Goal: Task Accomplishment & Management: Manage account settings

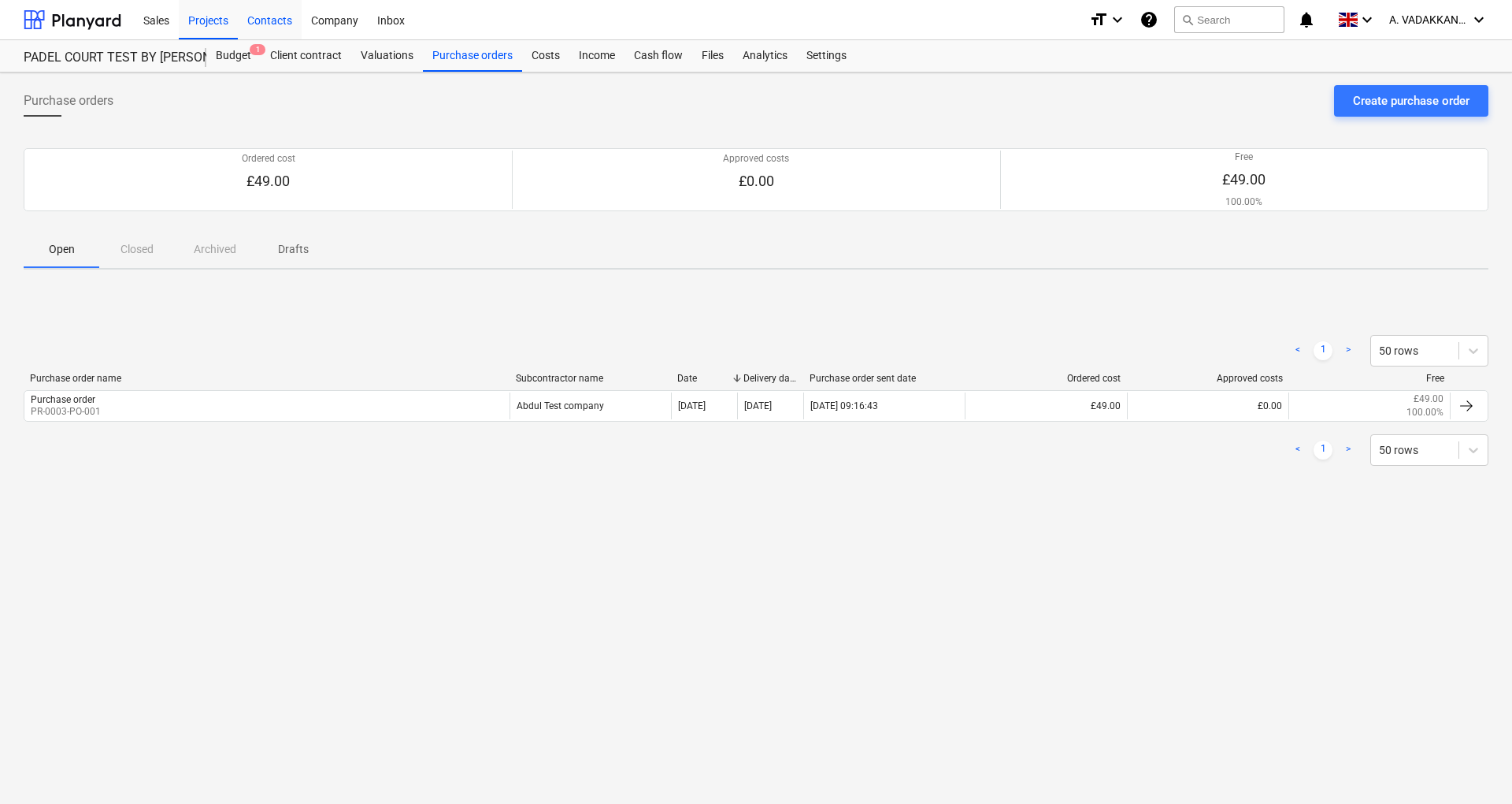
click at [255, 24] on div "Contacts" at bounding box center [269, 19] width 63 height 40
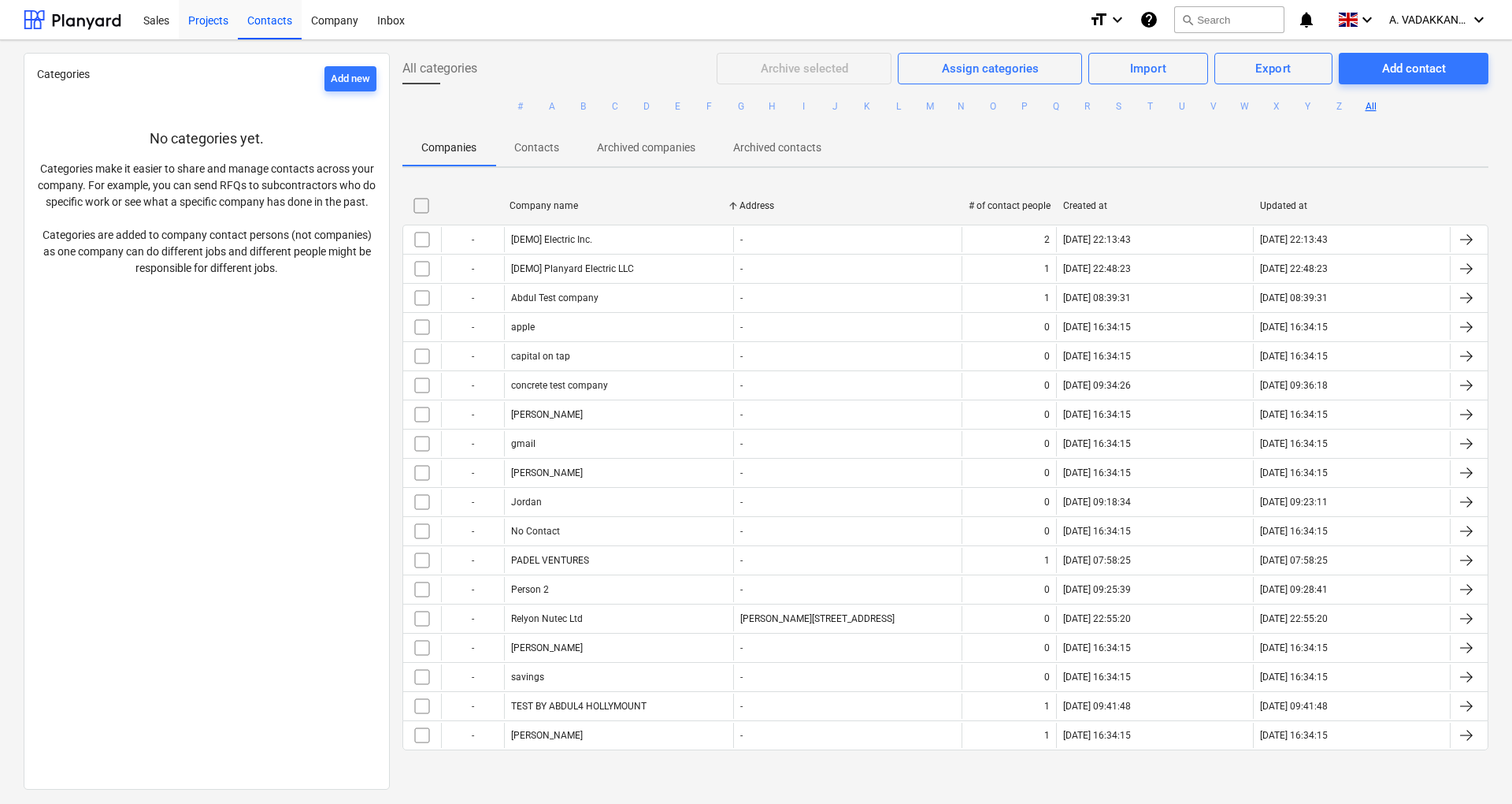
click at [197, 30] on div "Projects" at bounding box center [208, 19] width 59 height 40
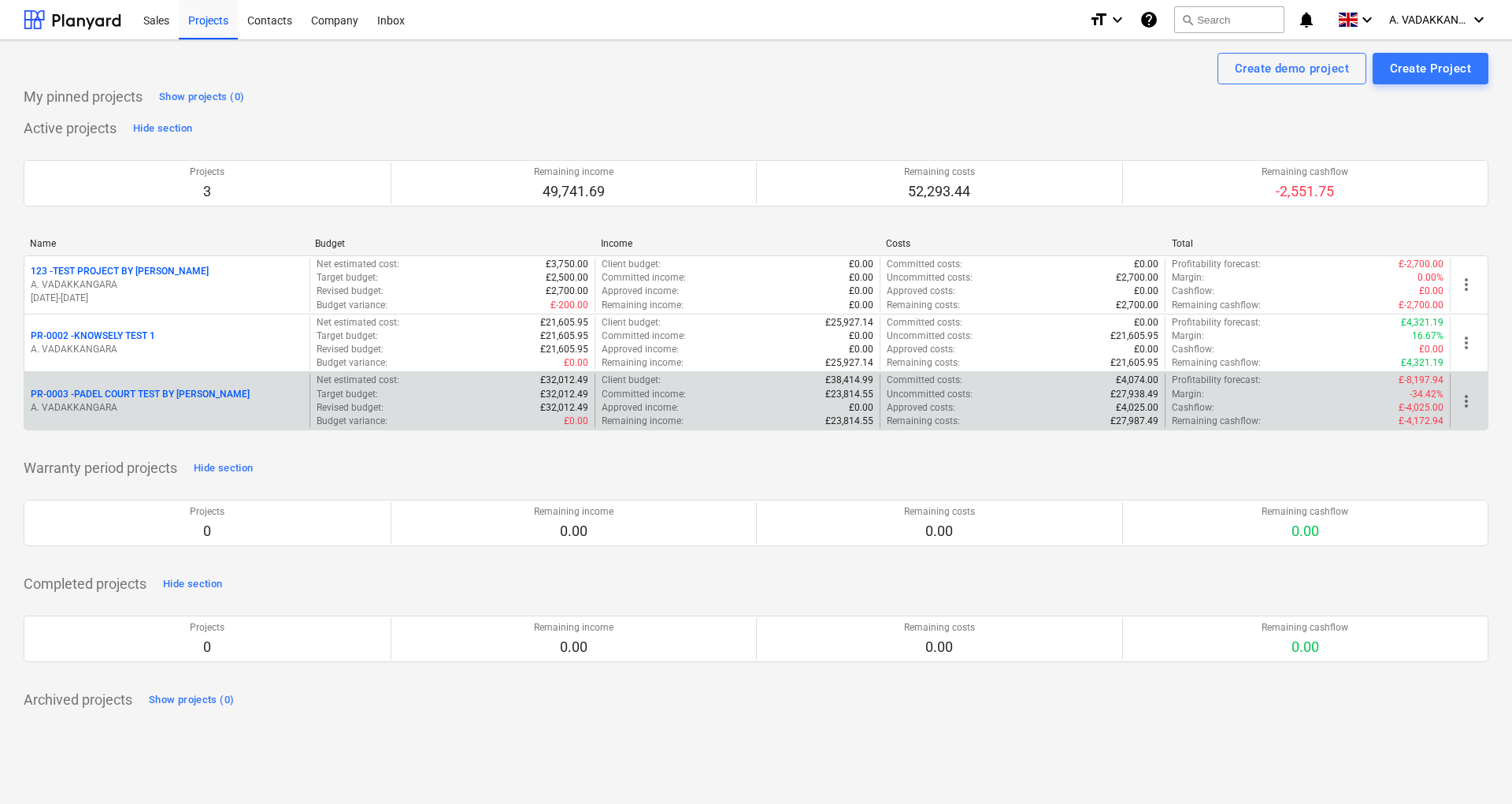
click at [165, 409] on p "A. VADAKKANGARA" at bounding box center [167, 408] width 272 height 13
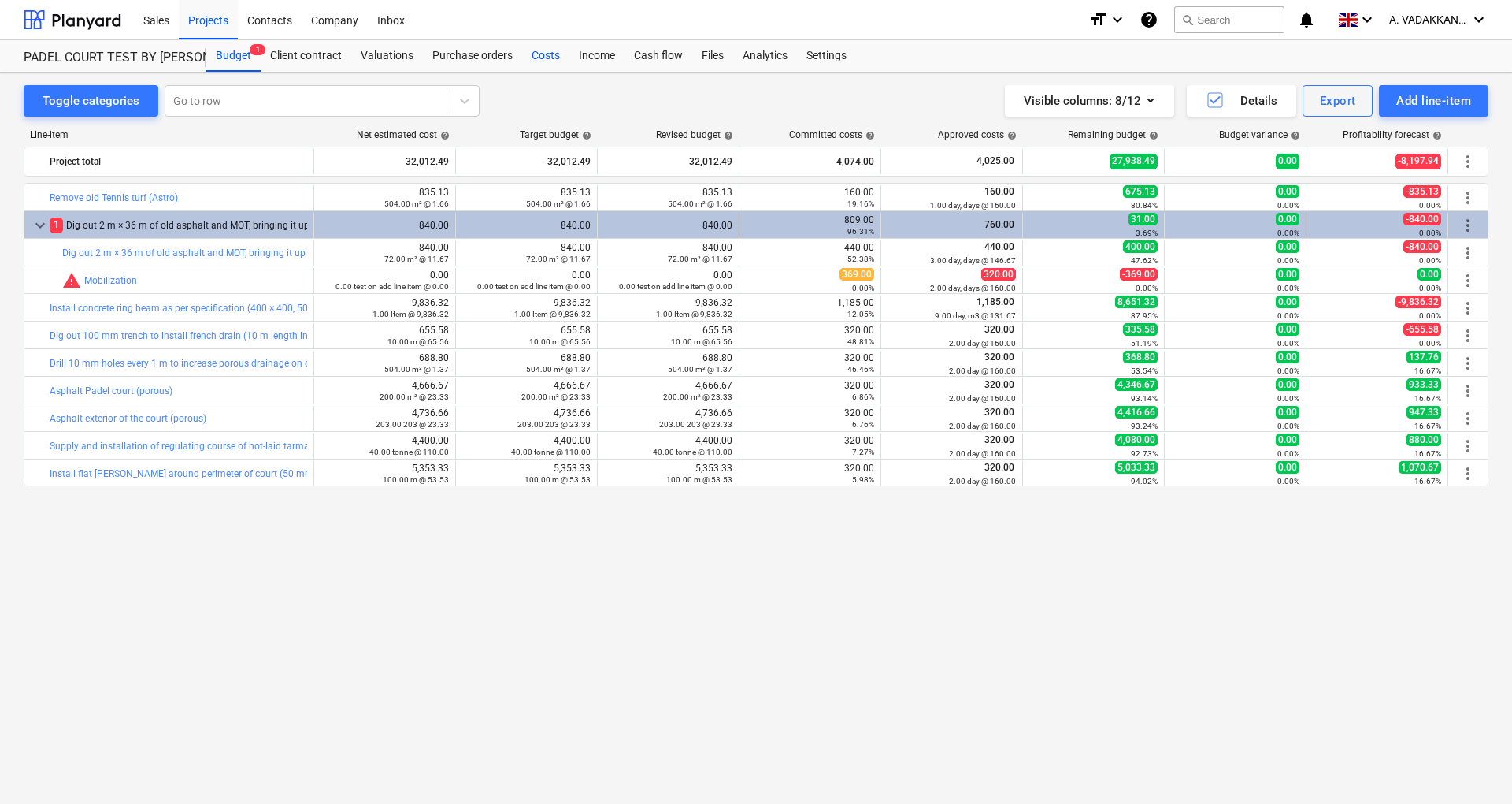
click at [540, 53] on div "Costs" at bounding box center [546, 55] width 47 height 32
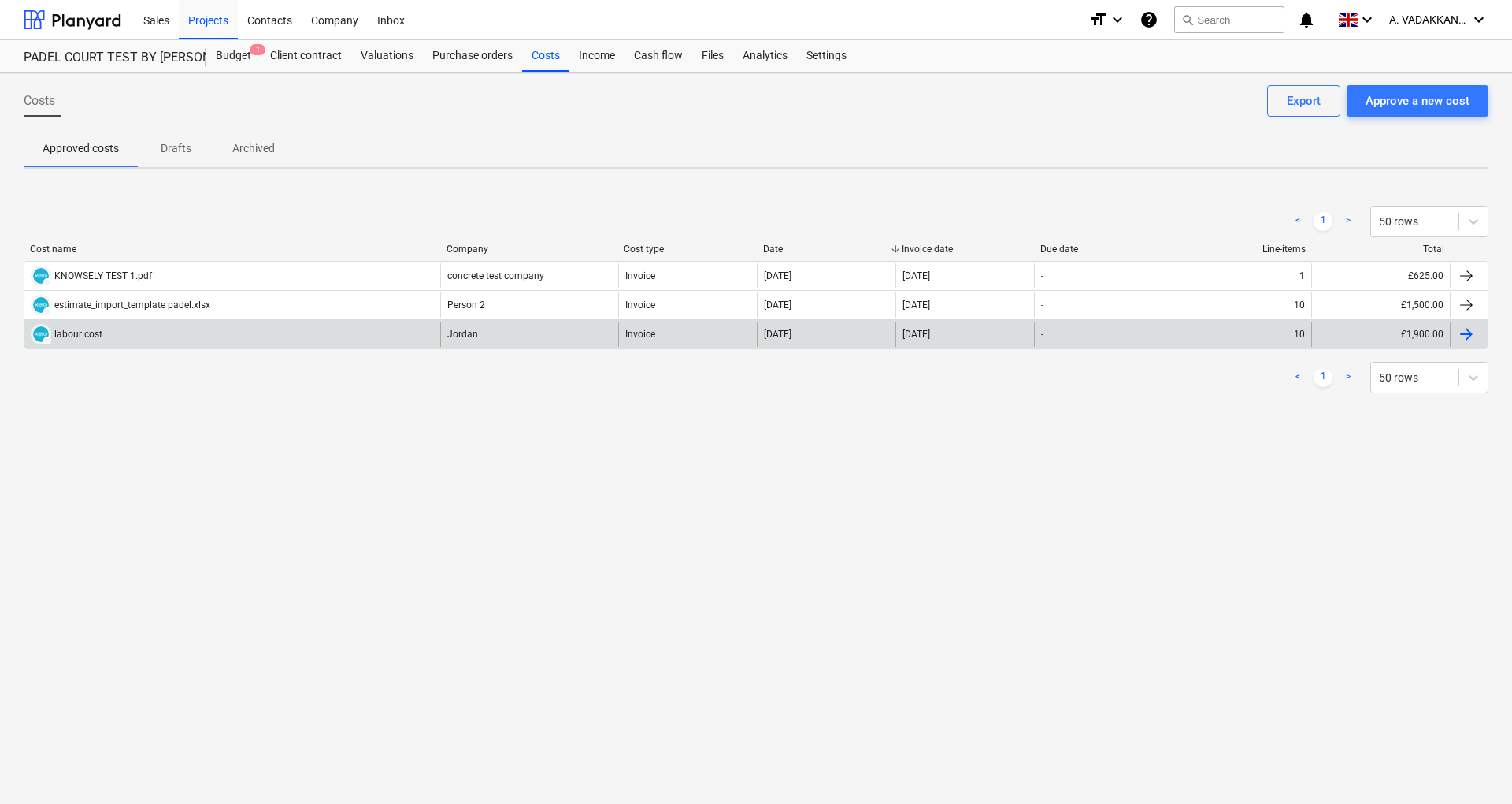
click at [388, 336] on div "DRAFT labour cost" at bounding box center [232, 334] width 416 height 25
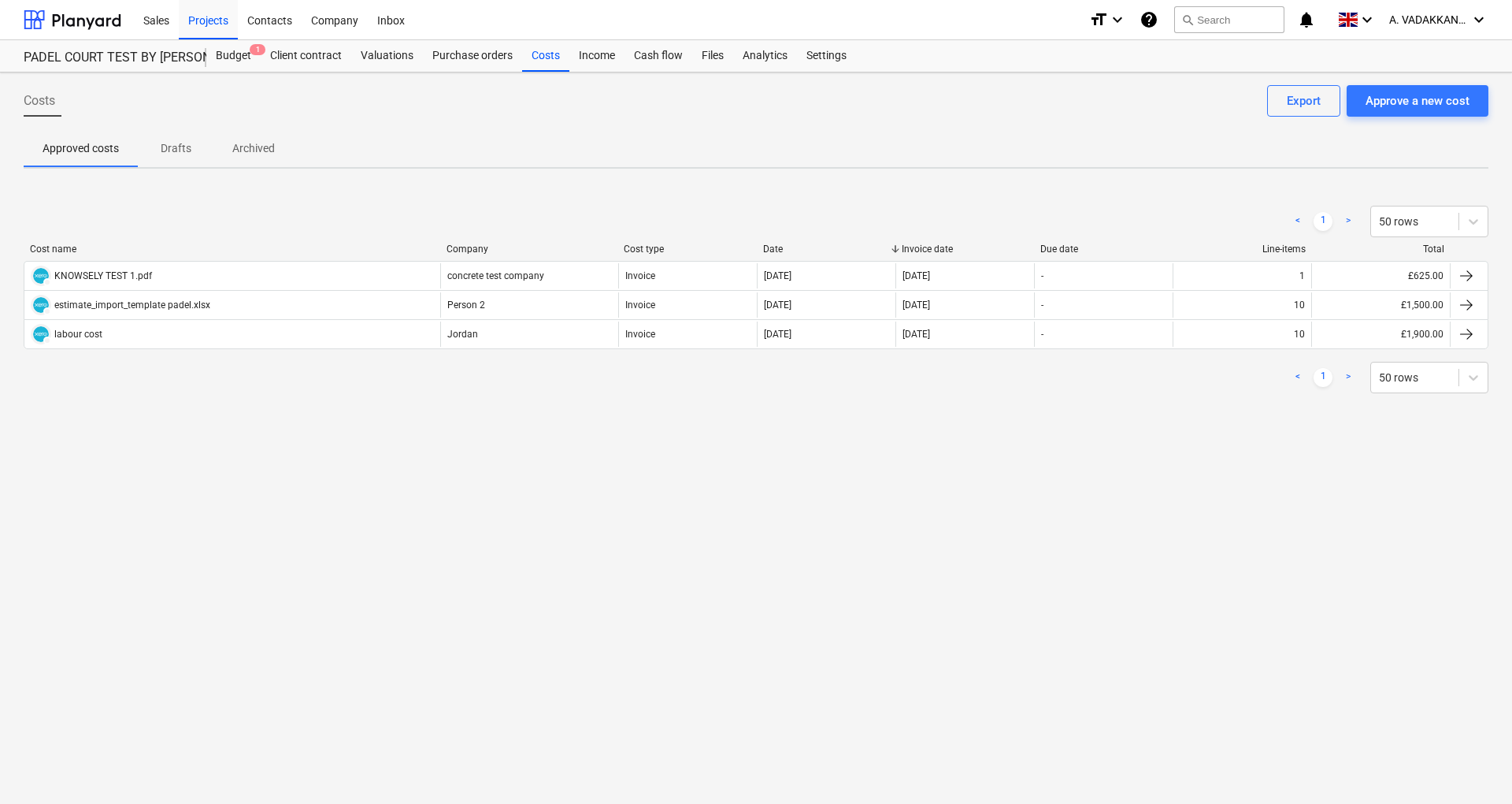
click at [542, 665] on div "Costs Approve a new cost Export Approved costs Drafts Archived < 1 > 50 rows Co…" at bounding box center [756, 438] width 1512 height 732
click at [1425, 93] on div "Approve a new cost" at bounding box center [1418, 100] width 104 height 20
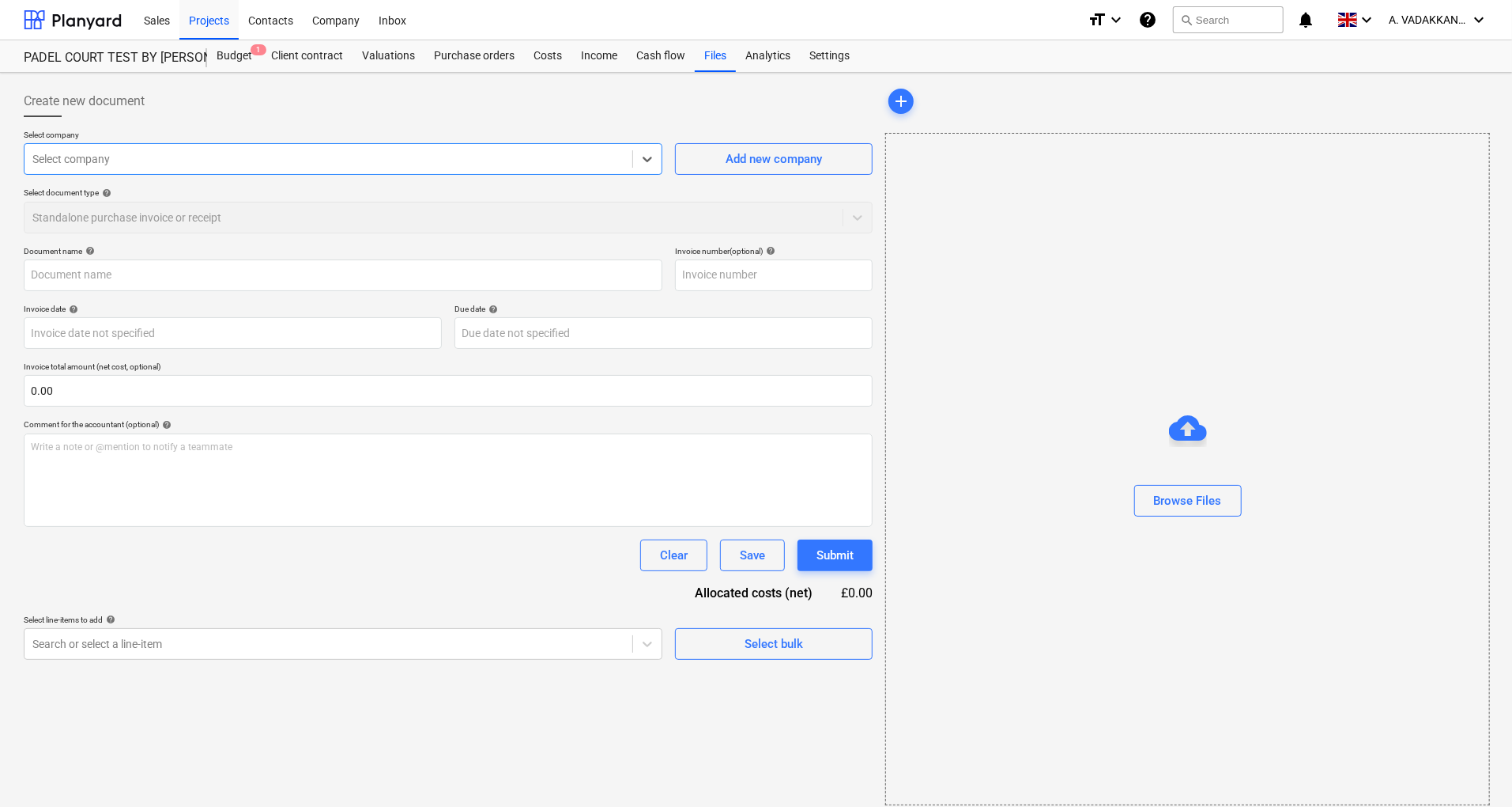
click at [162, 162] on div at bounding box center [328, 158] width 592 height 16
click at [169, 158] on div at bounding box center [328, 158] width 592 height 16
click at [1203, 498] on div "Browse Files" at bounding box center [1188, 500] width 68 height 20
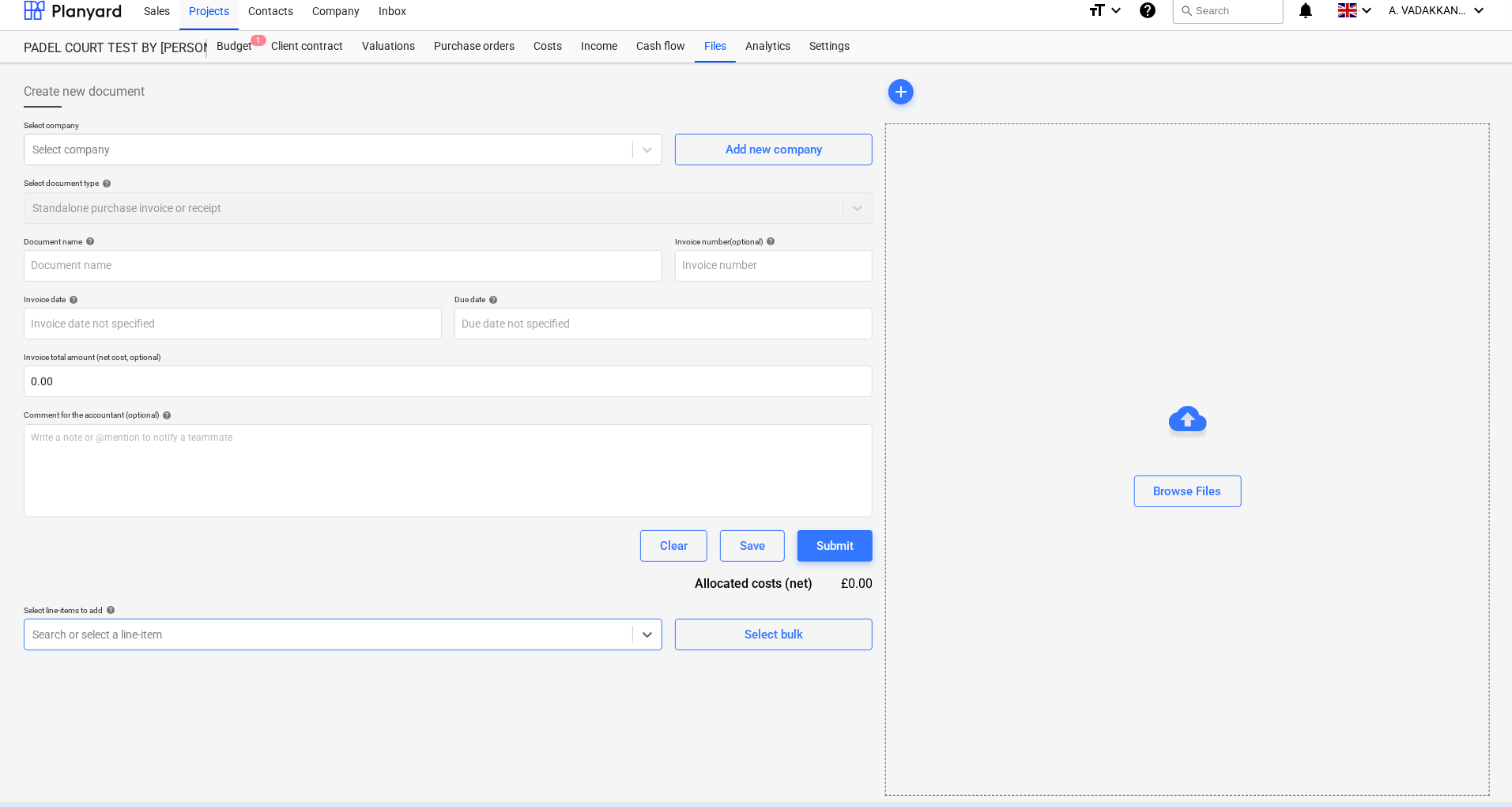
click at [220, 653] on div "Create new document Select company Select company Add new company Select docume…" at bounding box center [447, 435] width 861 height 733
click at [1020, 290] on div "Browse Files" at bounding box center [1188, 459] width 605 height 672
click at [556, 47] on div "Costs" at bounding box center [548, 47] width 47 height 32
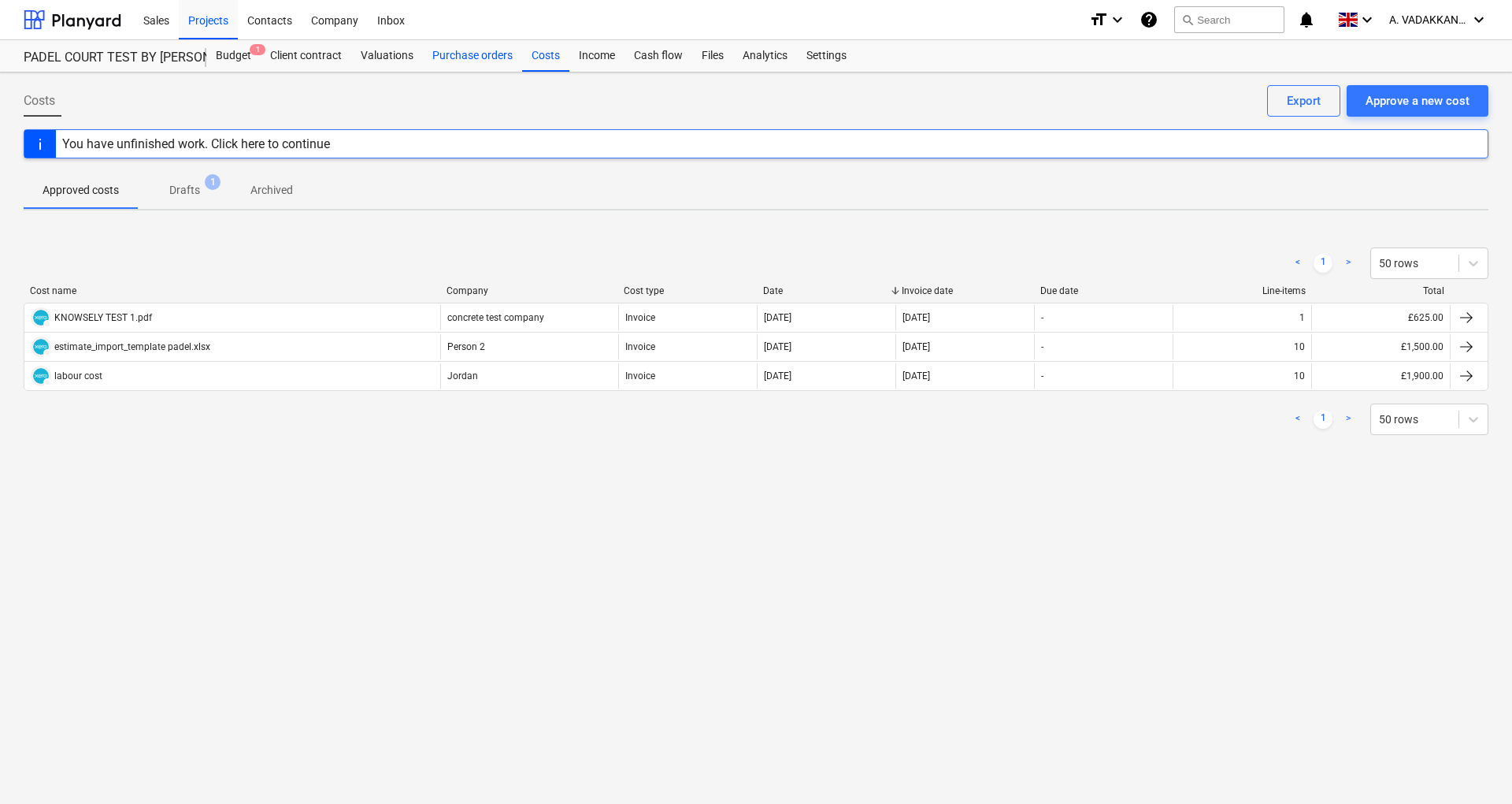
click at [454, 55] on div "Purchase orders" at bounding box center [473, 55] width 99 height 32
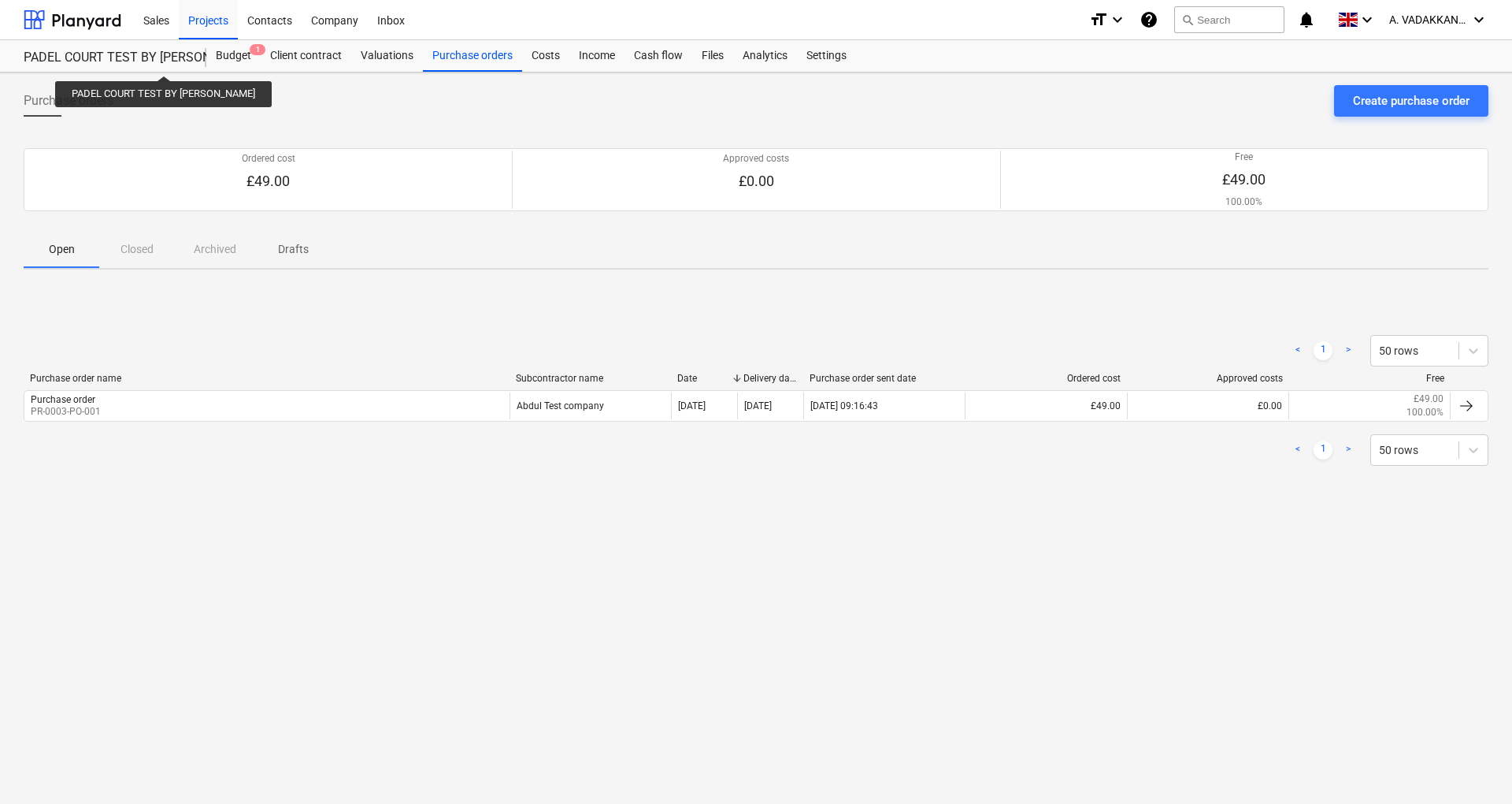
click at [142, 62] on div "PADEL COURT TEST BY [PERSON_NAME]" at bounding box center [105, 58] width 163 height 16
click at [289, 54] on div "Client contract" at bounding box center [306, 55] width 90 height 32
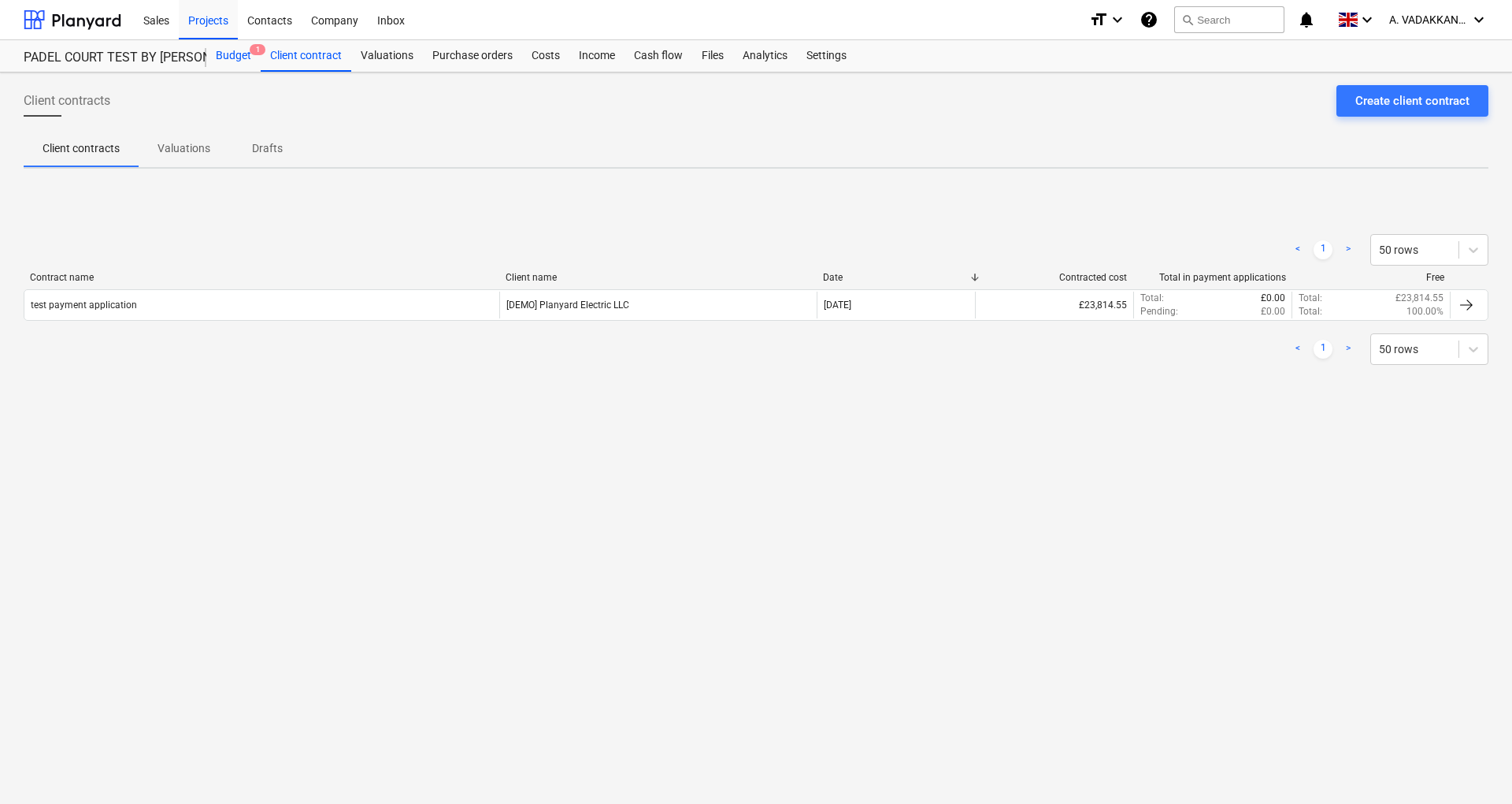
click at [224, 58] on div "Budget 1" at bounding box center [233, 55] width 54 height 32
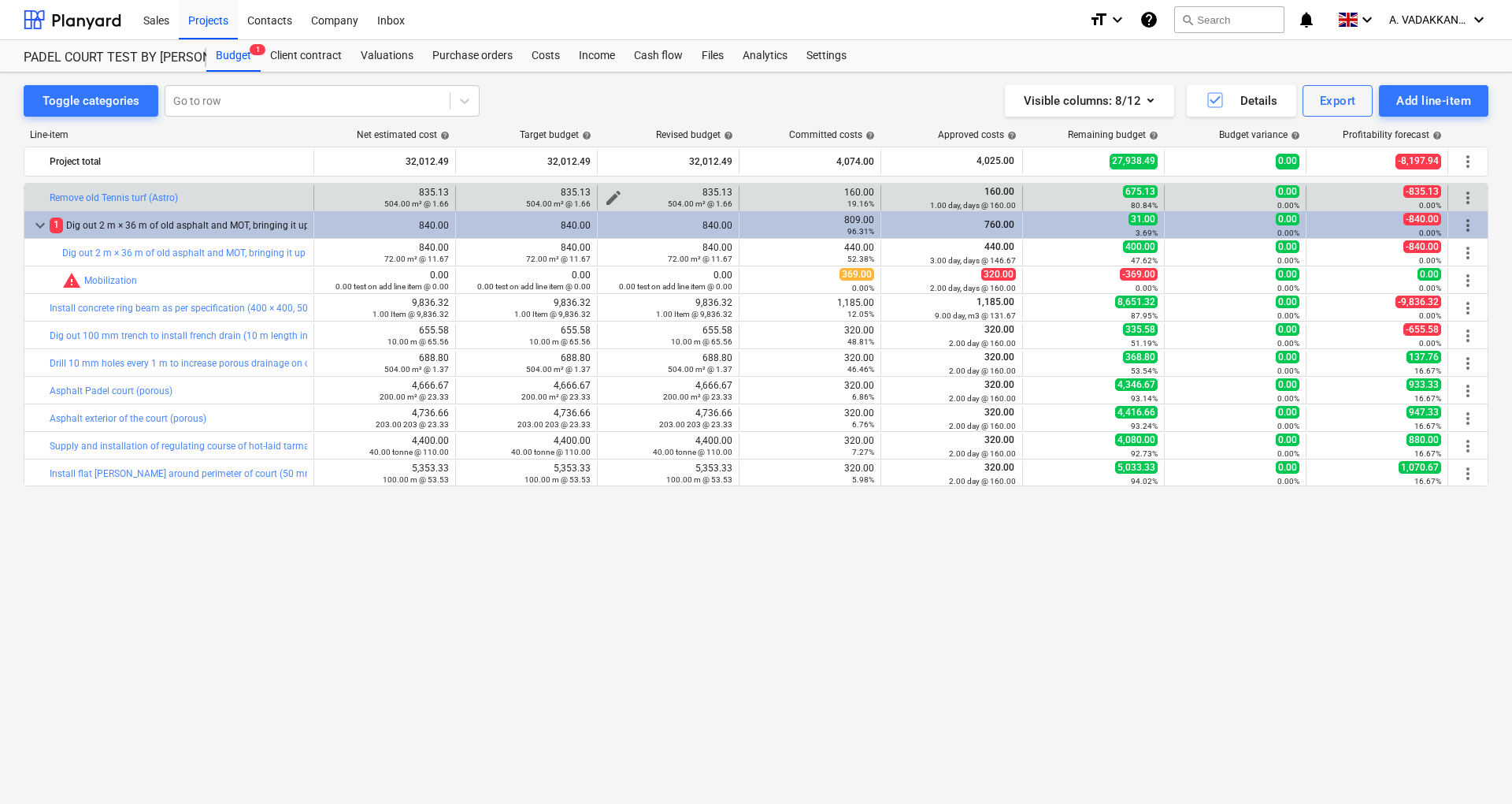
click at [616, 200] on div "504.00 m² @ 1.66" at bounding box center [669, 203] width 129 height 11
click at [607, 200] on div "504.00 m² @ 1.66" at bounding box center [669, 203] width 129 height 11
click at [621, 198] on div "504.00 m² @ 1.66" at bounding box center [669, 203] width 129 height 11
click at [612, 196] on span "edit" at bounding box center [613, 197] width 19 height 19
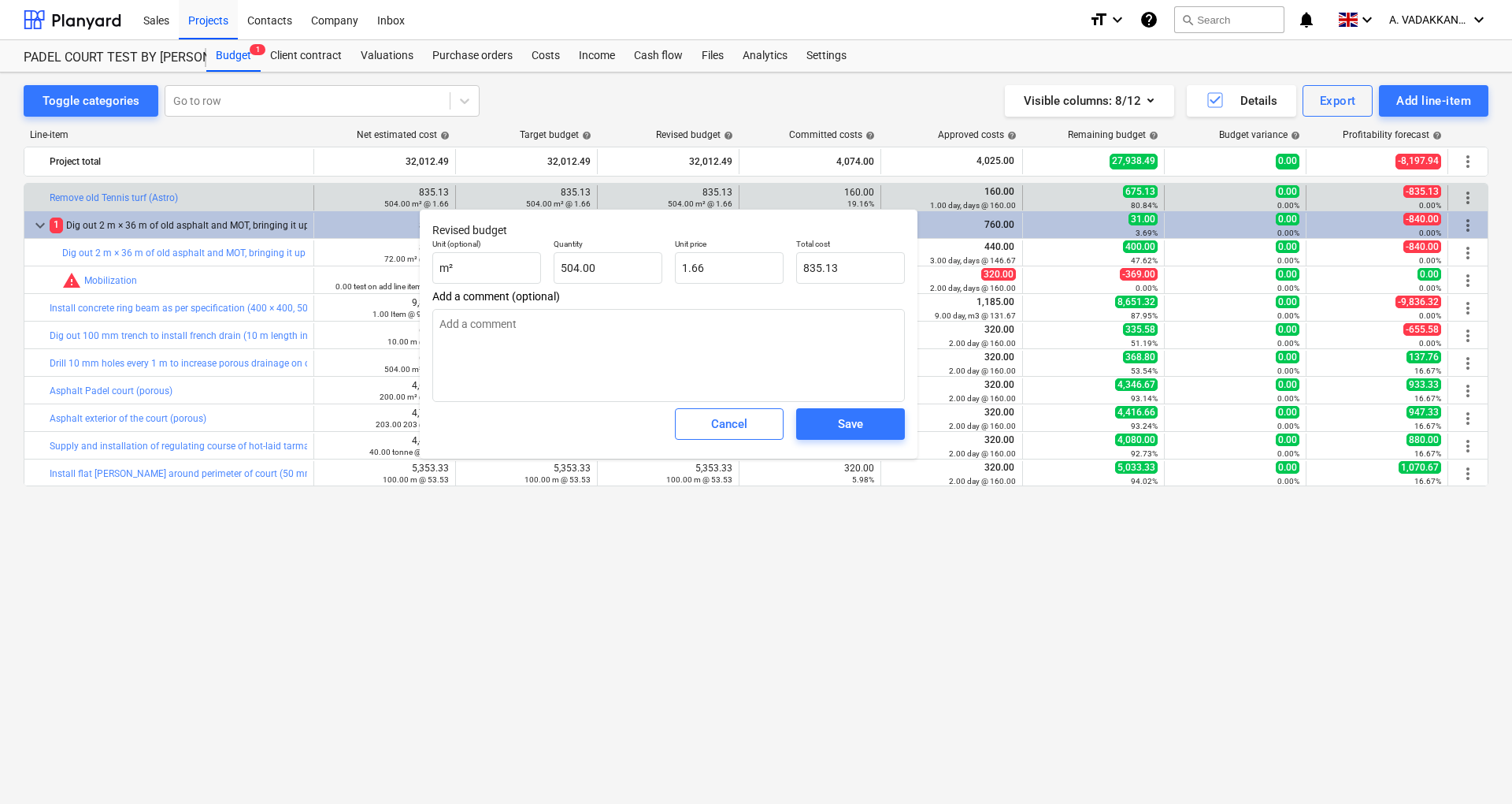
click at [729, 589] on div "bar_chart Remove old Tennis turf (Astro) 835.13 504.00 m² @ 1.66 835.13 504.00 …" at bounding box center [756, 461] width 1465 height 557
click at [759, 424] on span "Cancel" at bounding box center [729, 423] width 69 height 20
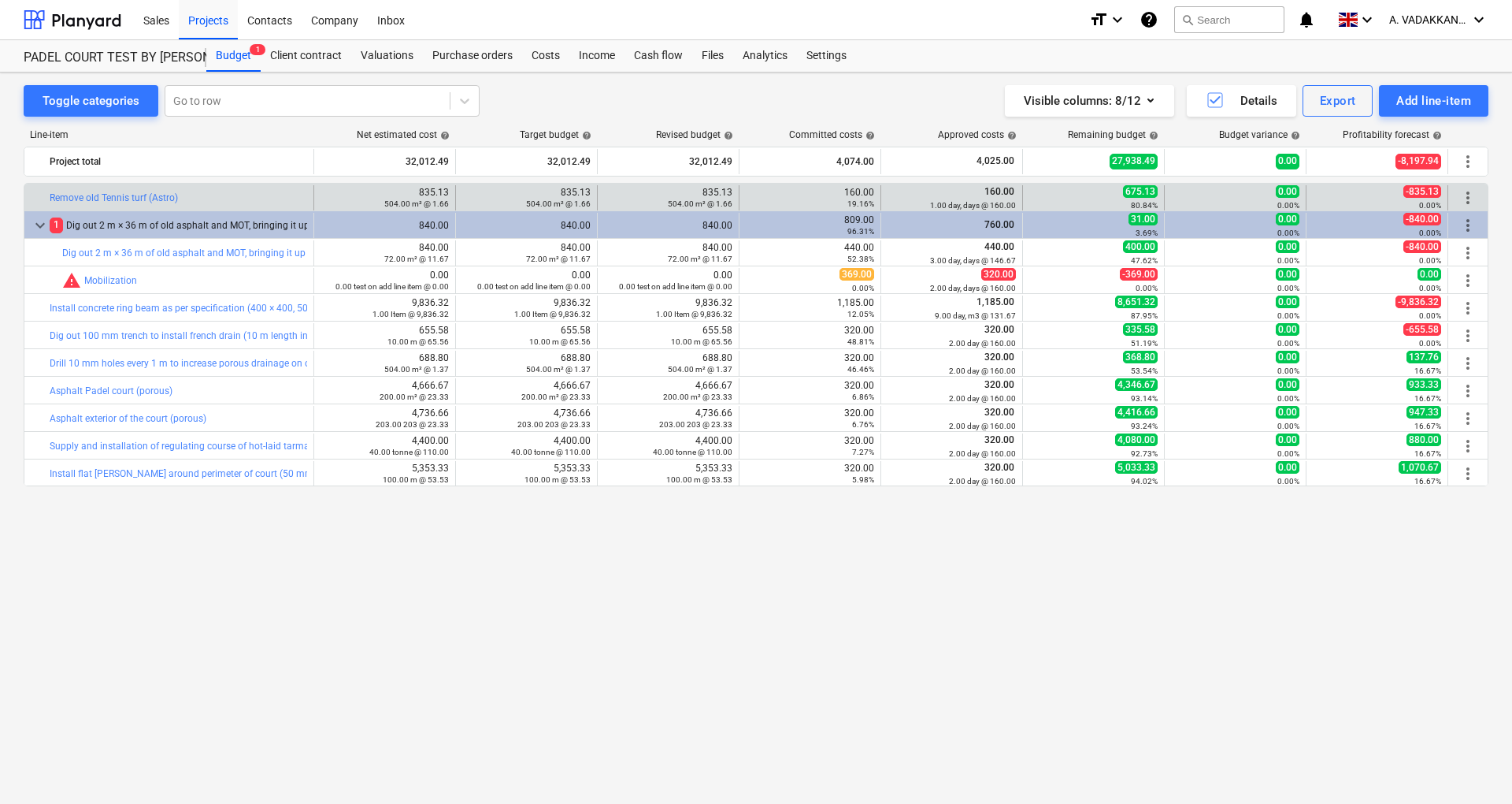
click at [560, 190] on div "835.13 504.00 m² @ 1.66" at bounding box center [526, 197] width 129 height 22
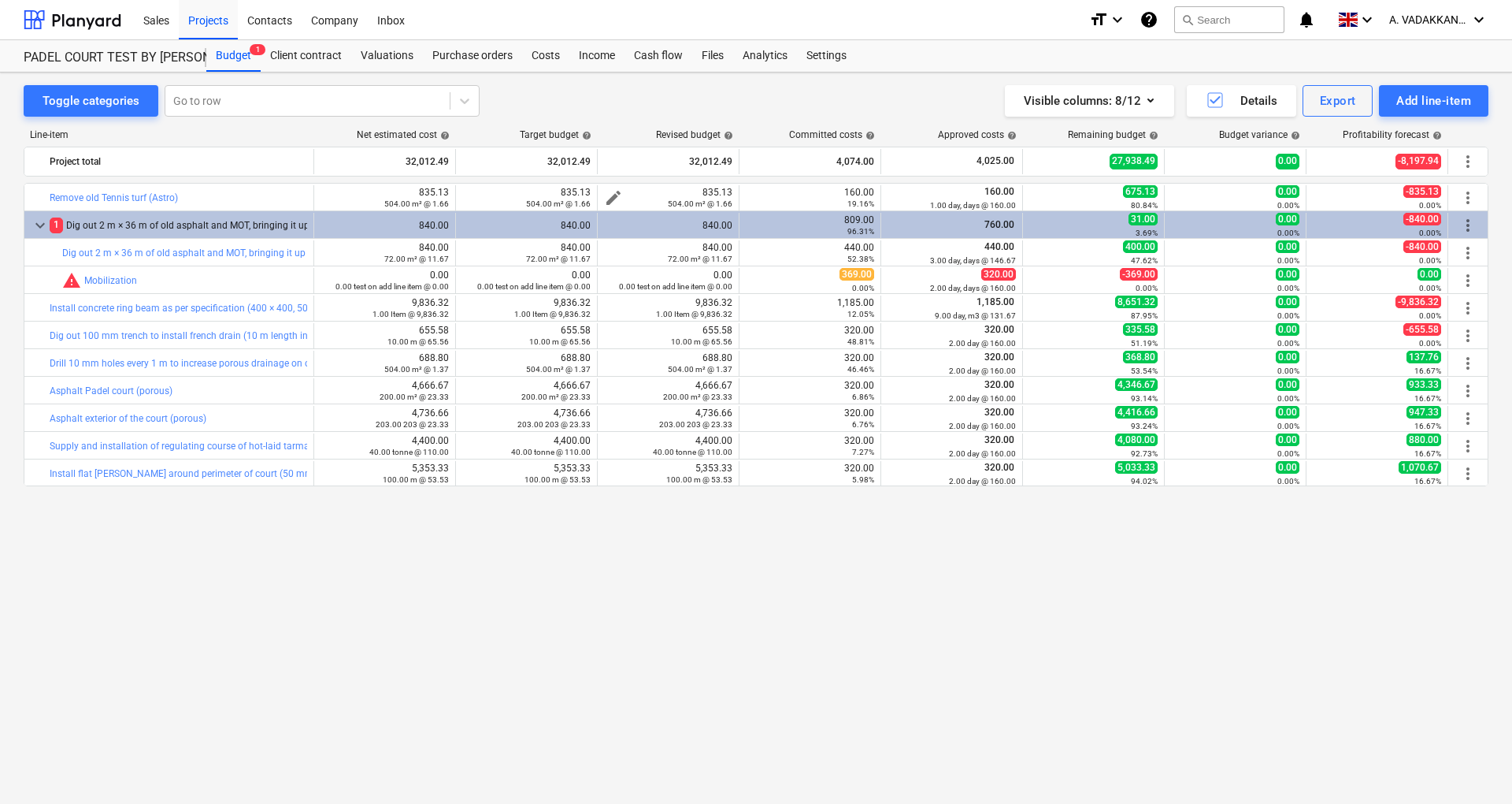
click at [612, 199] on div "504.00 m² @ 1.66" at bounding box center [669, 203] width 129 height 11
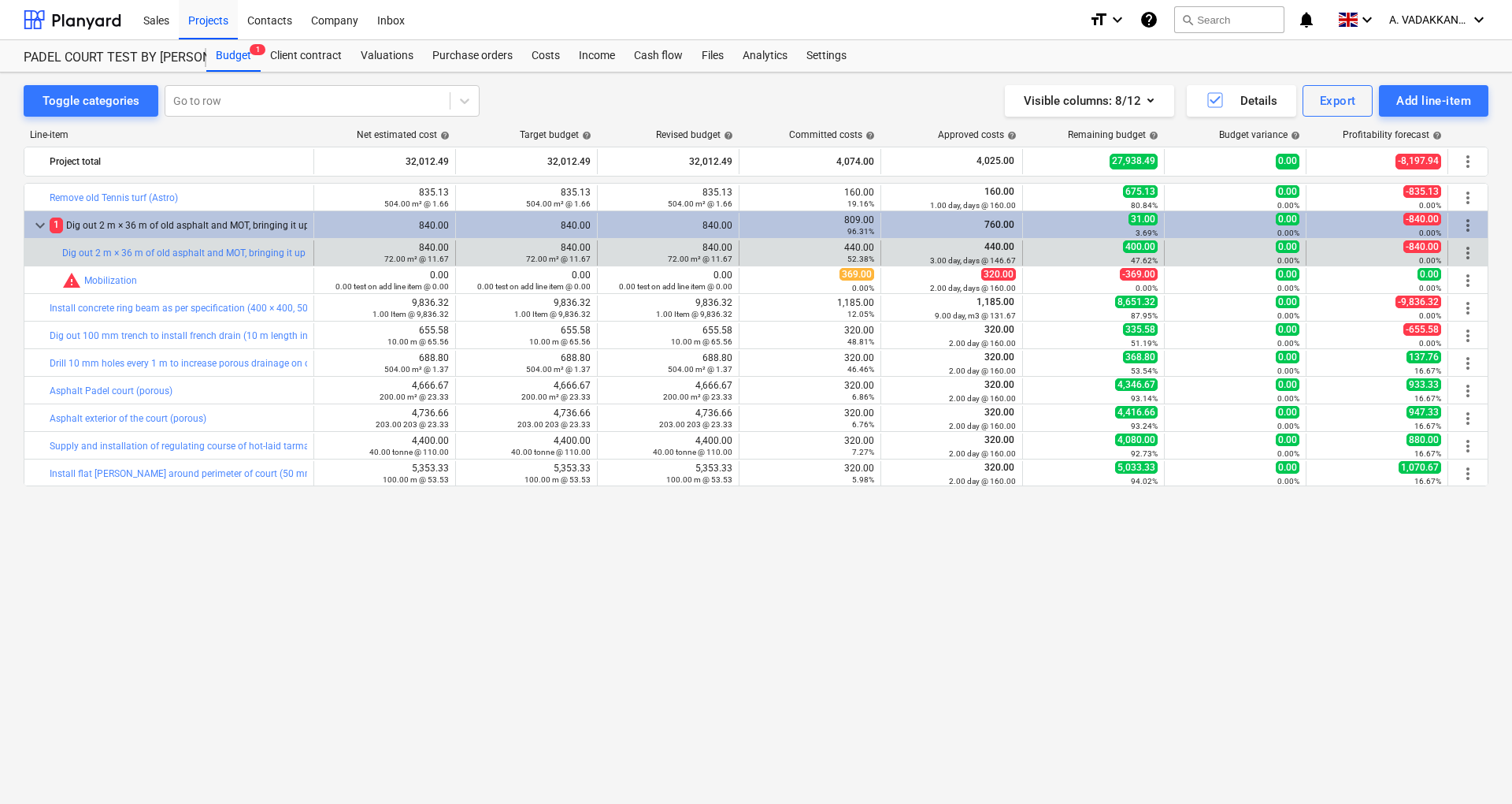
click at [399, 259] on small "72.00 m² @ 11.67" at bounding box center [416, 259] width 64 height 9
click at [481, 249] on div "840.00 72.00 m² @ 11.67" at bounding box center [526, 252] width 129 height 22
click at [612, 256] on div "72.00 m² @ 11.67" at bounding box center [669, 259] width 129 height 11
click at [613, 253] on div "72.00 m² @ 11.67" at bounding box center [669, 259] width 129 height 11
click at [610, 253] on div "72.00 m² @ 11.67" at bounding box center [669, 259] width 129 height 11
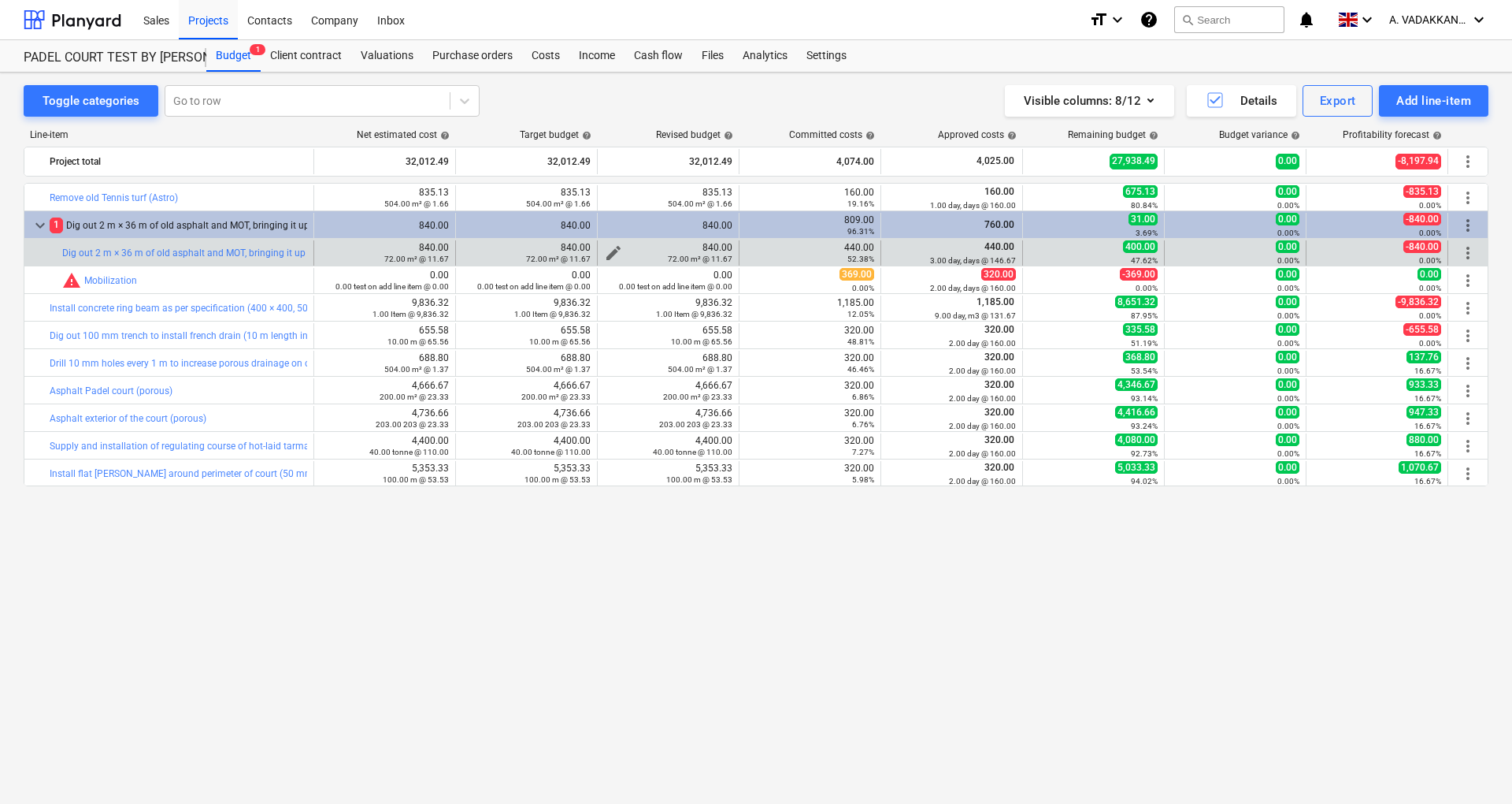
click at [608, 253] on div "72.00 m² @ 11.67" at bounding box center [669, 259] width 129 height 11
click at [609, 254] on div "72.00 m² @ 11.67" at bounding box center [669, 259] width 129 height 11
click at [609, 250] on span "edit" at bounding box center [613, 252] width 19 height 19
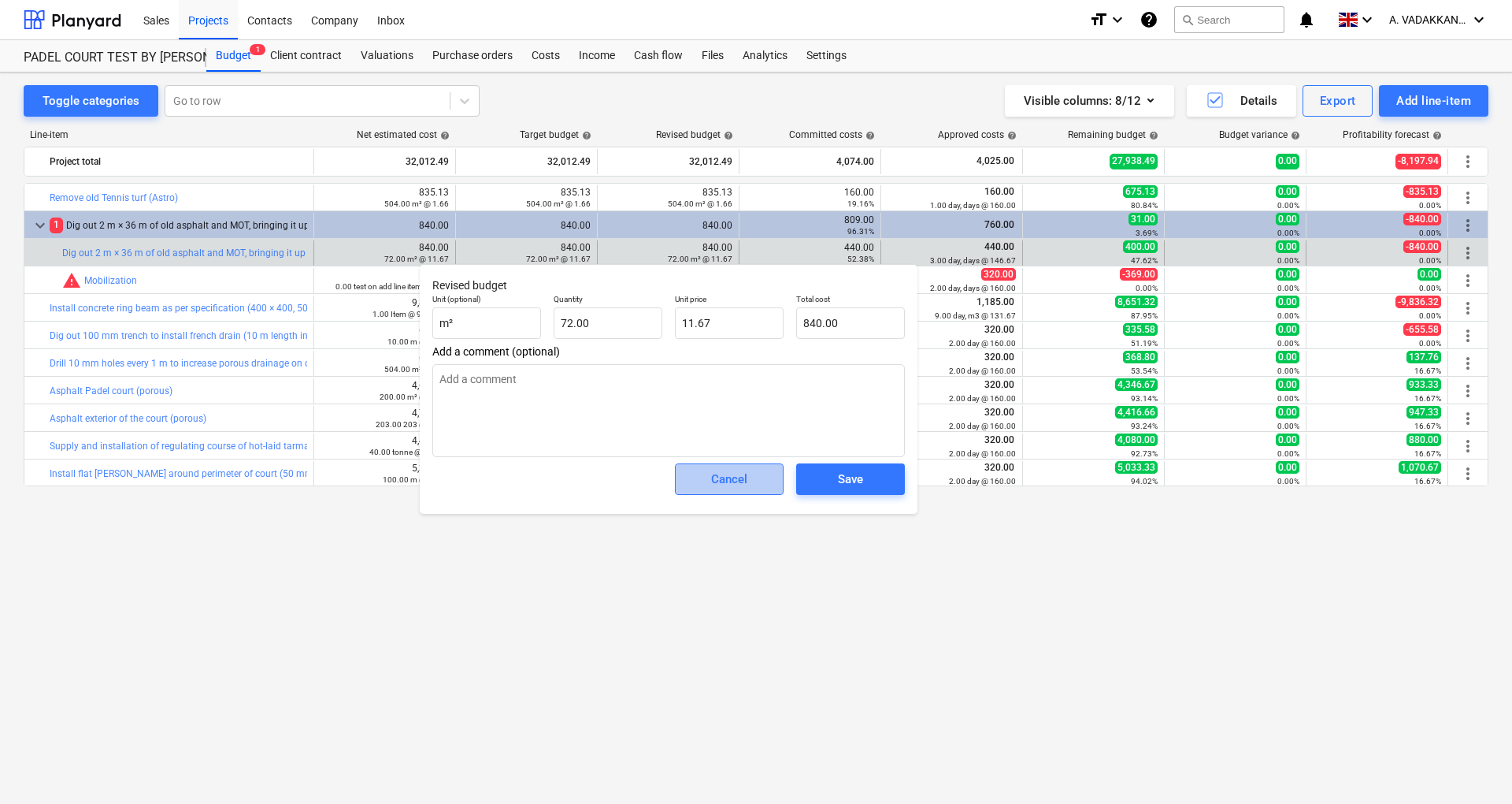
click at [717, 482] on div "Cancel" at bounding box center [729, 478] width 37 height 20
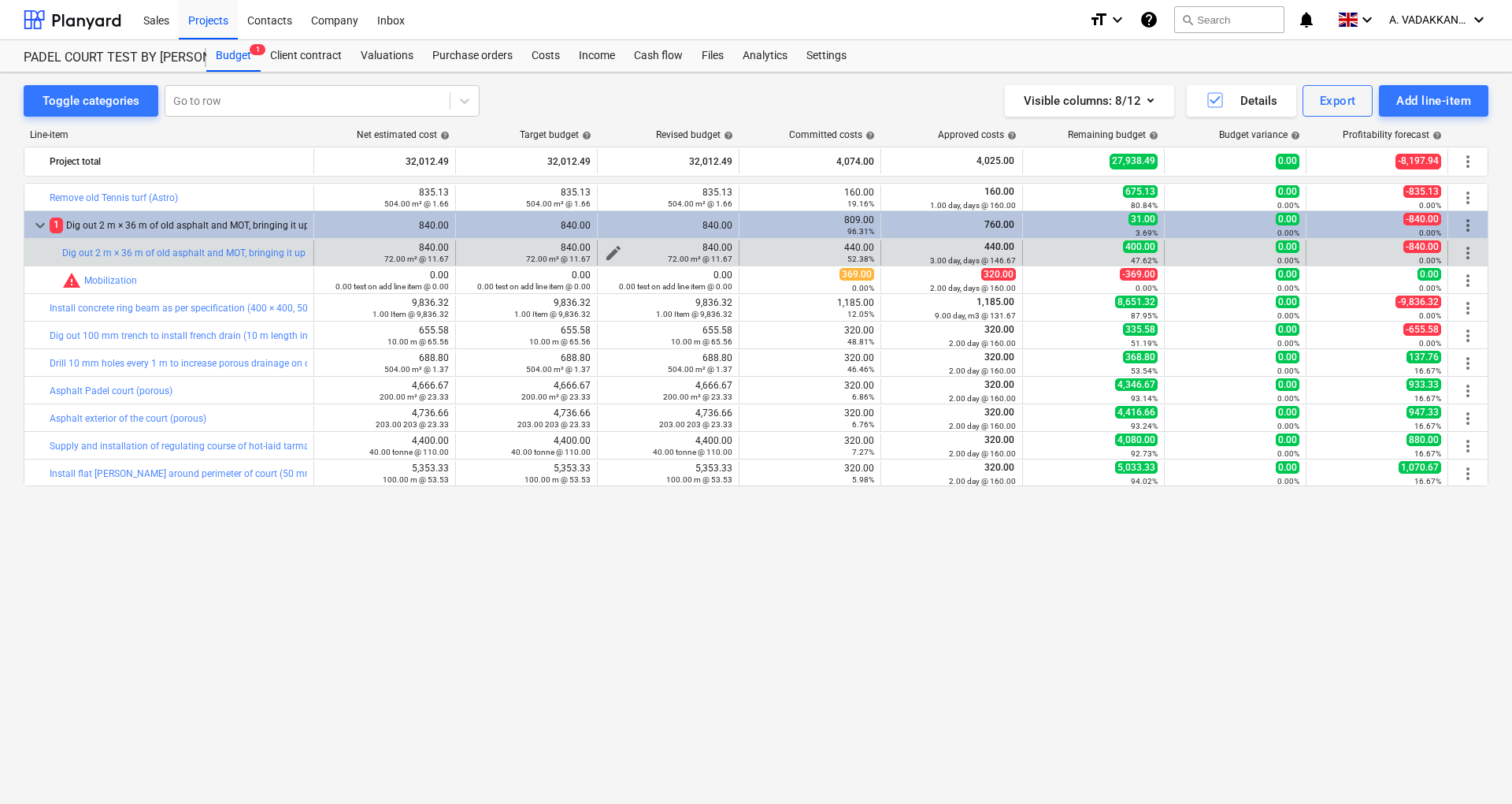
click at [612, 251] on span "edit" at bounding box center [613, 252] width 19 height 19
type textarea "x"
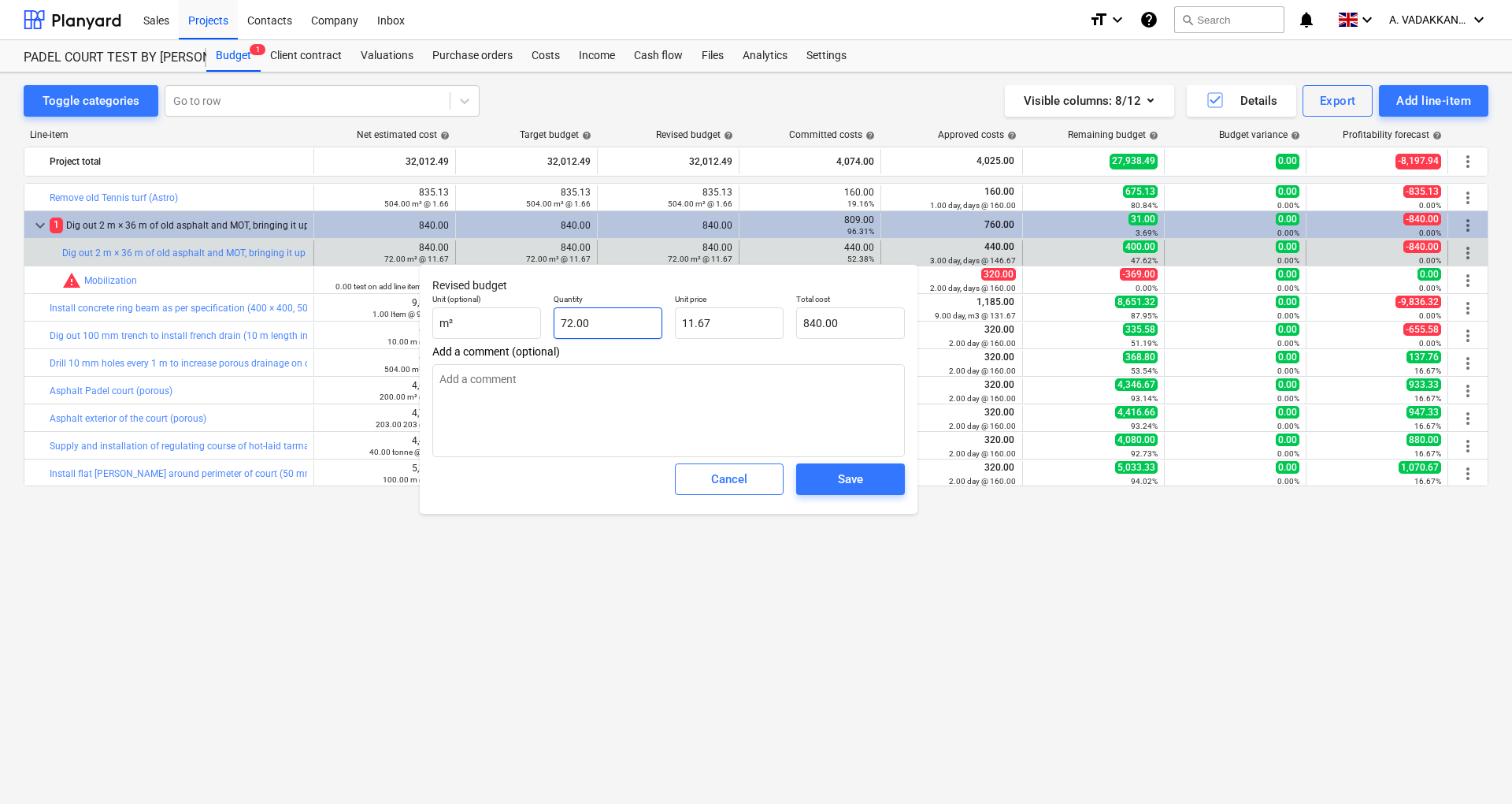
type input "72"
drag, startPoint x: 628, startPoint y: 329, endPoint x: 529, endPoint y: 326, distance: 99.0
click at [529, 326] on div "Unit (optional) m² Quantity 72 Unit price 11.67 Total cost 840.00" at bounding box center [669, 316] width 485 height 58
type textarea "x"
type input "8"
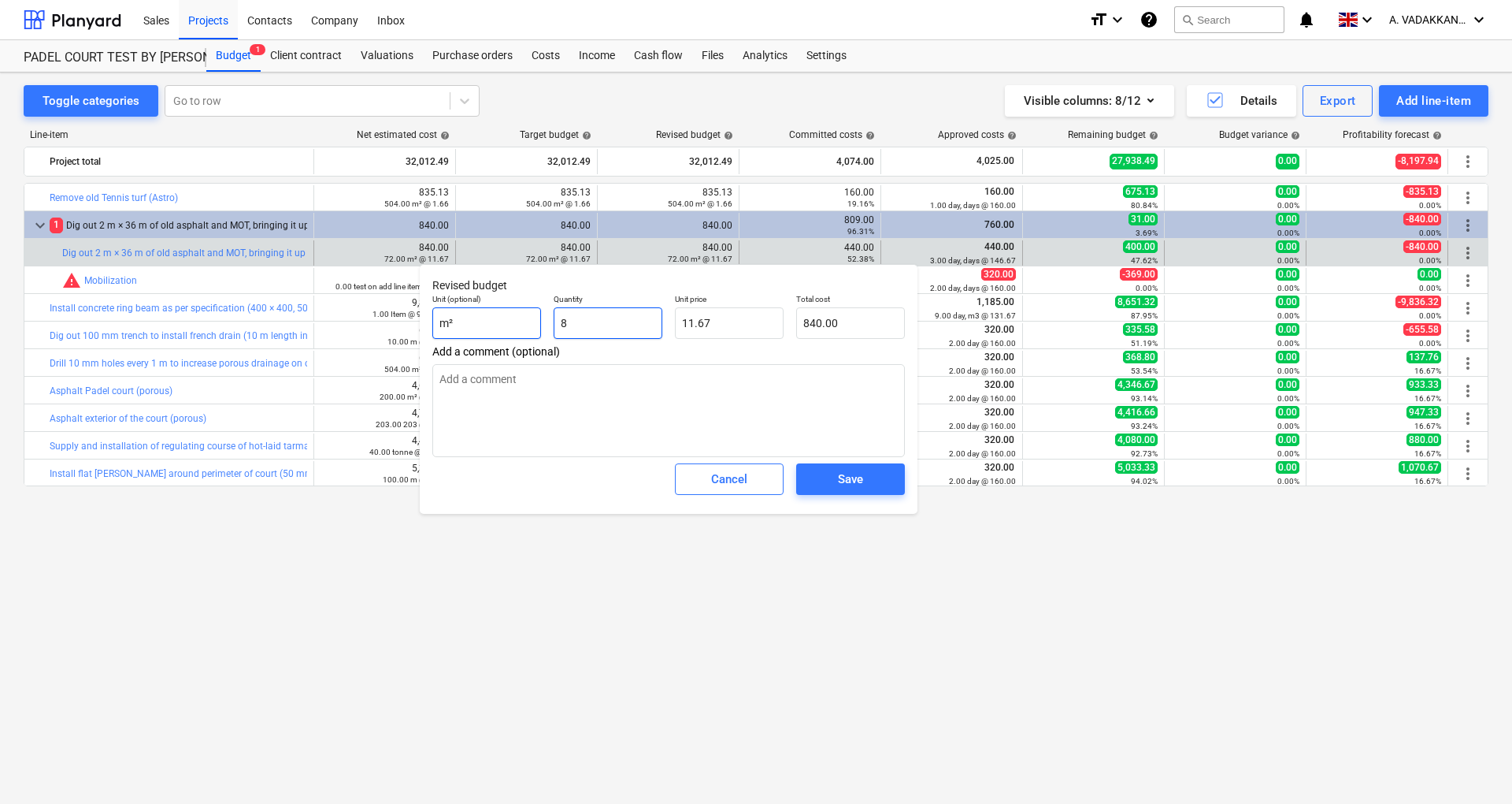
type input "93.33"
type textarea "x"
type input "80"
type input "933.33"
type input "80"
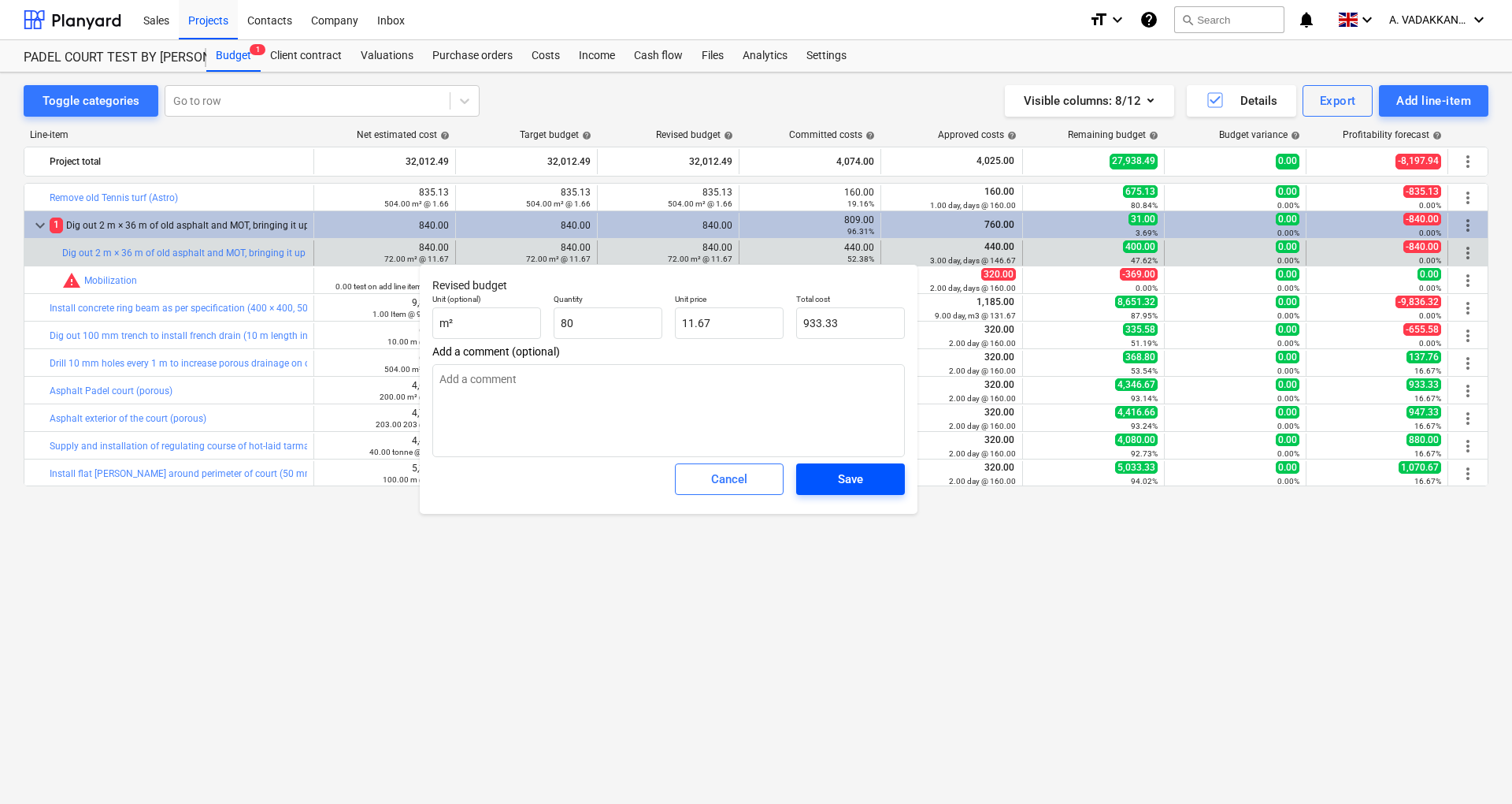
type textarea "x"
type input "80.00"
click at [828, 480] on span "Save" at bounding box center [850, 478] width 71 height 20
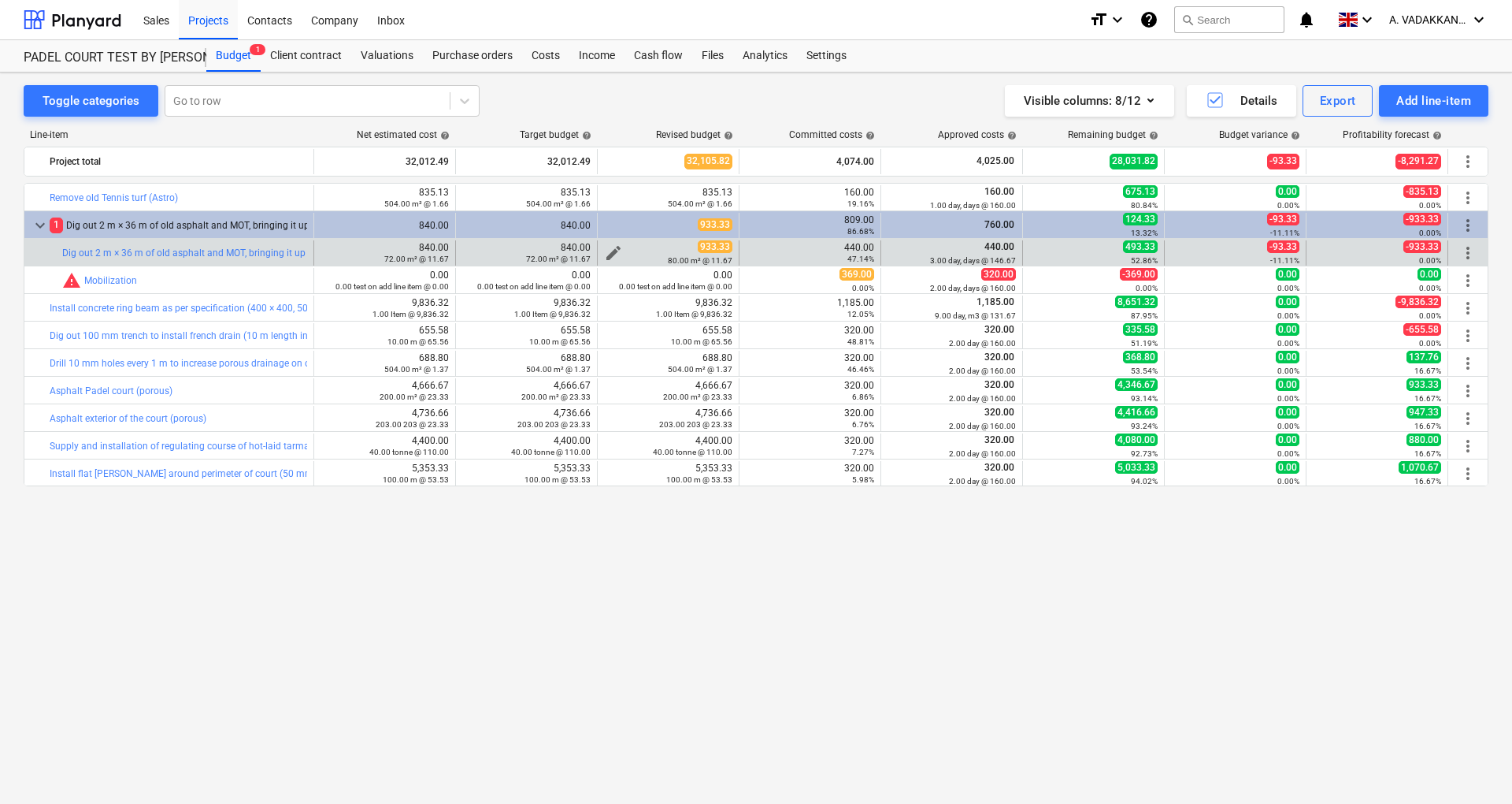
click at [689, 256] on small "80.00 m² @ 11.67" at bounding box center [699, 260] width 64 height 9
click at [611, 255] on div "80.00 m² @ 11.67" at bounding box center [669, 260] width 129 height 11
click at [613, 252] on span "edit" at bounding box center [613, 252] width 19 height 19
type textarea "x"
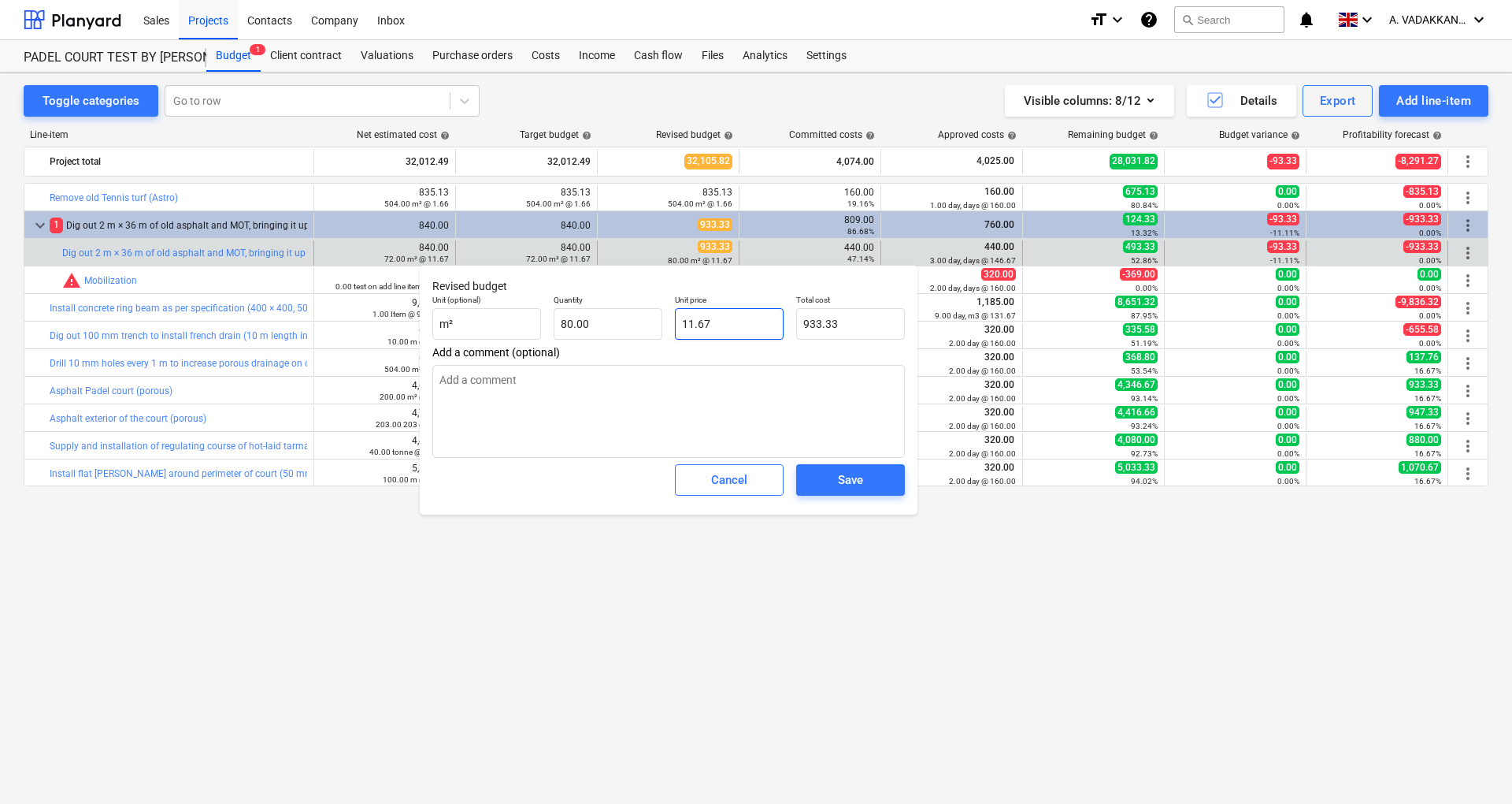
type input "11.6667"
drag, startPoint x: 716, startPoint y: 321, endPoint x: 737, endPoint y: 316, distance: 21.6
click at [737, 316] on input "11.6667" at bounding box center [730, 324] width 109 height 32
type textarea "x"
type input "11.7666"
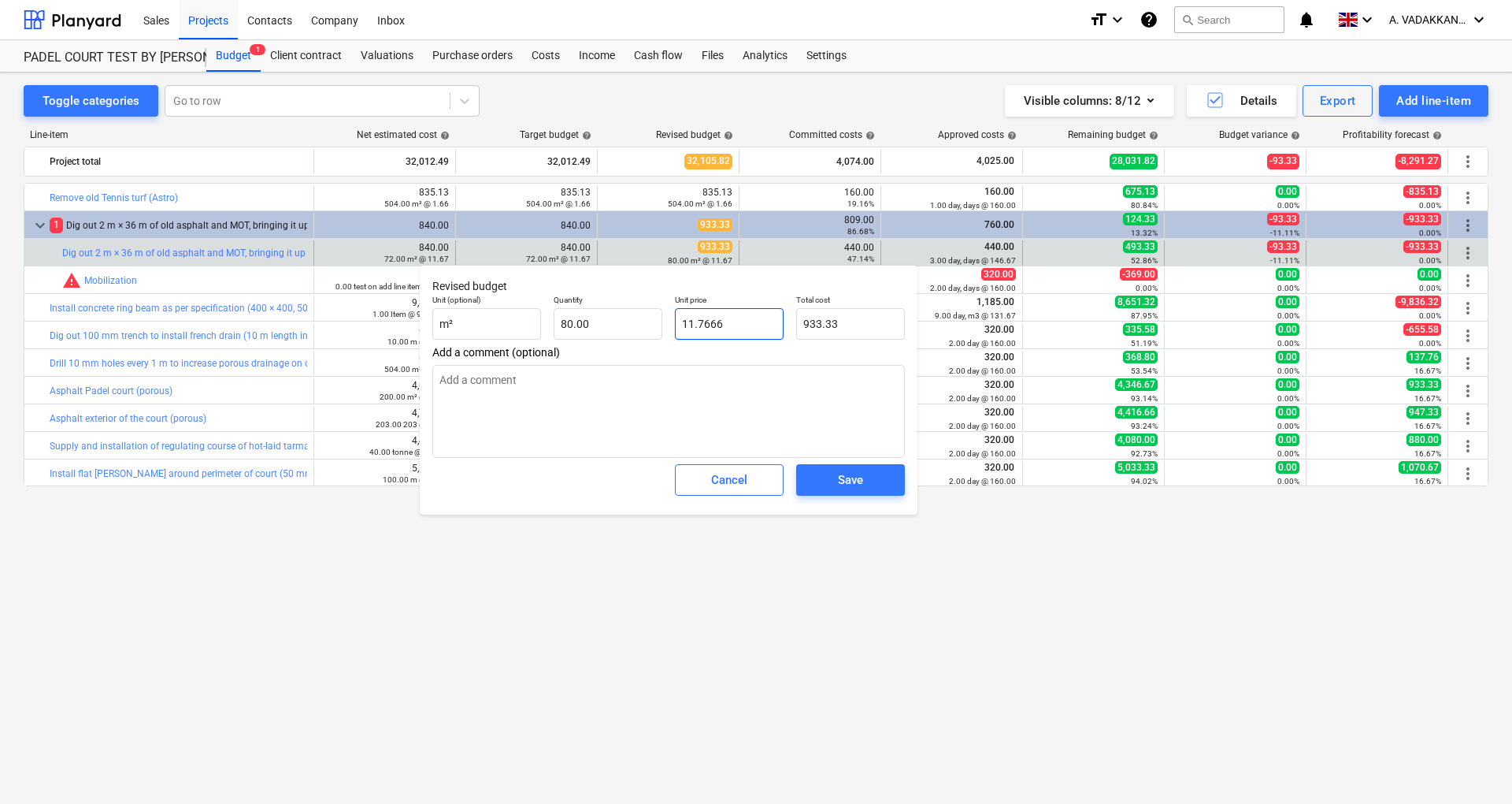
type input "941.33"
type textarea "x"
type input "1"
type input "80.00"
type textarea "x"
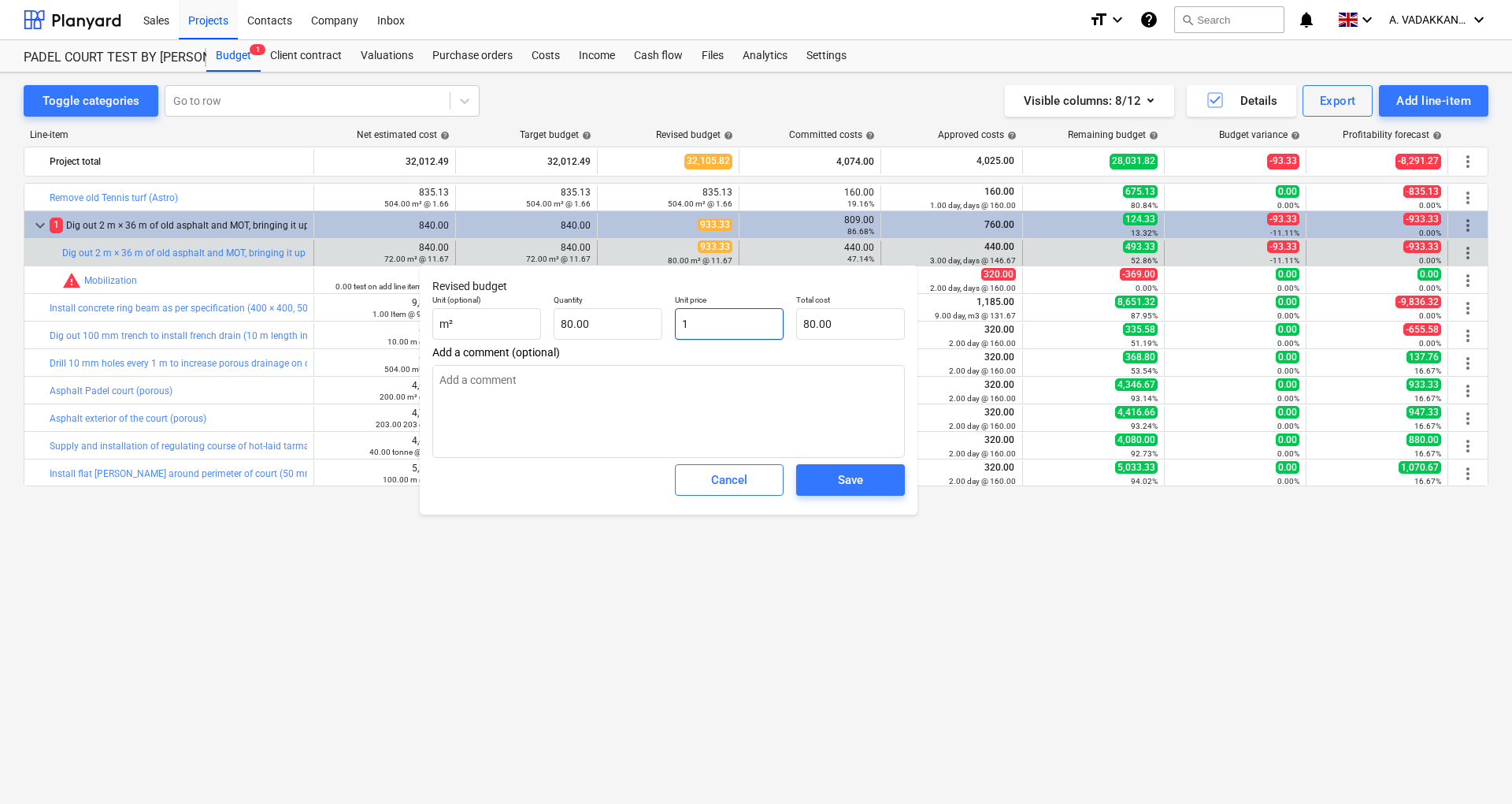
type input "15"
type input "1,200.00"
click at [720, 321] on input "15" at bounding box center [730, 324] width 109 height 32
type input "15"
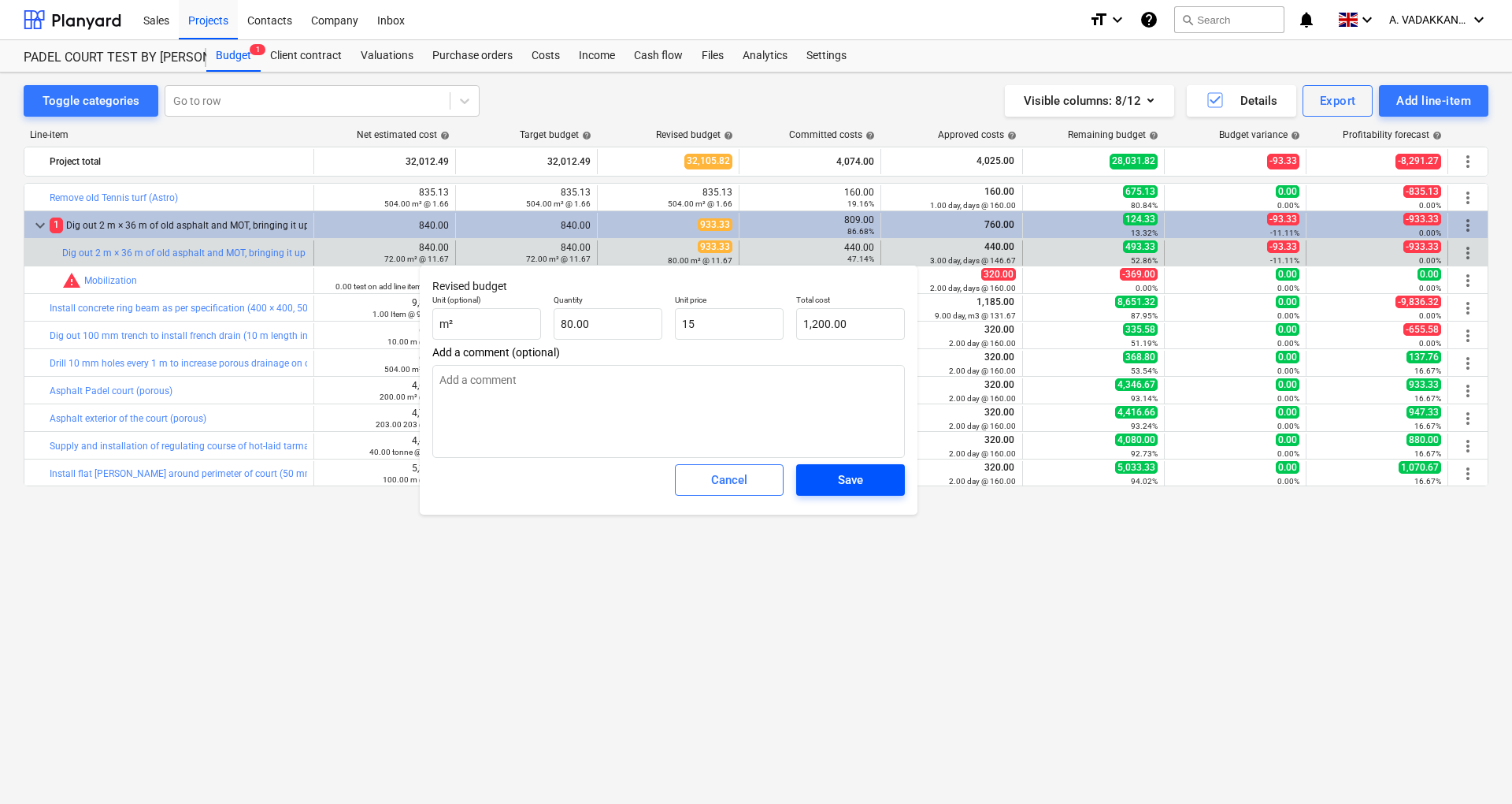
type textarea "x"
type input "15.00"
click at [839, 473] on div "Save" at bounding box center [850, 479] width 25 height 20
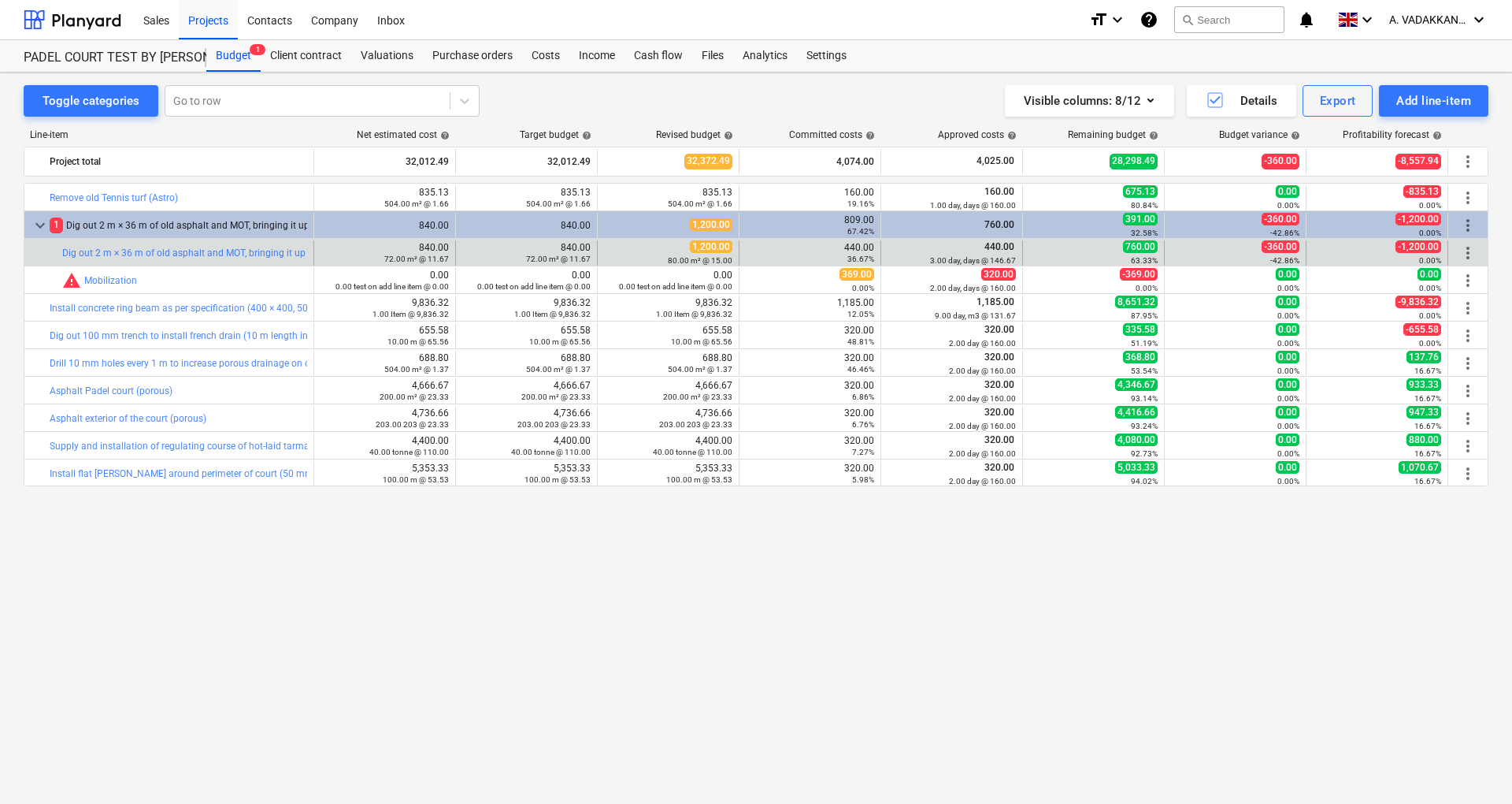
click at [565, 249] on div "840.00 72.00 m² @ 11.67" at bounding box center [526, 252] width 129 height 22
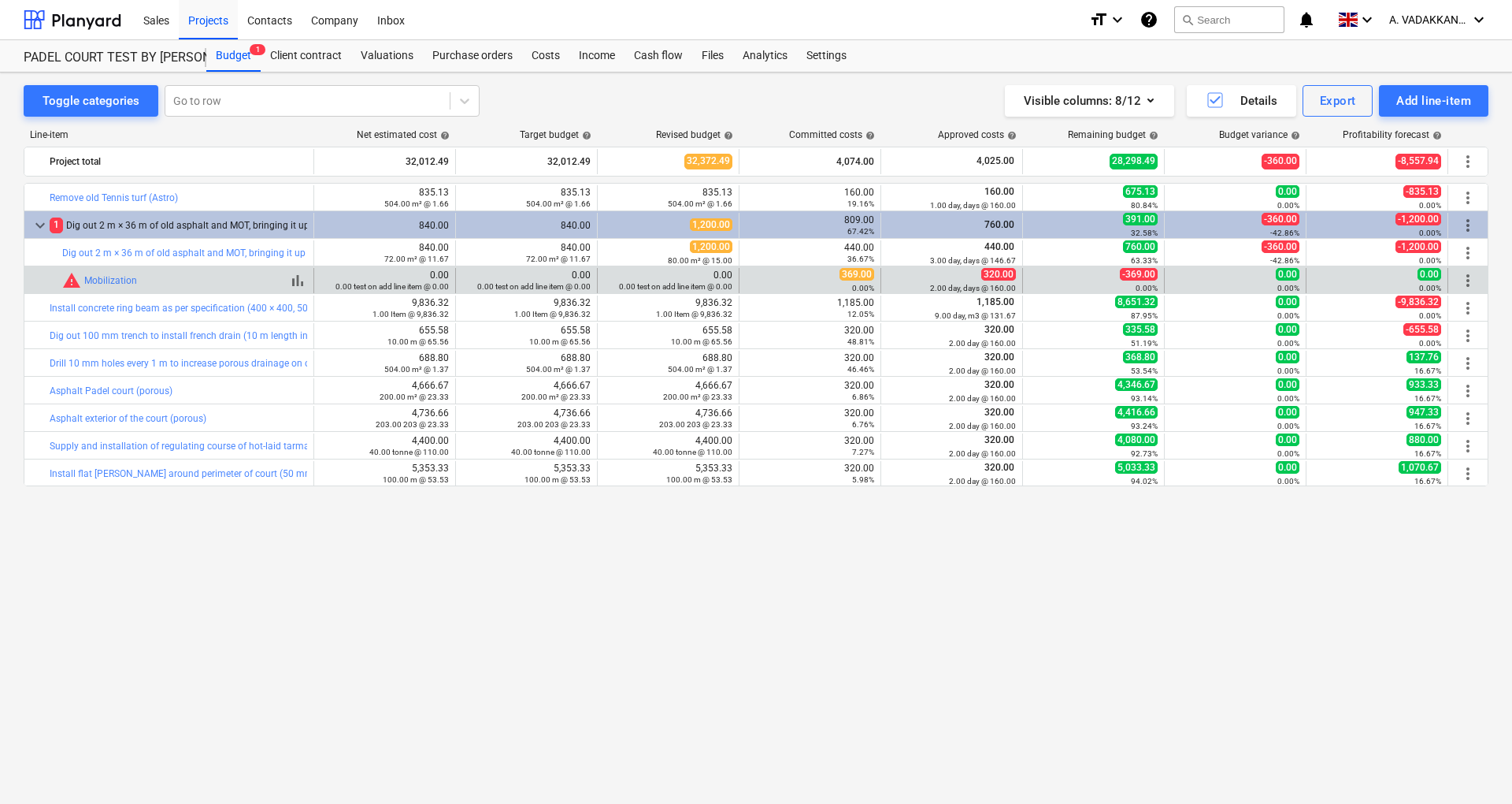
click at [127, 286] on div "warning Mobilization" at bounding box center [99, 280] width 75 height 19
click at [85, 286] on div "warning Mobilization" at bounding box center [99, 280] width 75 height 19
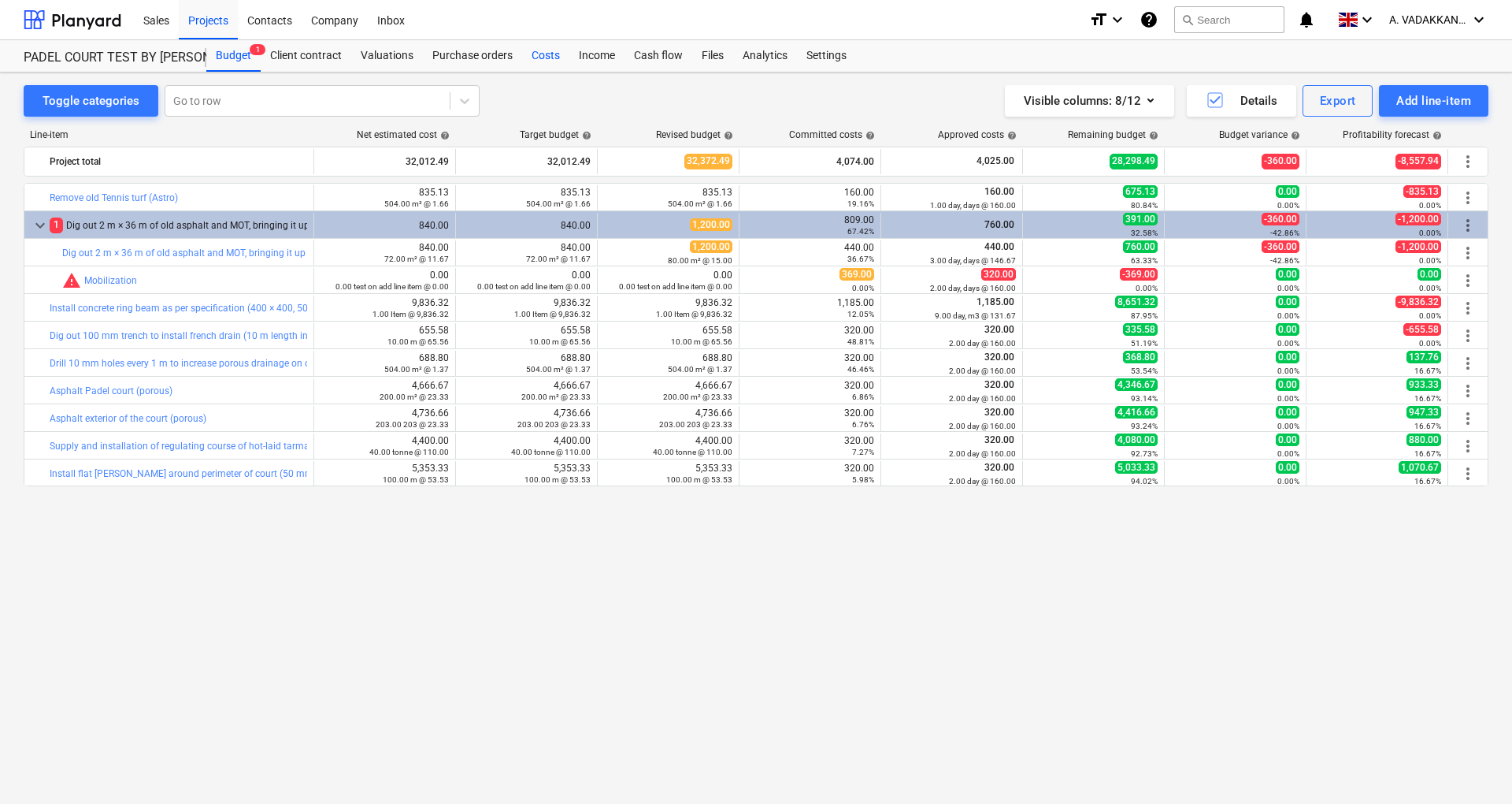
click at [534, 58] on div "Costs" at bounding box center [546, 55] width 47 height 32
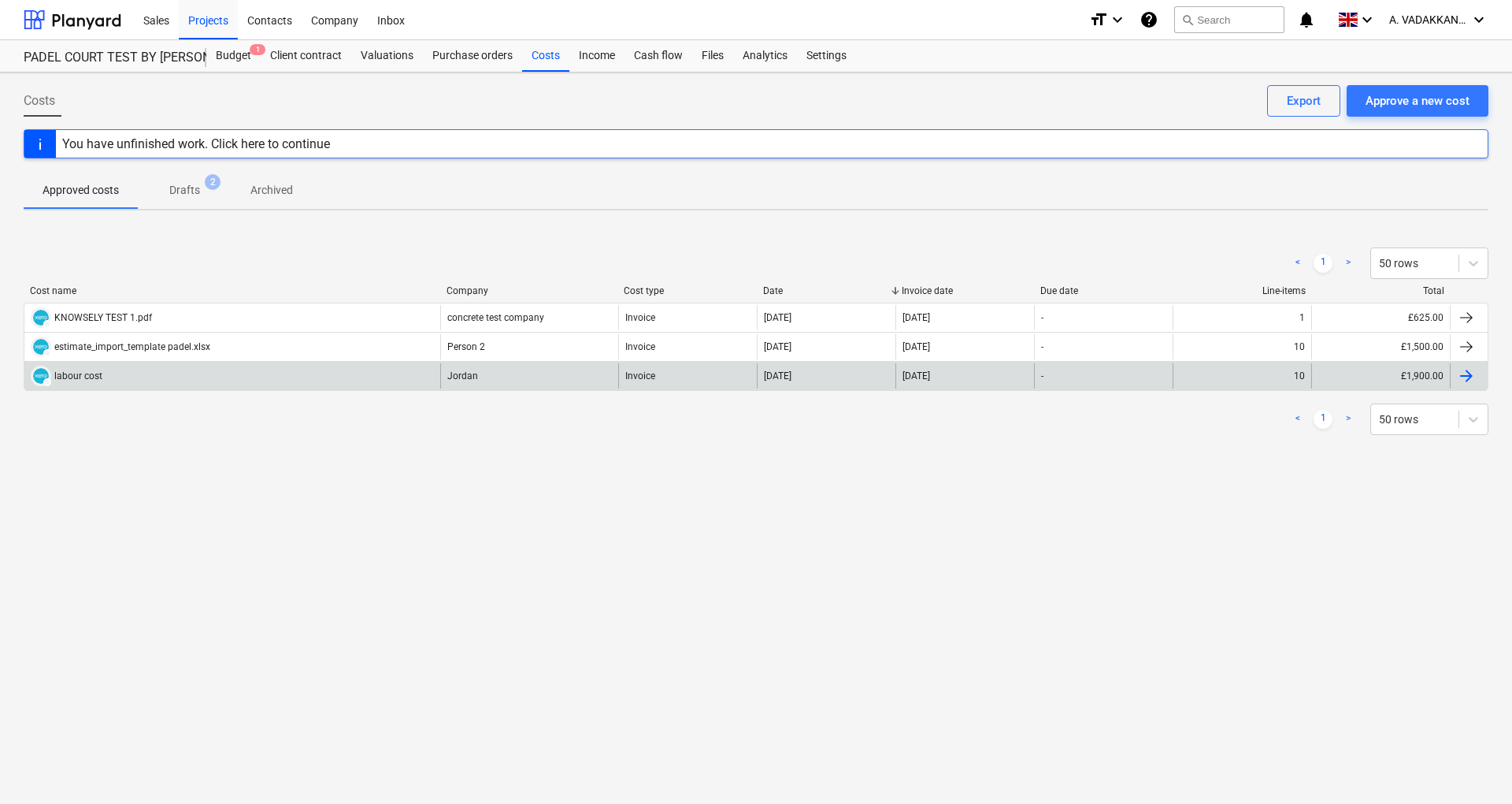
click at [123, 344] on div "estimate_import_template padel.xlsx" at bounding box center [133, 347] width 156 height 11
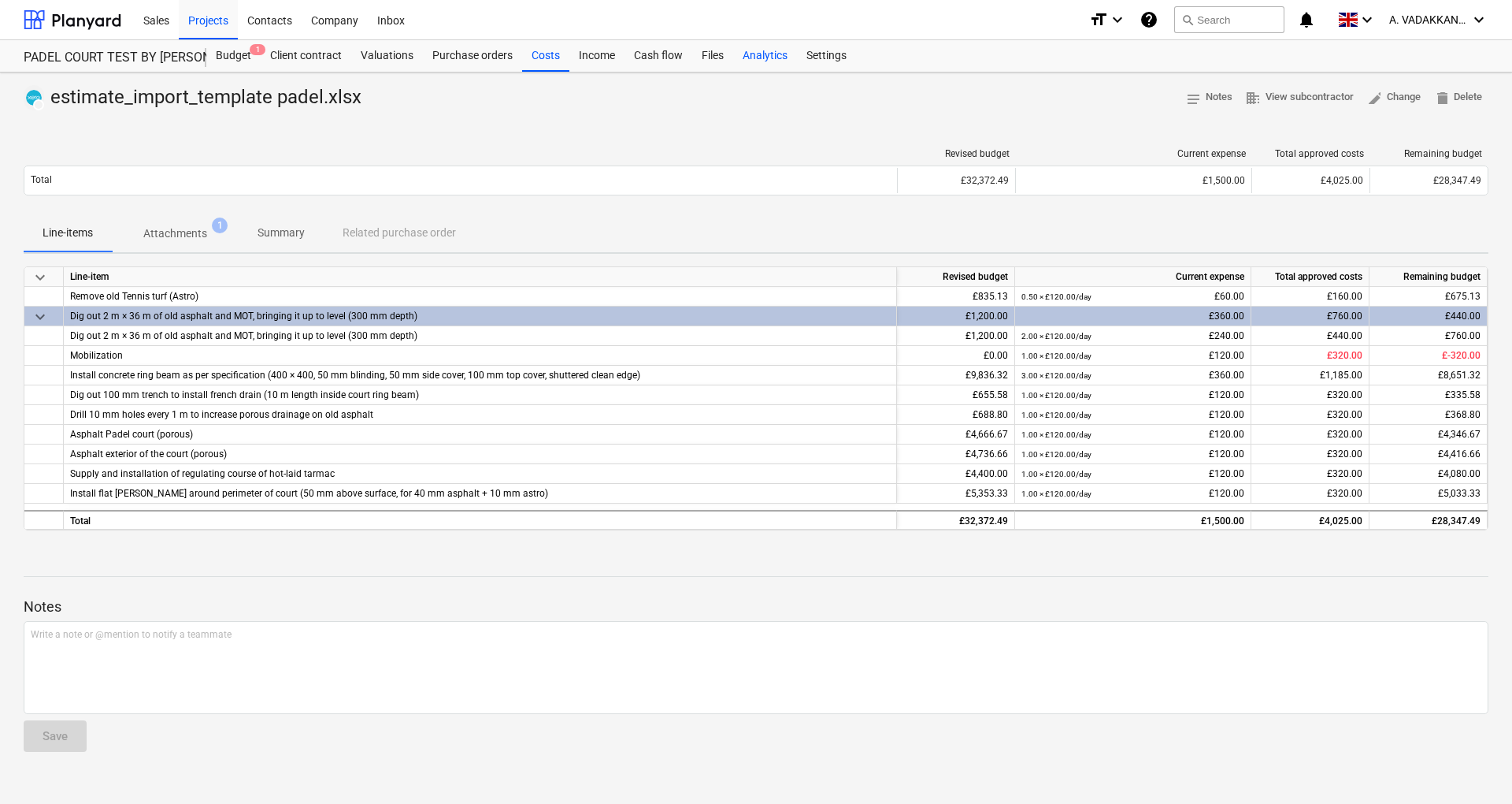
click at [773, 53] on div "Analytics" at bounding box center [765, 55] width 63 height 32
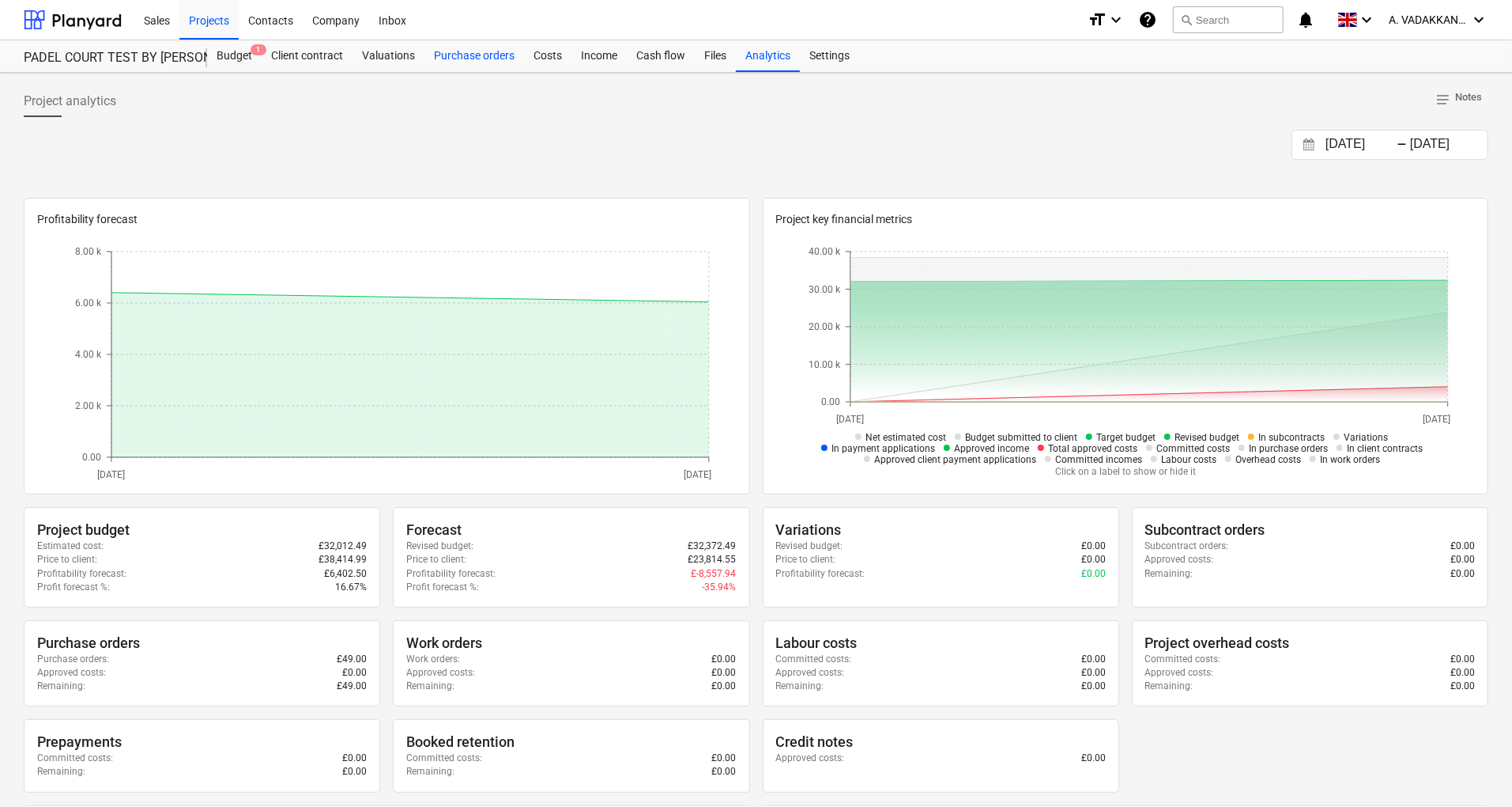
click at [460, 57] on div "Purchase orders" at bounding box center [474, 56] width 100 height 32
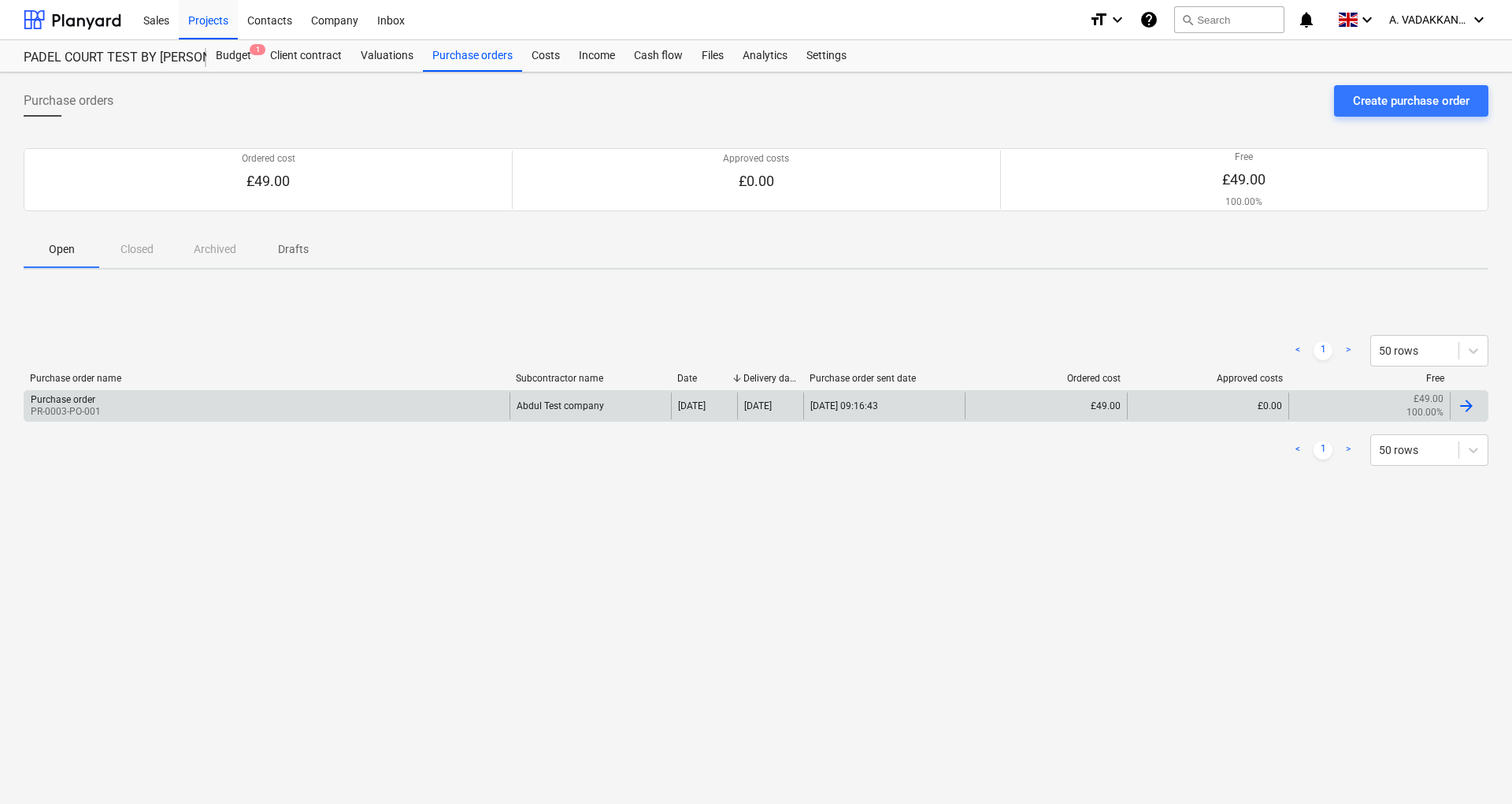
click at [550, 408] on div "Abdul Test company" at bounding box center [590, 405] width 162 height 27
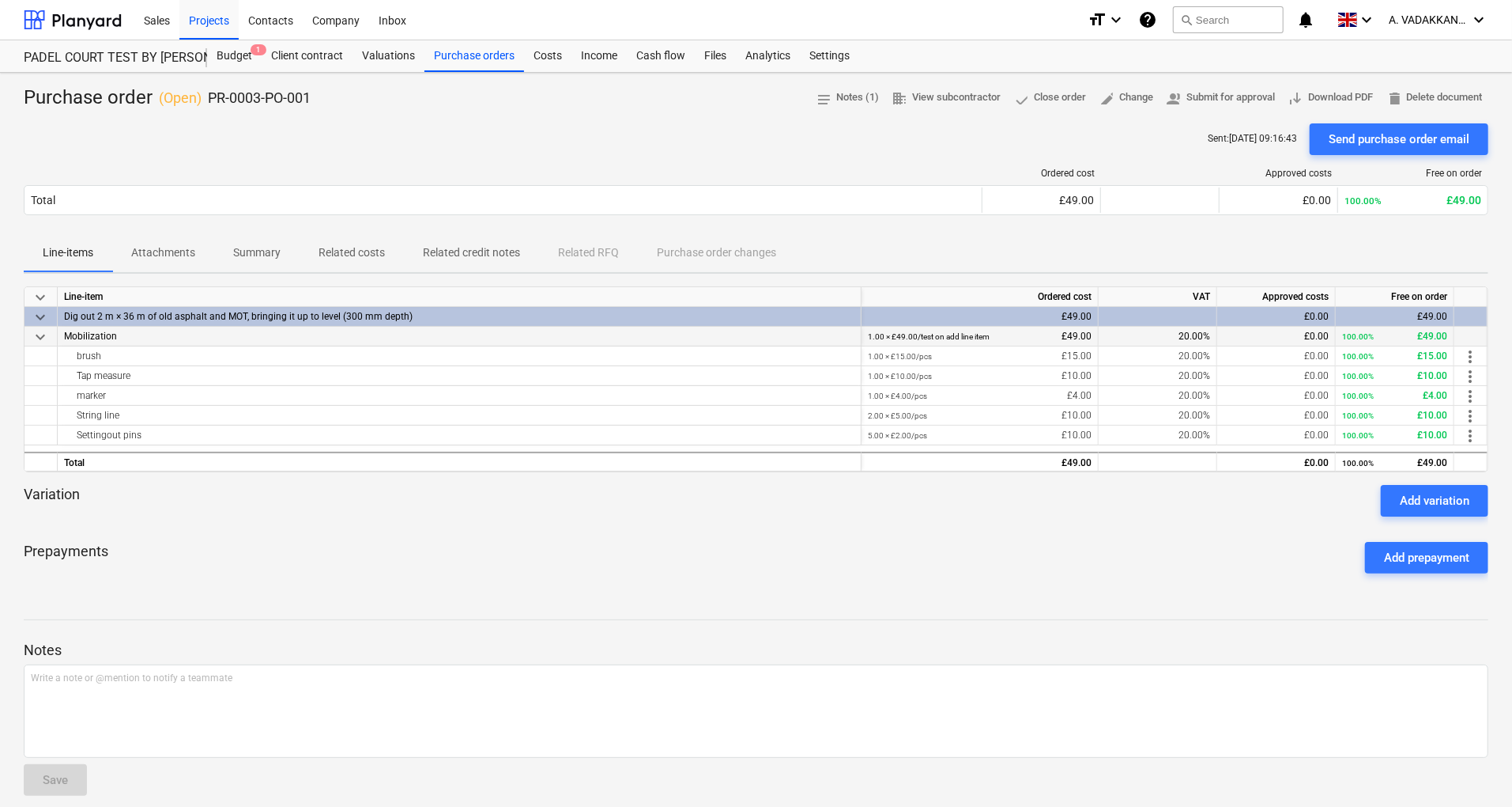
click at [1071, 334] on div "1.00 × £49.00 / test on add line item £49.00" at bounding box center [980, 337] width 224 height 20
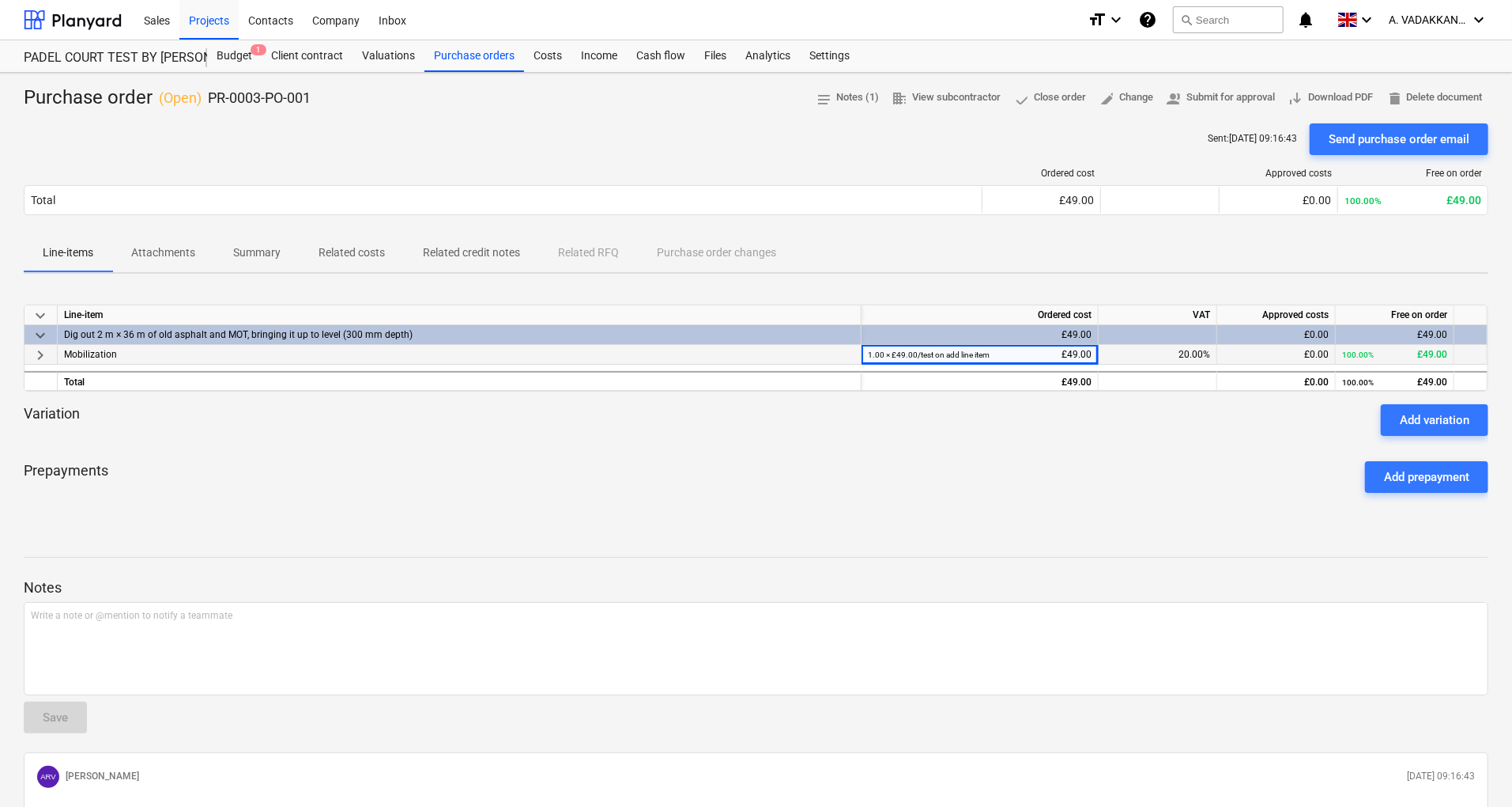
click at [44, 354] on span "keyboard_arrow_right" at bounding box center [40, 354] width 19 height 19
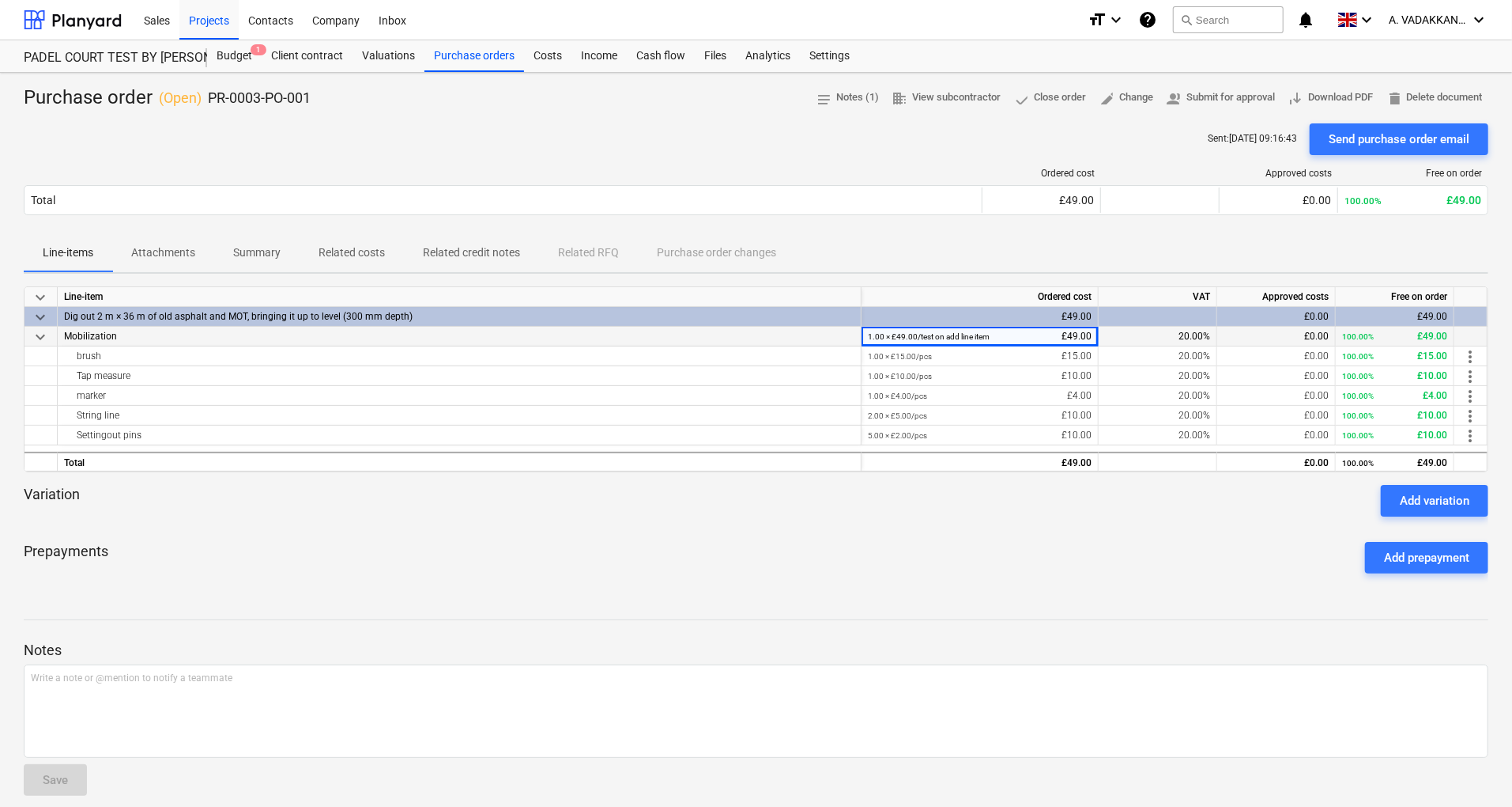
click at [35, 319] on span "keyboard_arrow_down" at bounding box center [40, 317] width 19 height 19
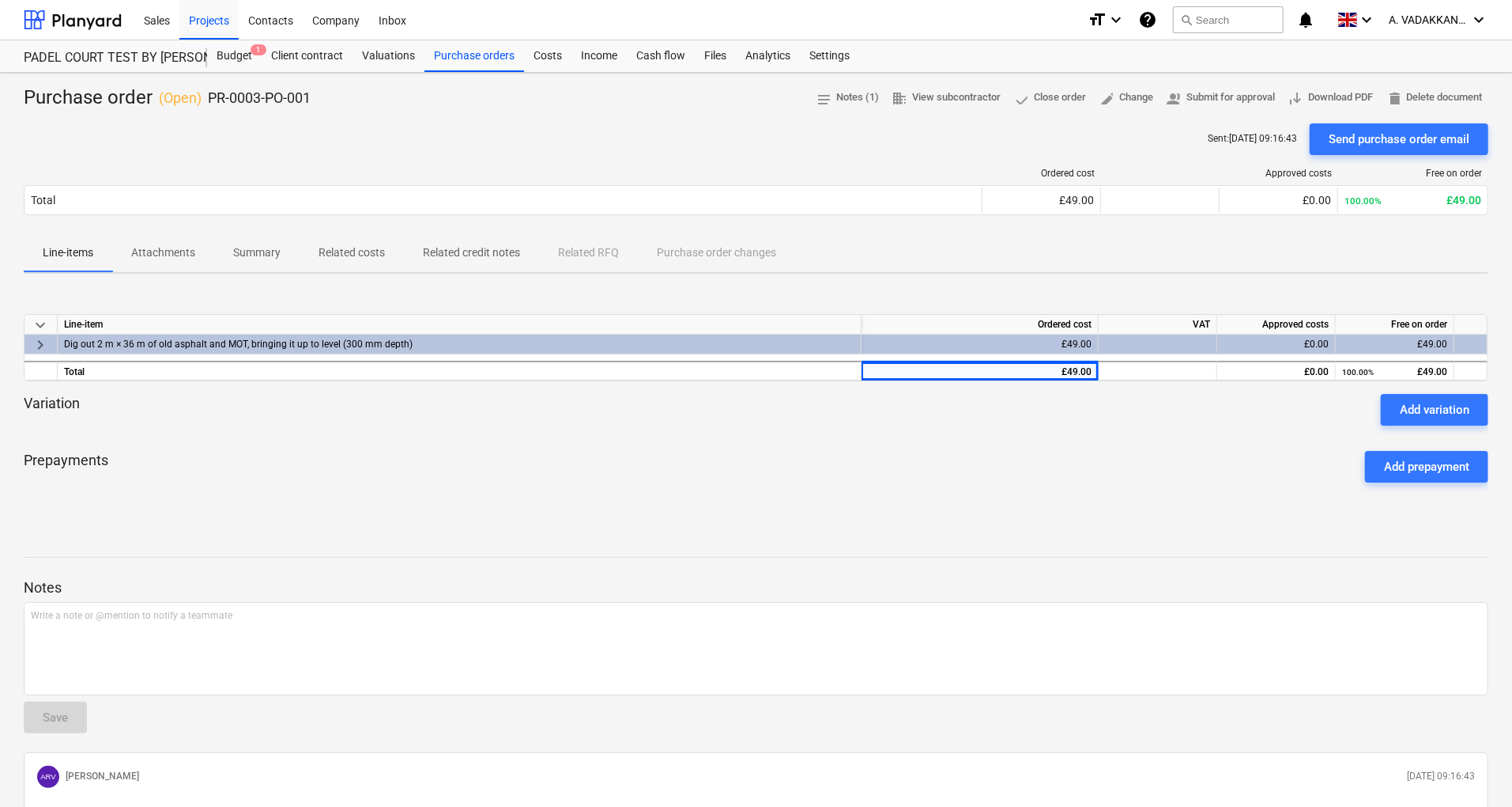
click at [39, 346] on span "keyboard_arrow_right" at bounding box center [40, 345] width 19 height 19
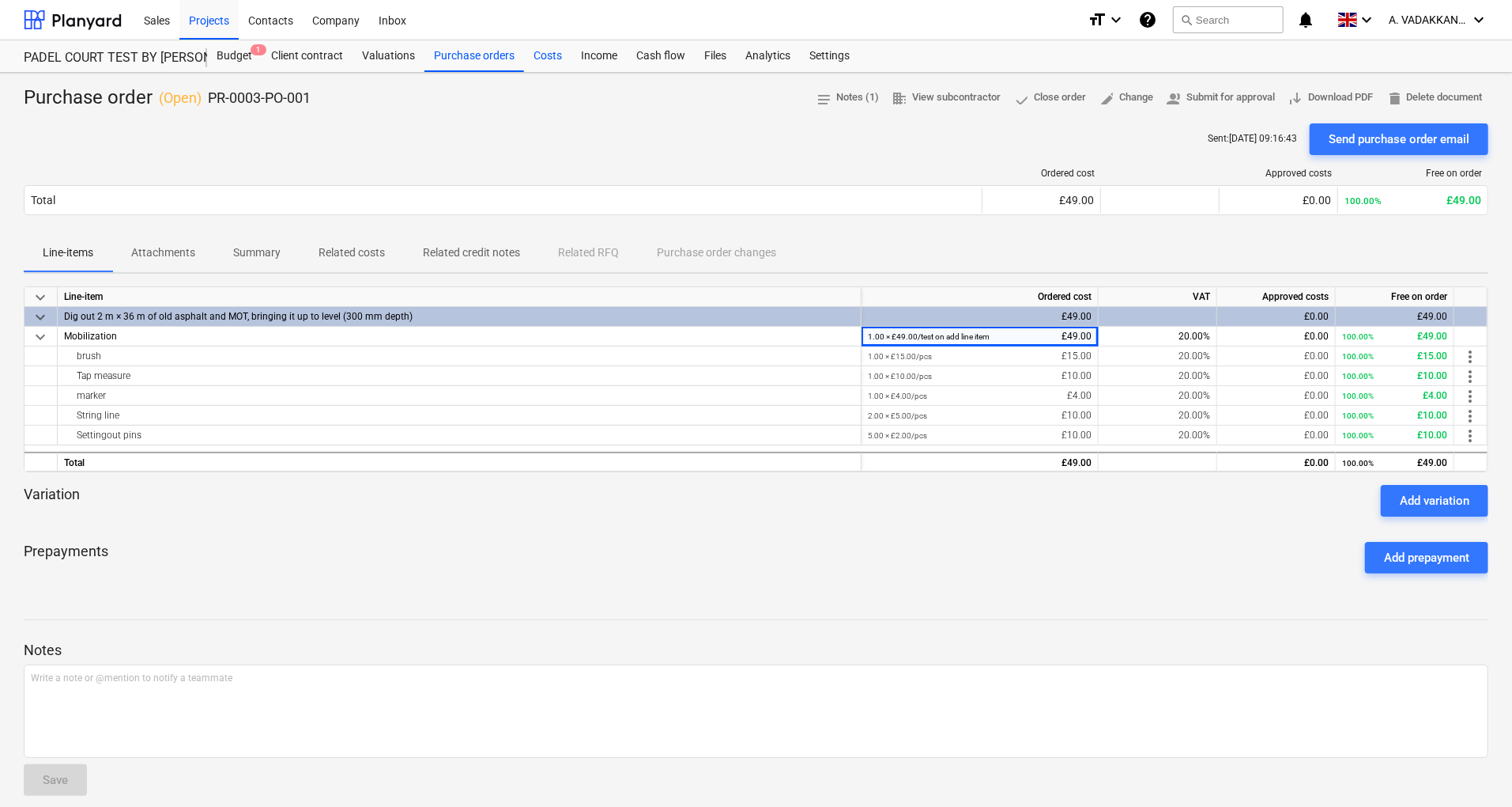
click at [551, 51] on div "Costs" at bounding box center [548, 56] width 47 height 32
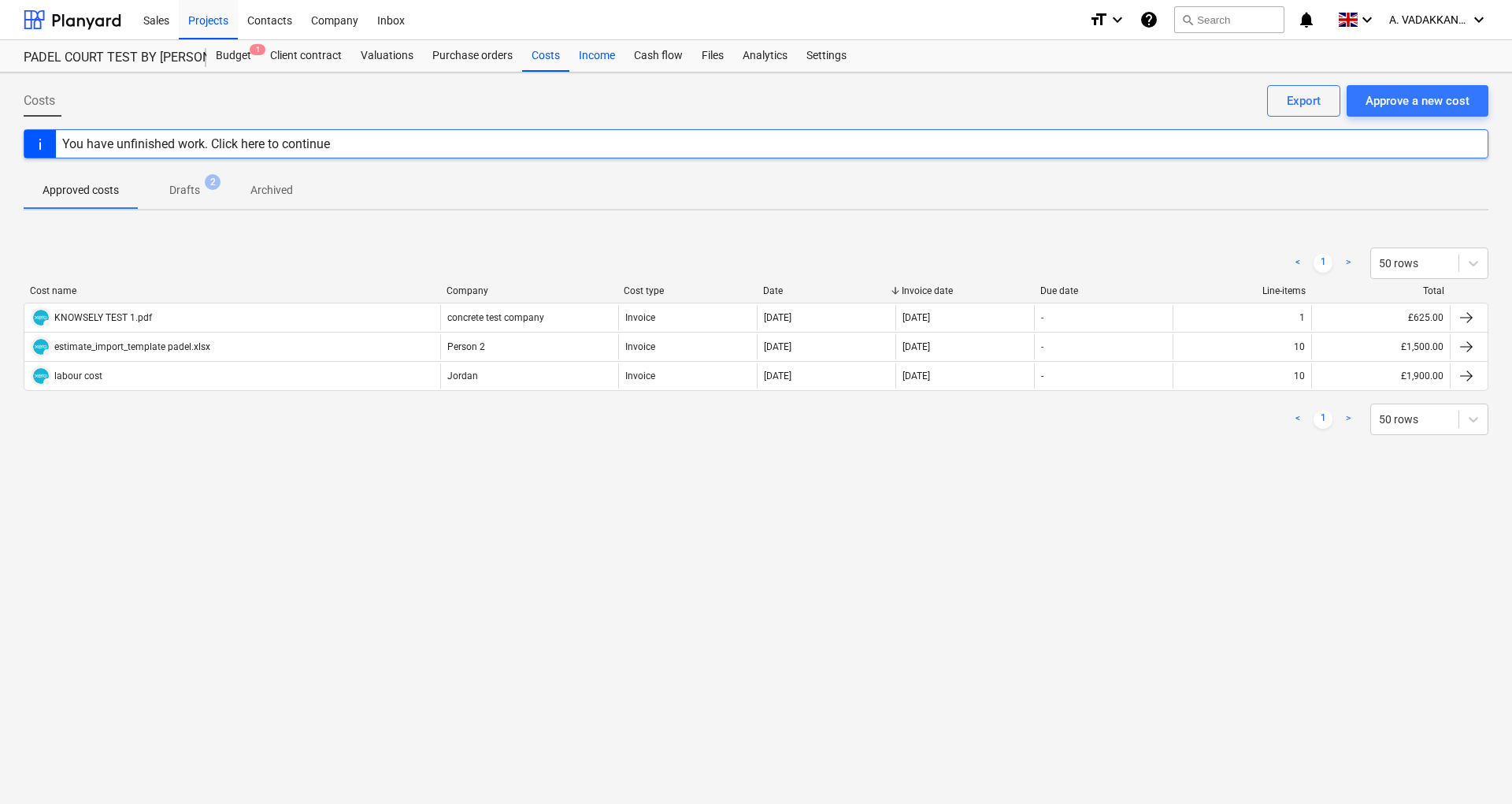
click at [590, 46] on div "Income" at bounding box center [597, 55] width 55 height 32
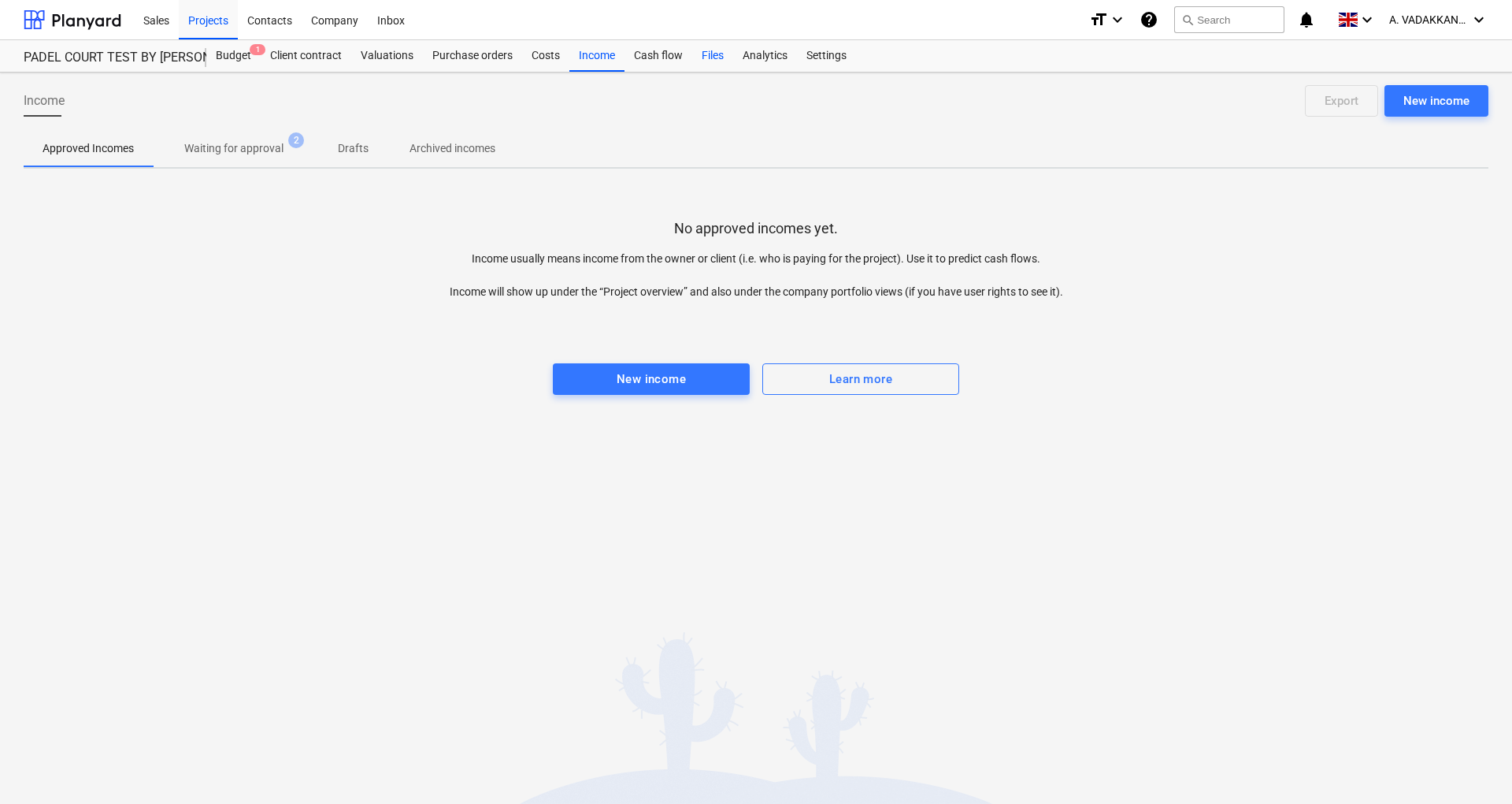
click at [708, 55] on div "Files" at bounding box center [712, 55] width 41 height 32
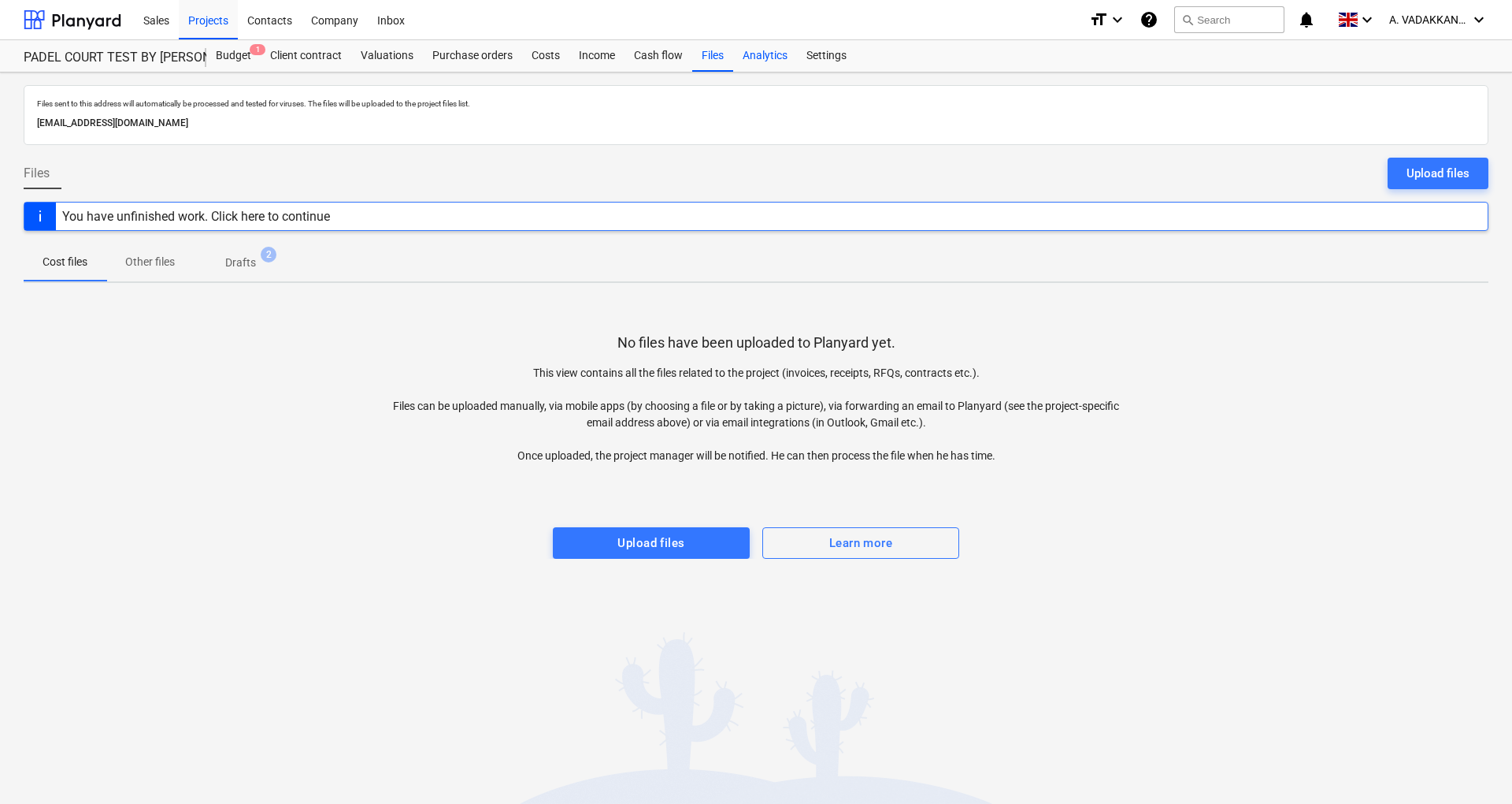
click at [764, 66] on div "Analytics" at bounding box center [765, 55] width 63 height 32
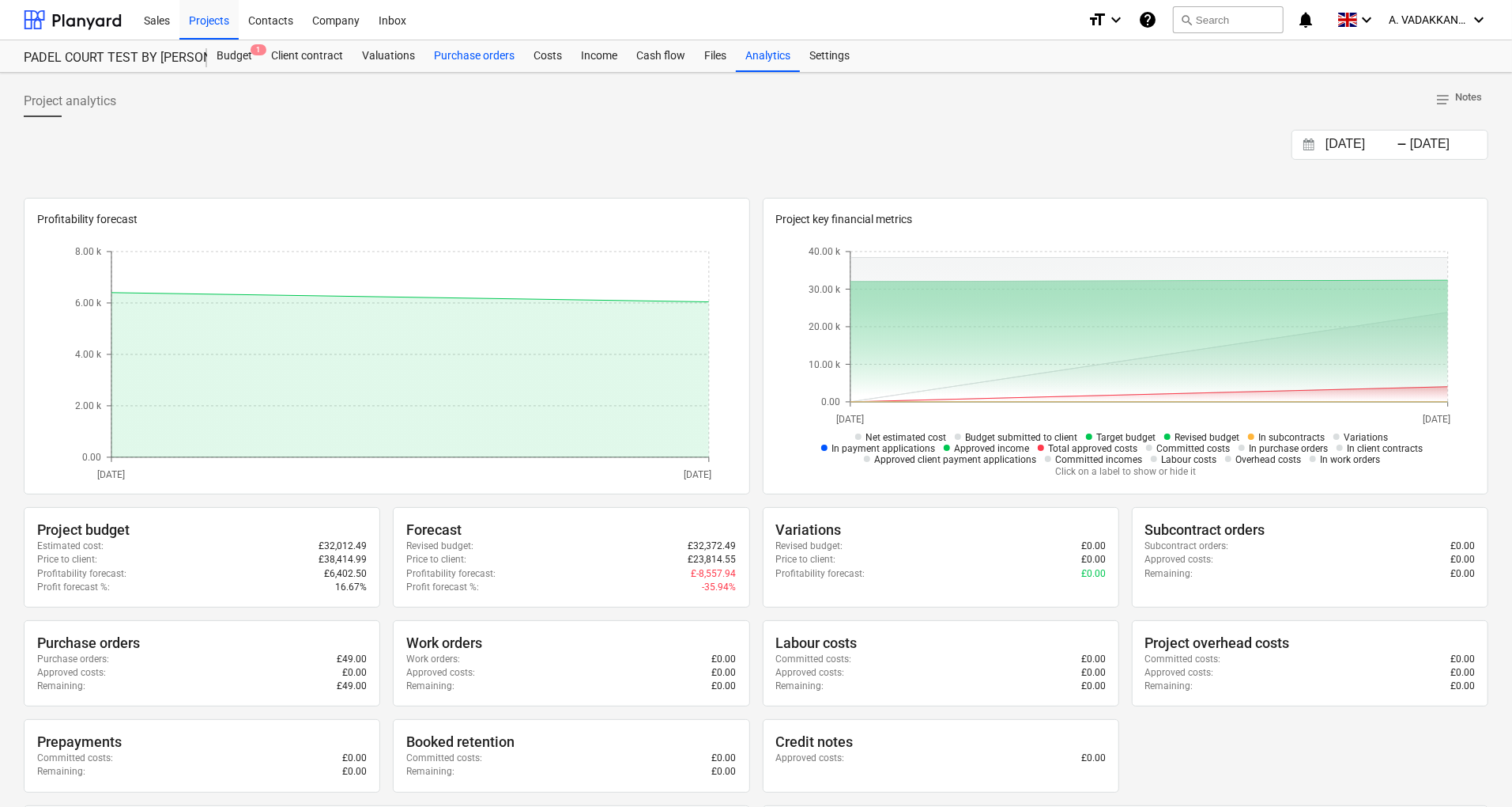
click at [467, 59] on div "Purchase orders" at bounding box center [474, 56] width 100 height 32
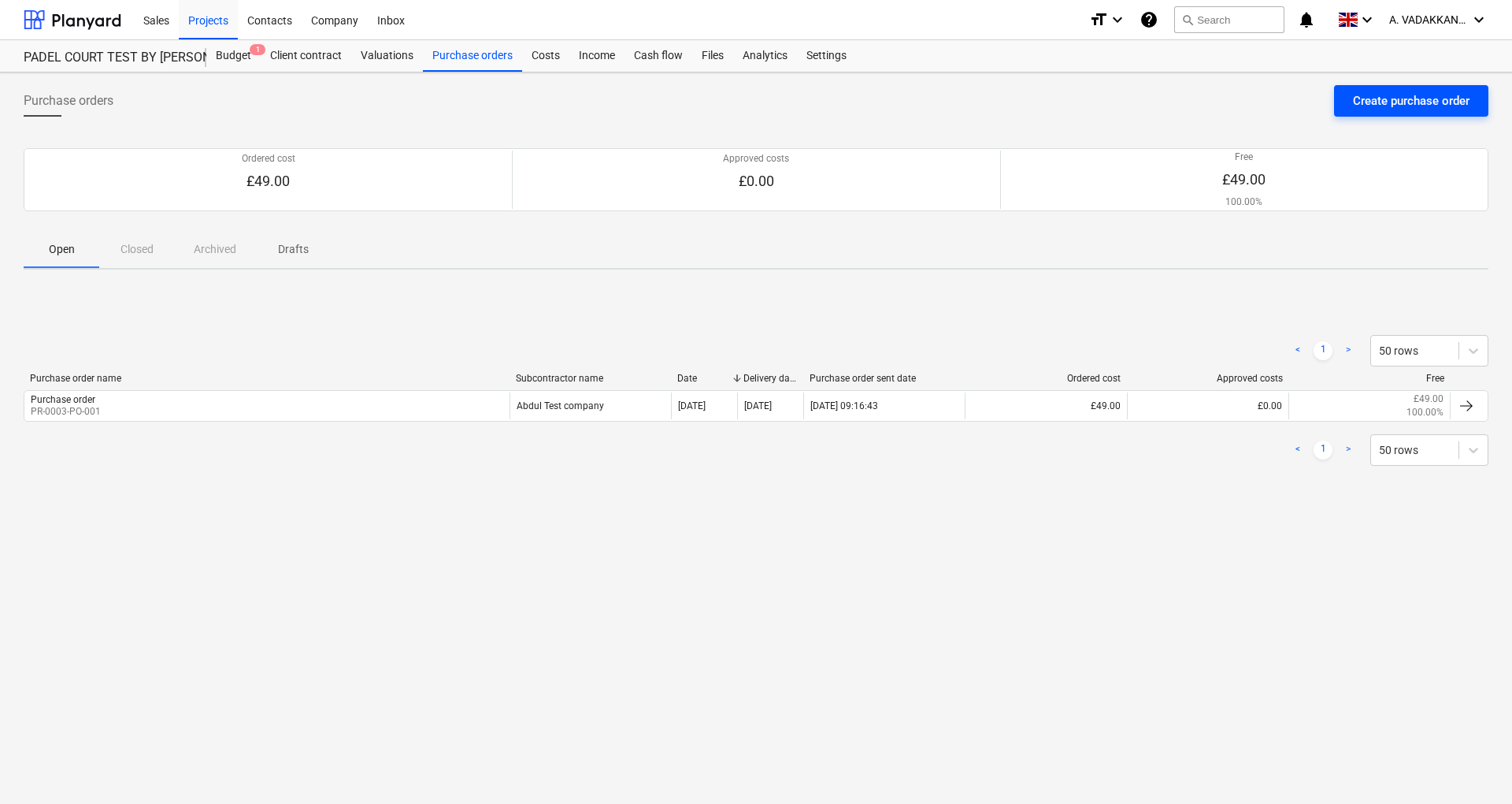
click at [1390, 102] on div "Create purchase order" at bounding box center [1411, 100] width 116 height 20
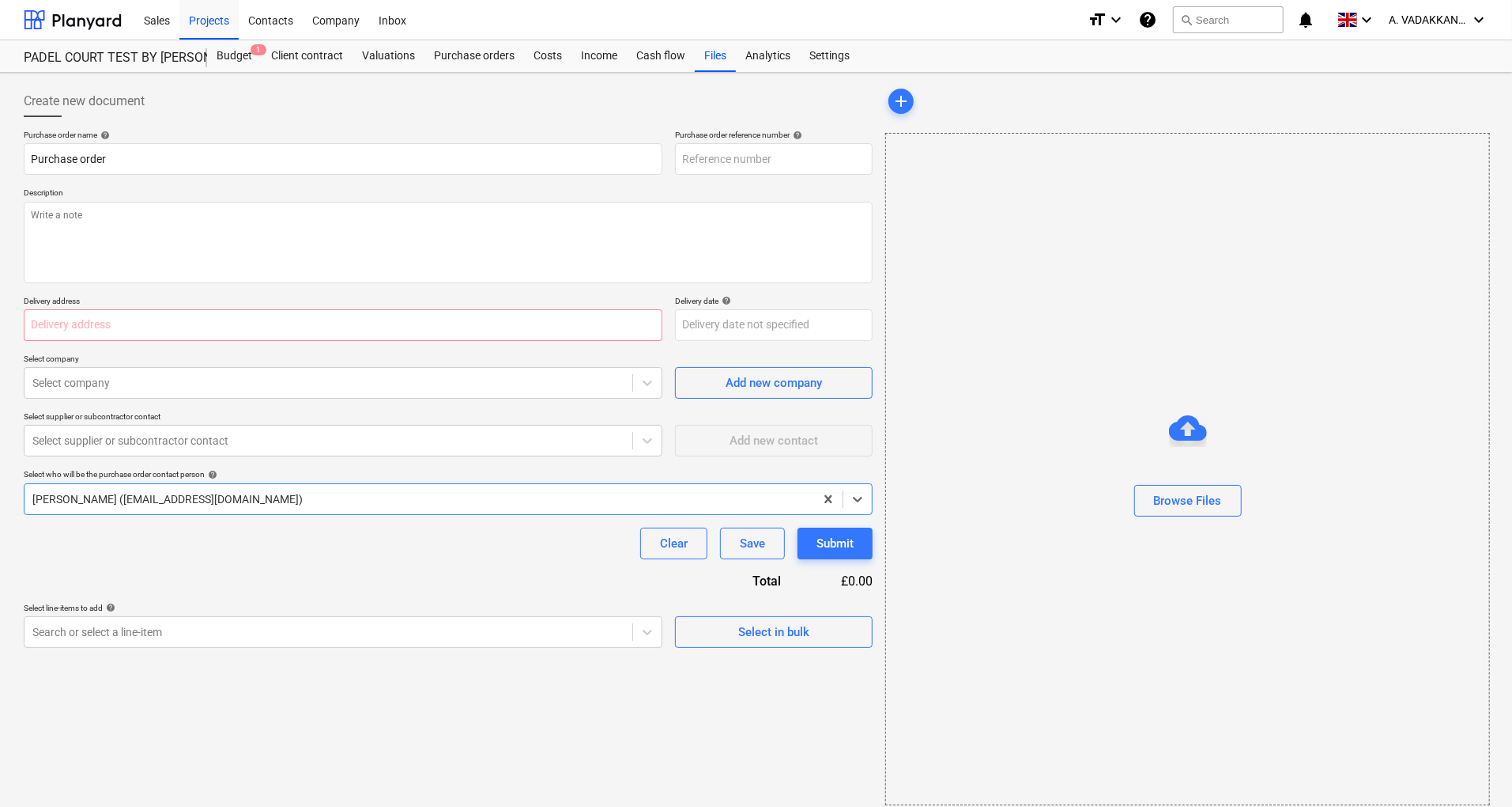
type textarea "x"
type input "PR-0003-PO-003"
type textarea "x"
drag, startPoint x: 490, startPoint y: 412, endPoint x: 87, endPoint y: 408, distance: 403.0
click at [107, 323] on input "text" at bounding box center [343, 325] width 638 height 32
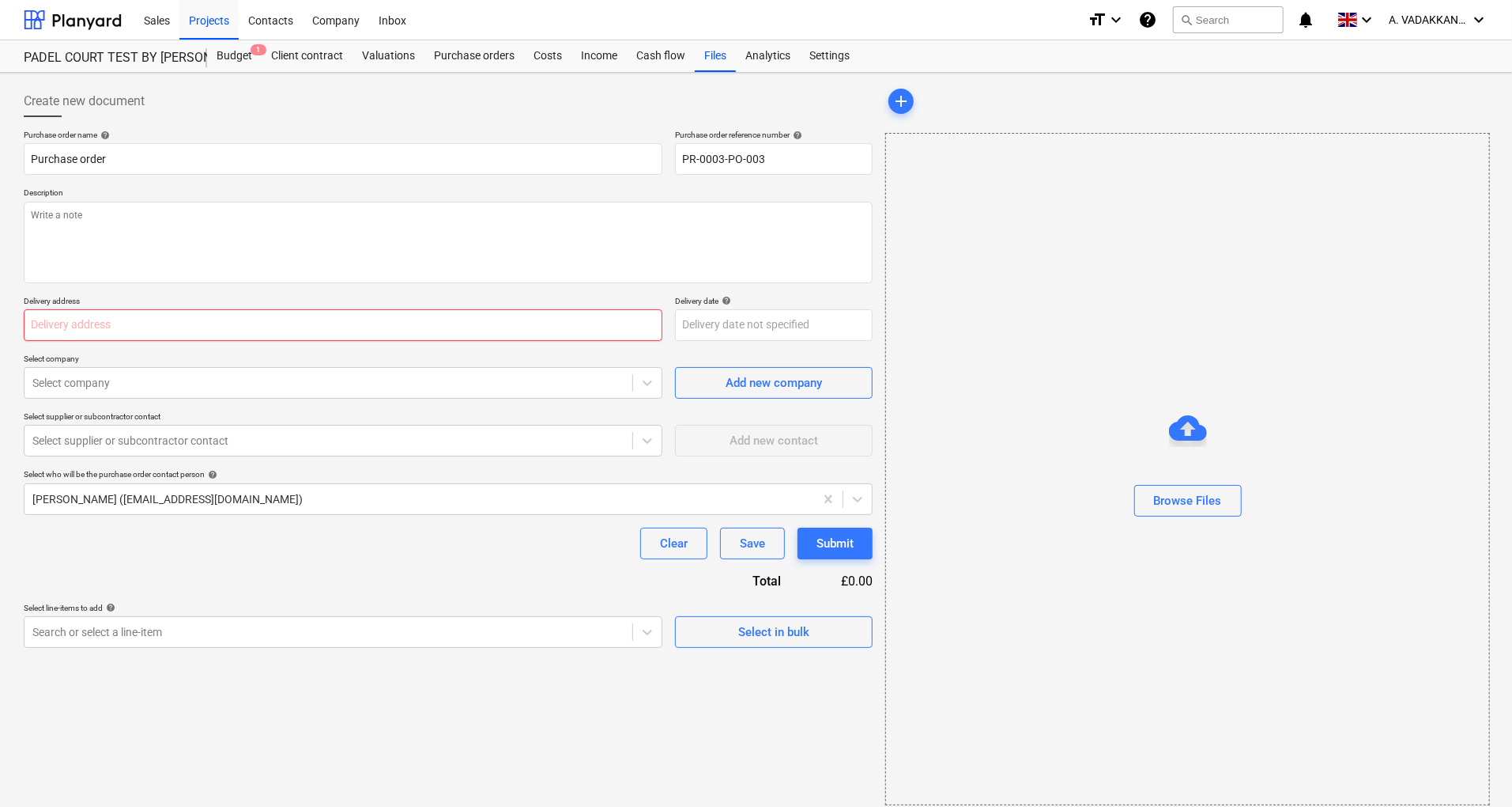
click at [234, 316] on input "text" at bounding box center [343, 325] width 638 height 32
click at [438, 333] on input "text" at bounding box center [343, 325] width 638 height 32
type input "h"
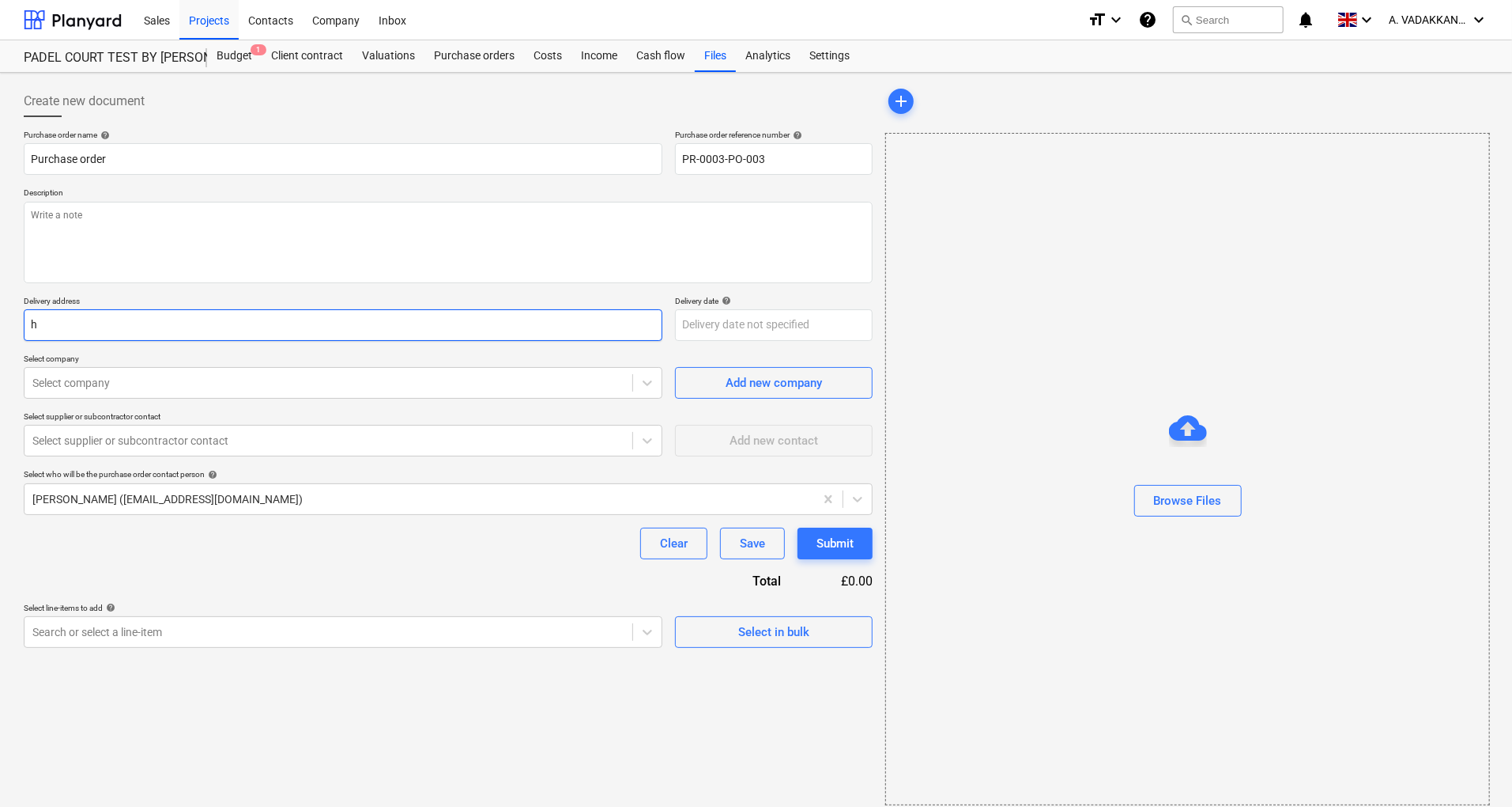
type textarea "x"
type input "ho"
type textarea "x"
type input "hol"
type textarea "x"
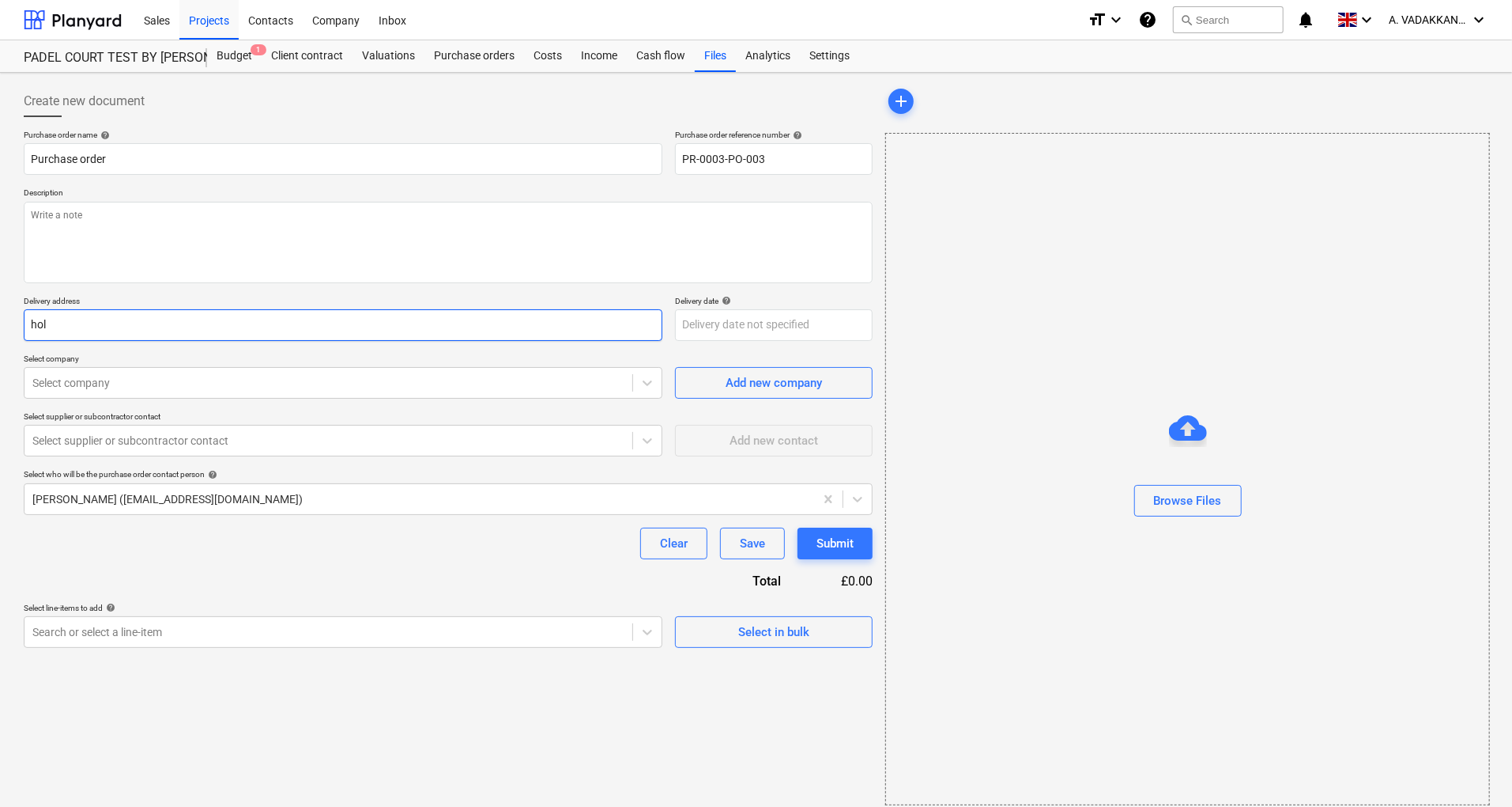
type input "[PERSON_NAME]"
type textarea "x"
type input "[PERSON_NAME]"
type textarea "x"
type input "hollym"
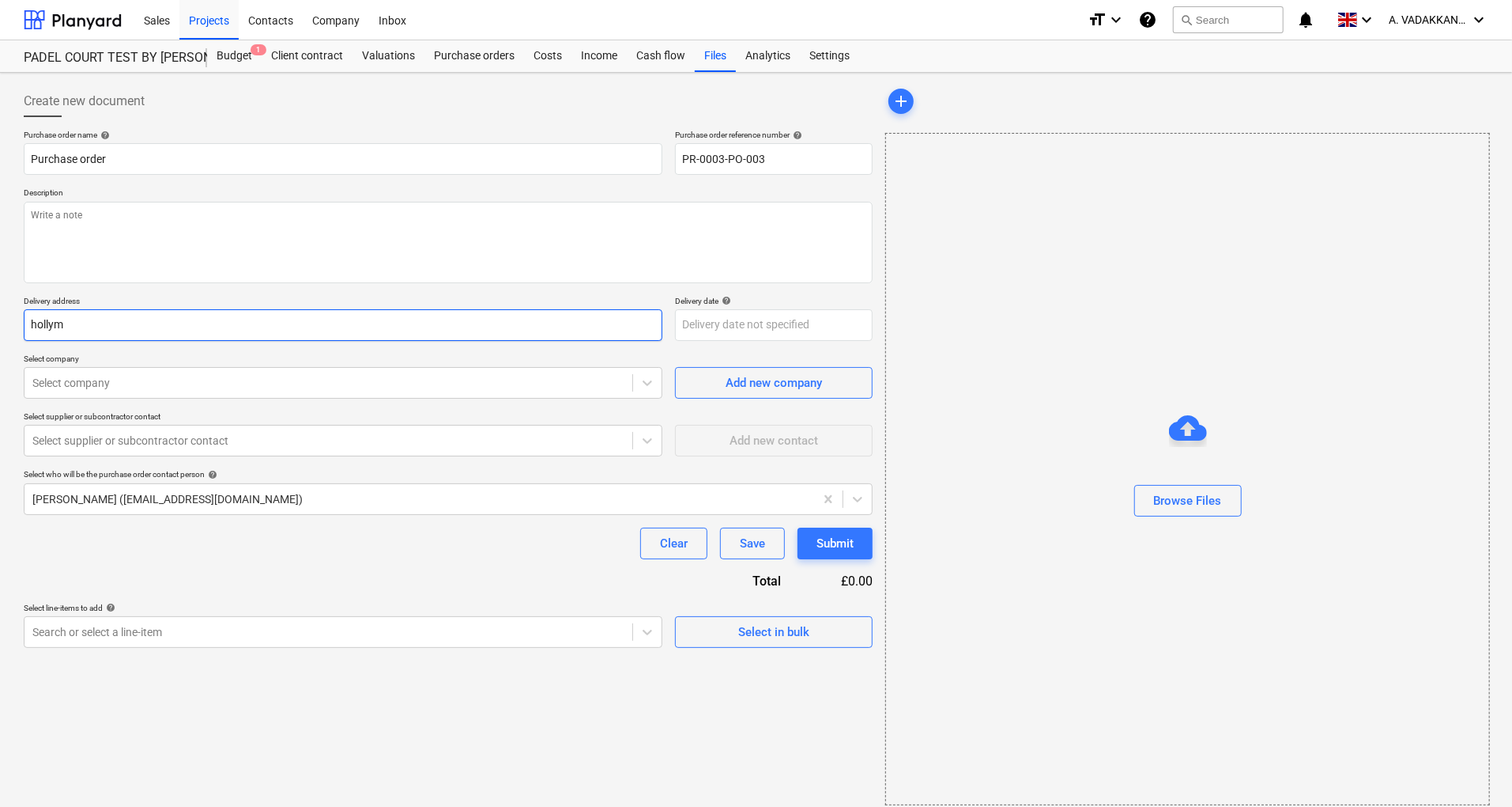
type textarea "x"
type input "hollymo"
type textarea "x"
type input "hollymou"
type textarea "x"
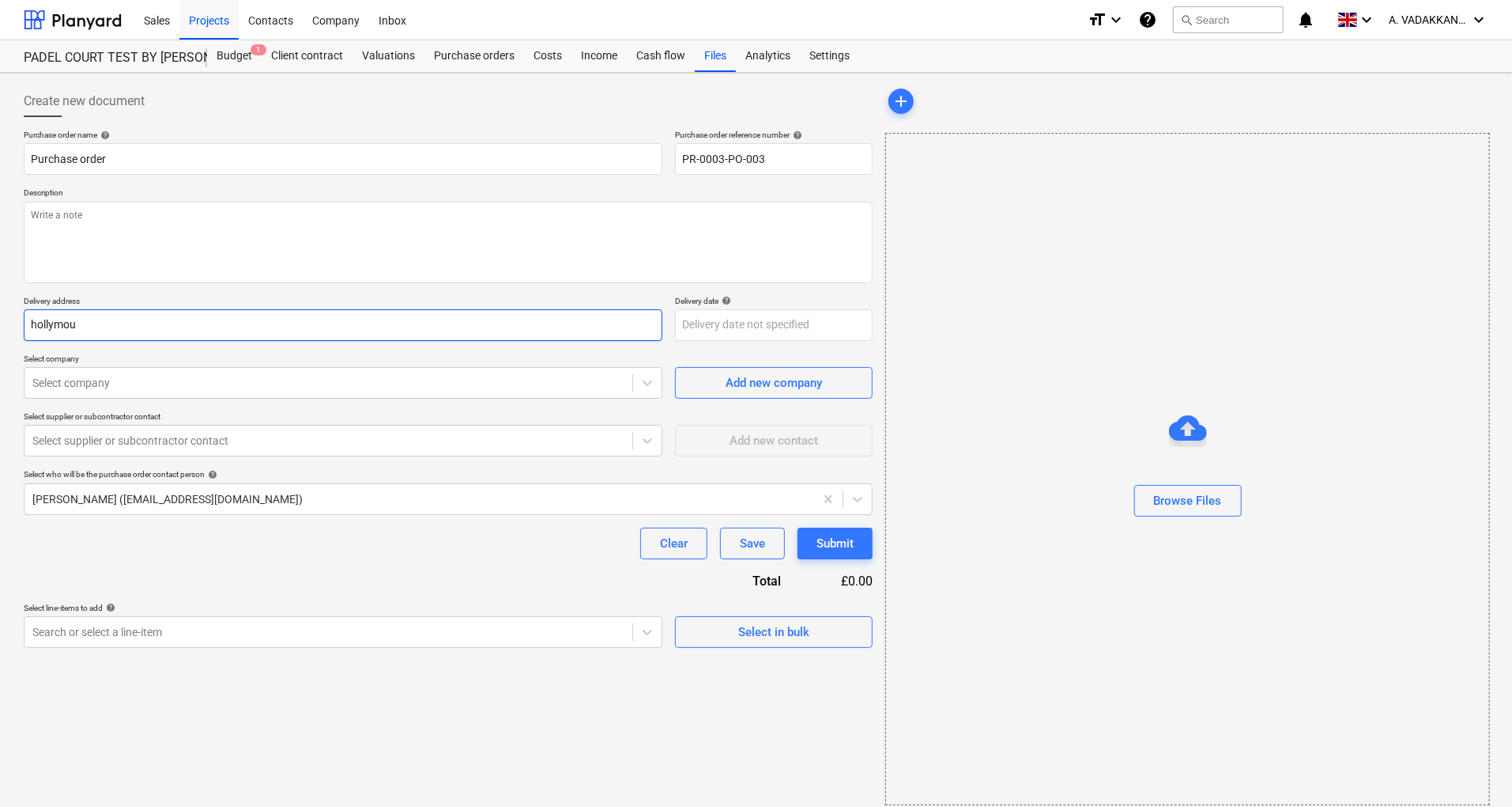
type input "hollymoun"
type textarea "x"
type input "hollymount"
type textarea "x"
type input "hollymount"
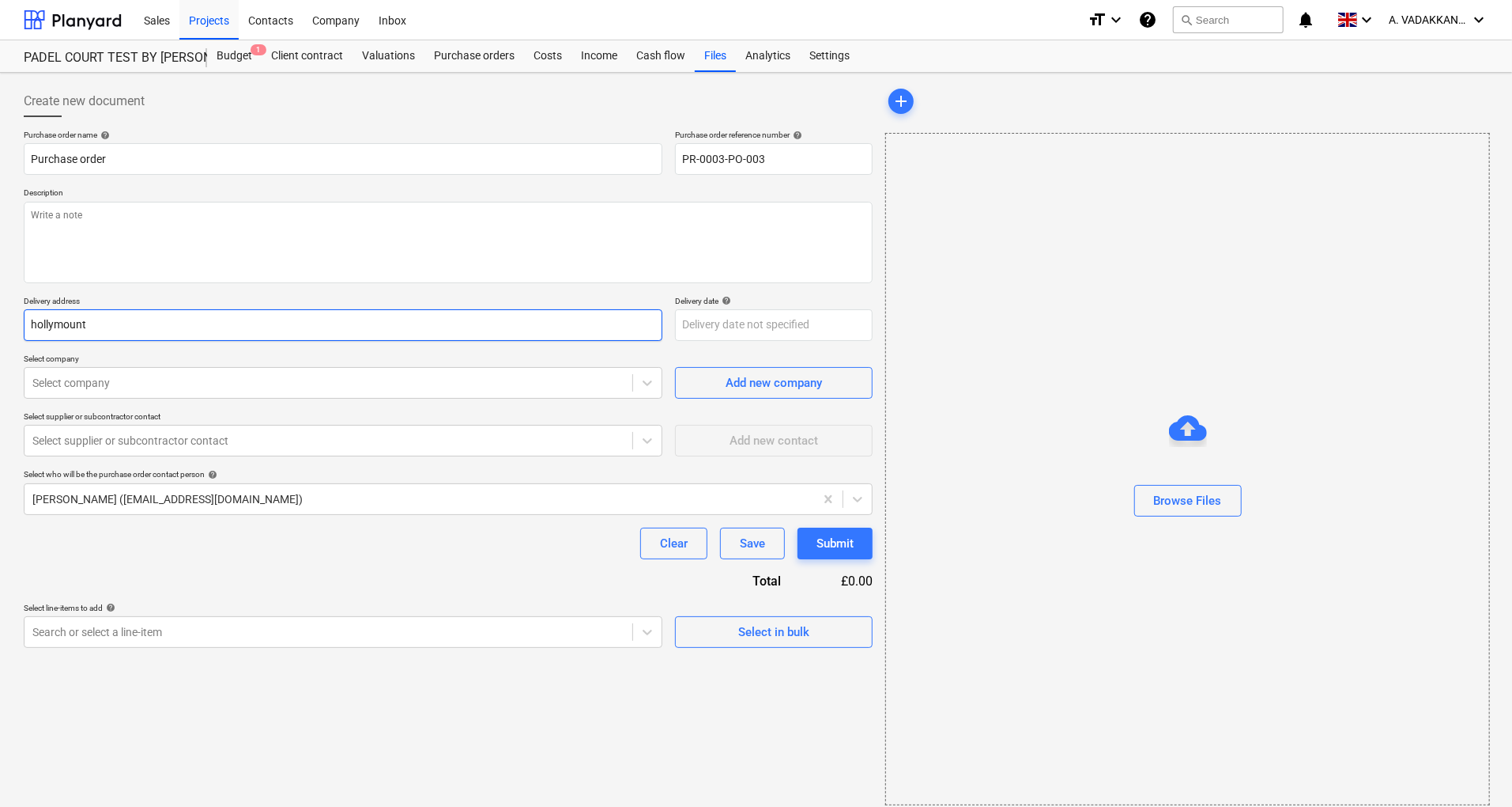
type textarea "x"
type input "hollymount f"
type textarea "x"
type input "hollymount fa"
type textarea "x"
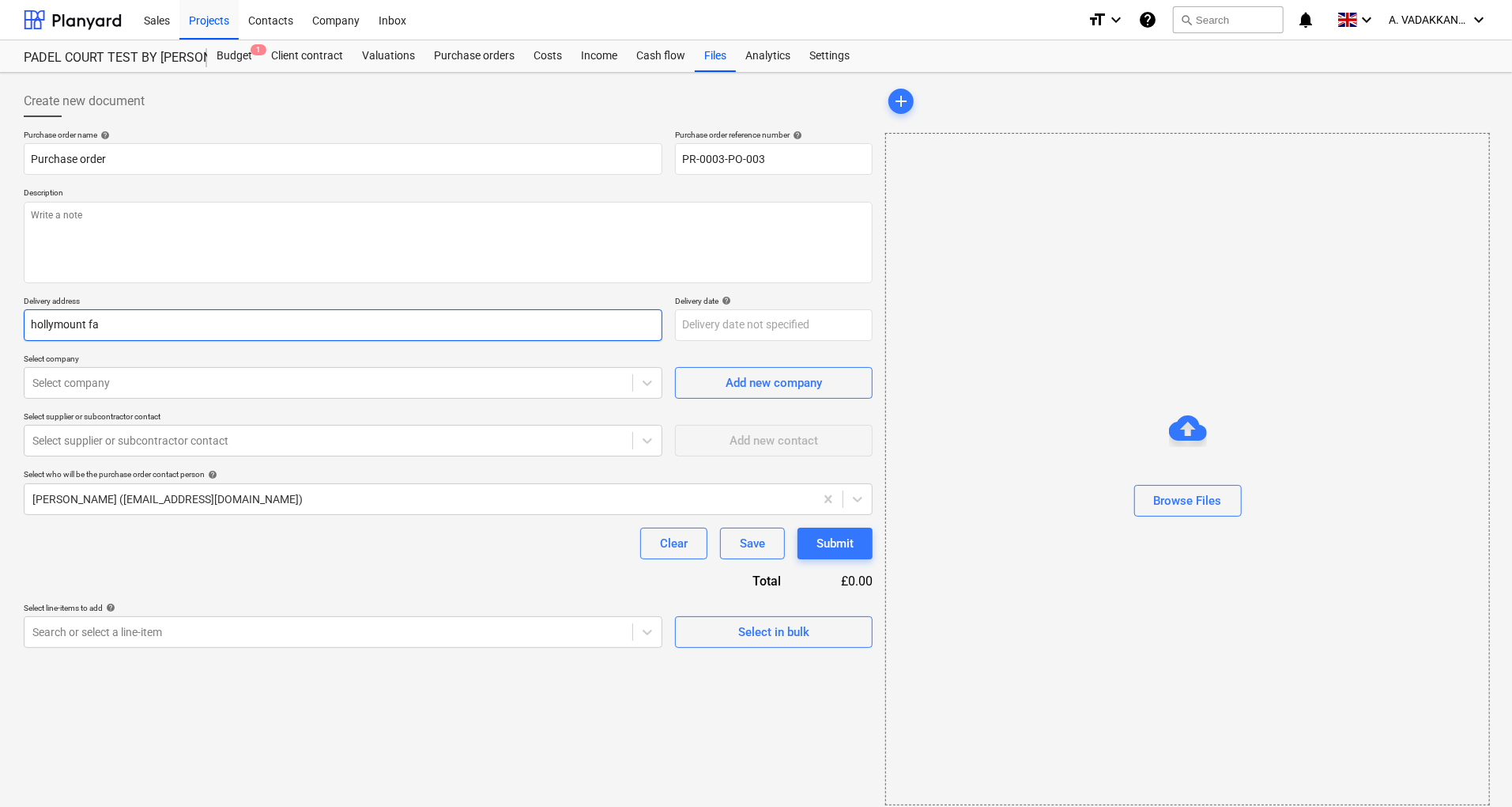
type input "hollymount far"
type textarea "x"
type input "hollymount farm"
click at [176, 377] on div at bounding box center [328, 382] width 592 height 16
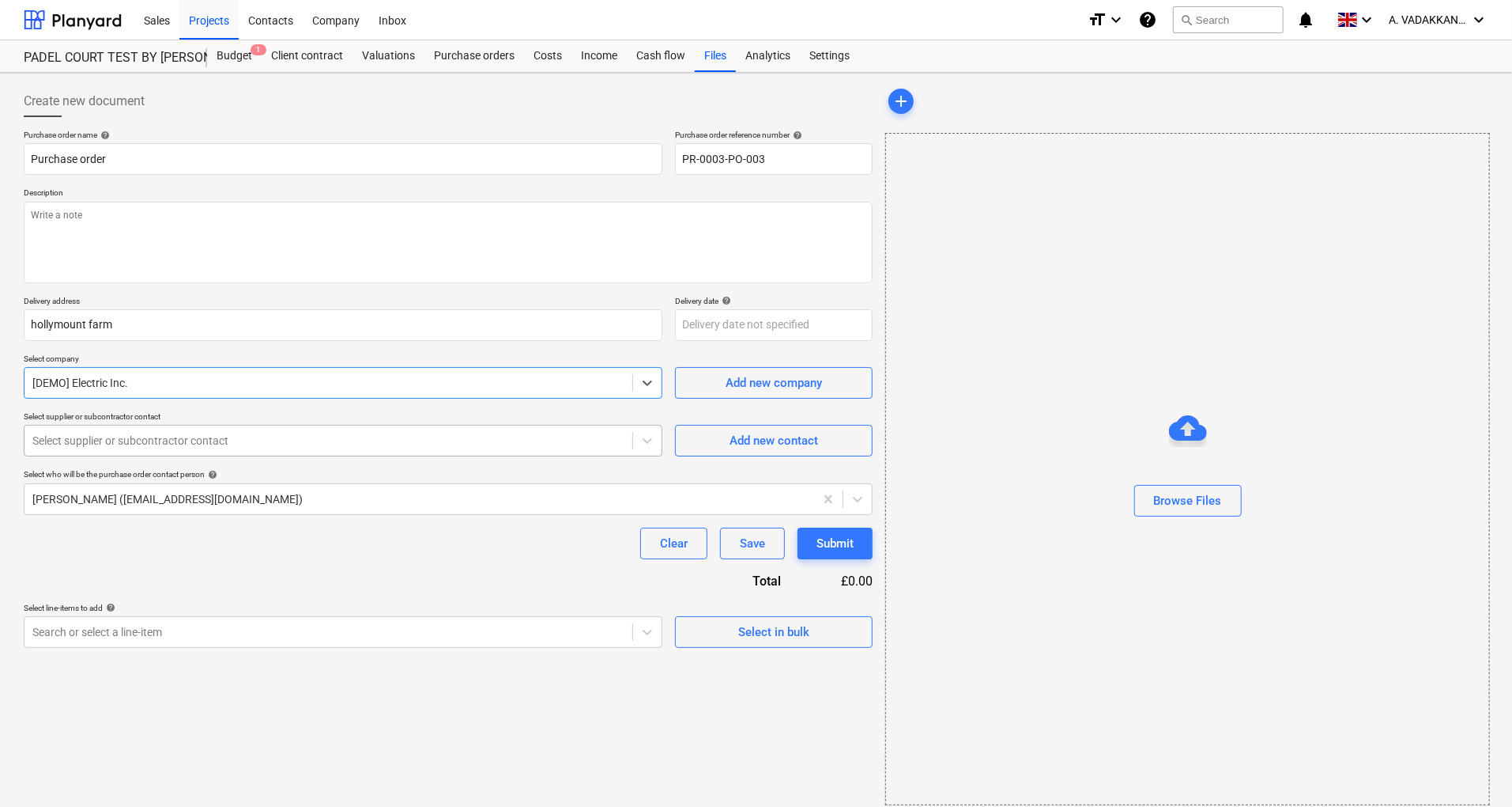
click at [162, 448] on div "Select supplier or subcontractor contact" at bounding box center [328, 440] width 608 height 22
click at [193, 629] on div at bounding box center [328, 631] width 592 height 16
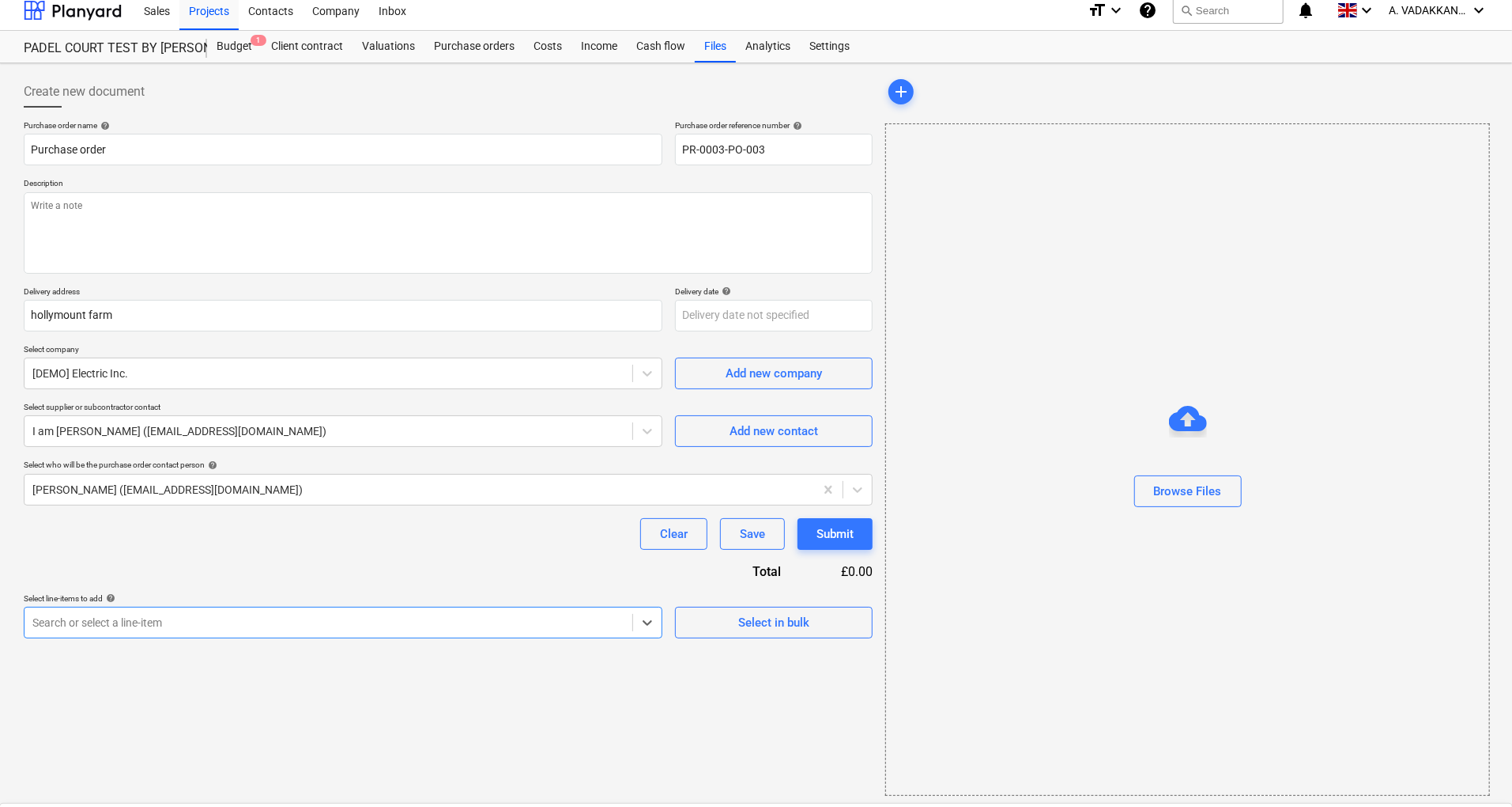
scroll to position [95, 0]
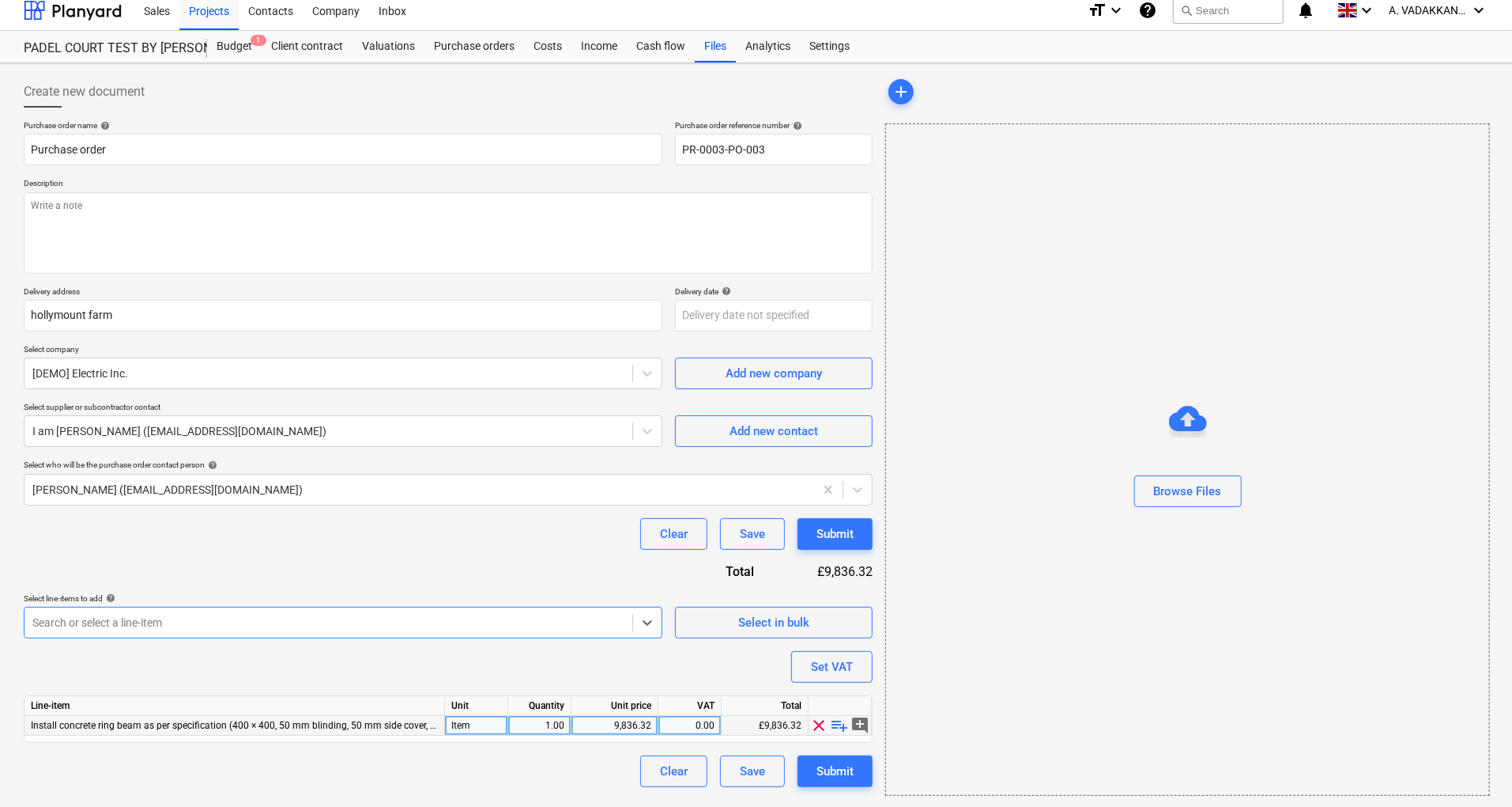
type textarea "x"
click at [612, 725] on div "9,836.32" at bounding box center [615, 725] width 73 height 20
type textarea "x"
click at [763, 719] on div "£0.00" at bounding box center [765, 725] width 87 height 20
click at [554, 725] on div "1.00" at bounding box center [539, 725] width 50 height 20
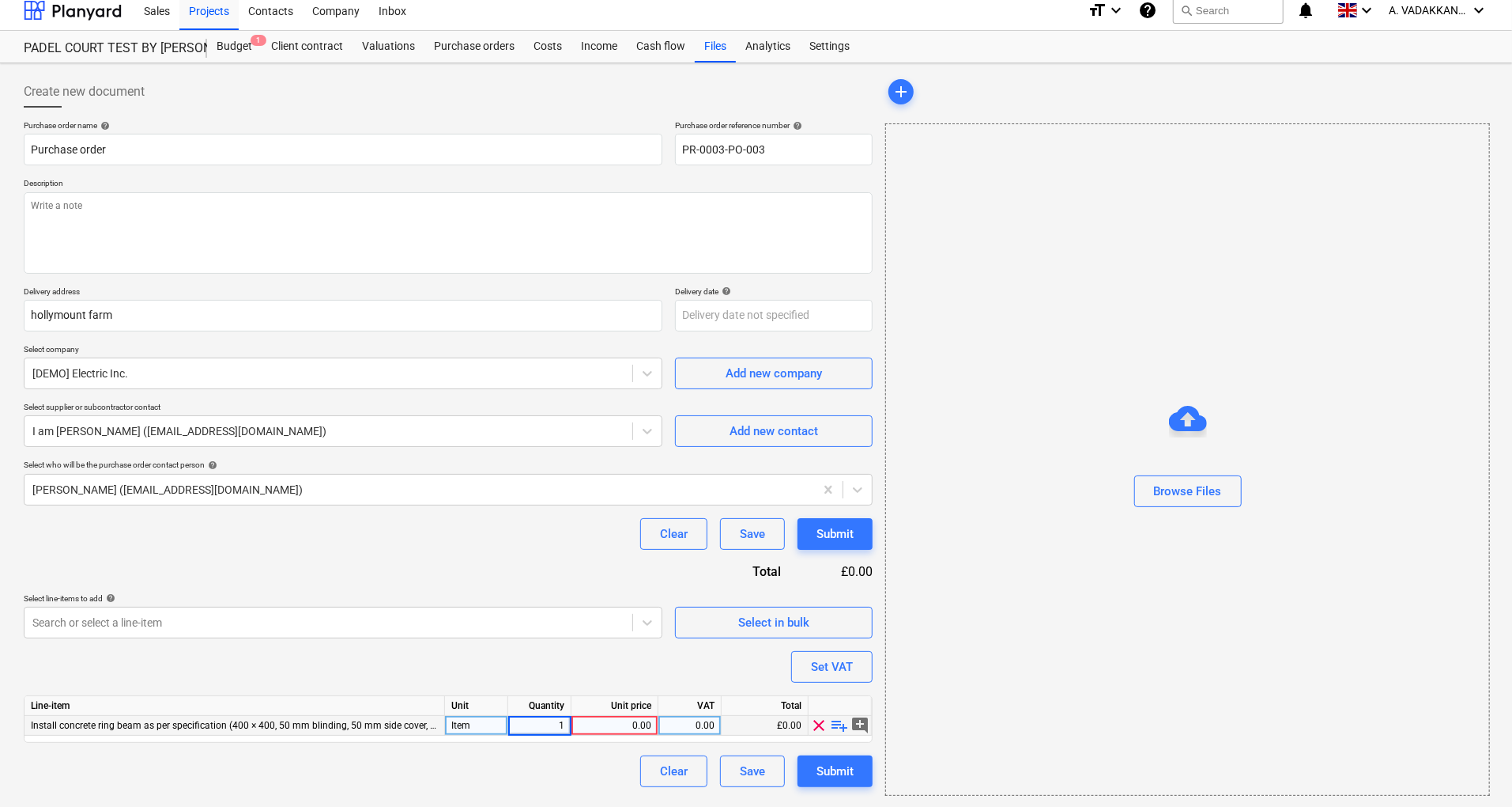
type input "5"
type textarea "x"
click at [469, 723] on div "Item" at bounding box center [476, 725] width 63 height 20
type input "m3"
type textarea "x"
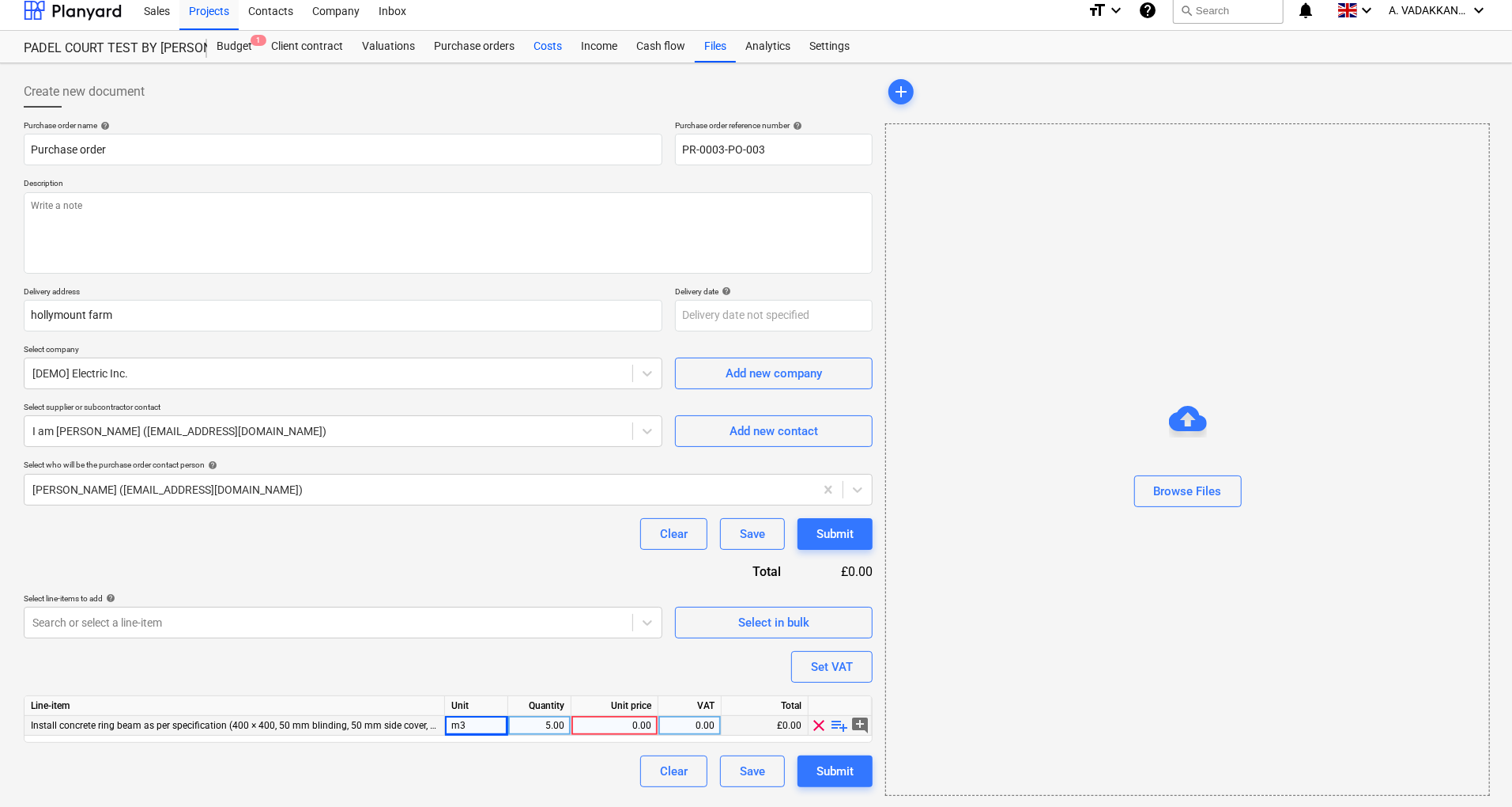
click at [562, 51] on div "Costs" at bounding box center [548, 47] width 47 height 32
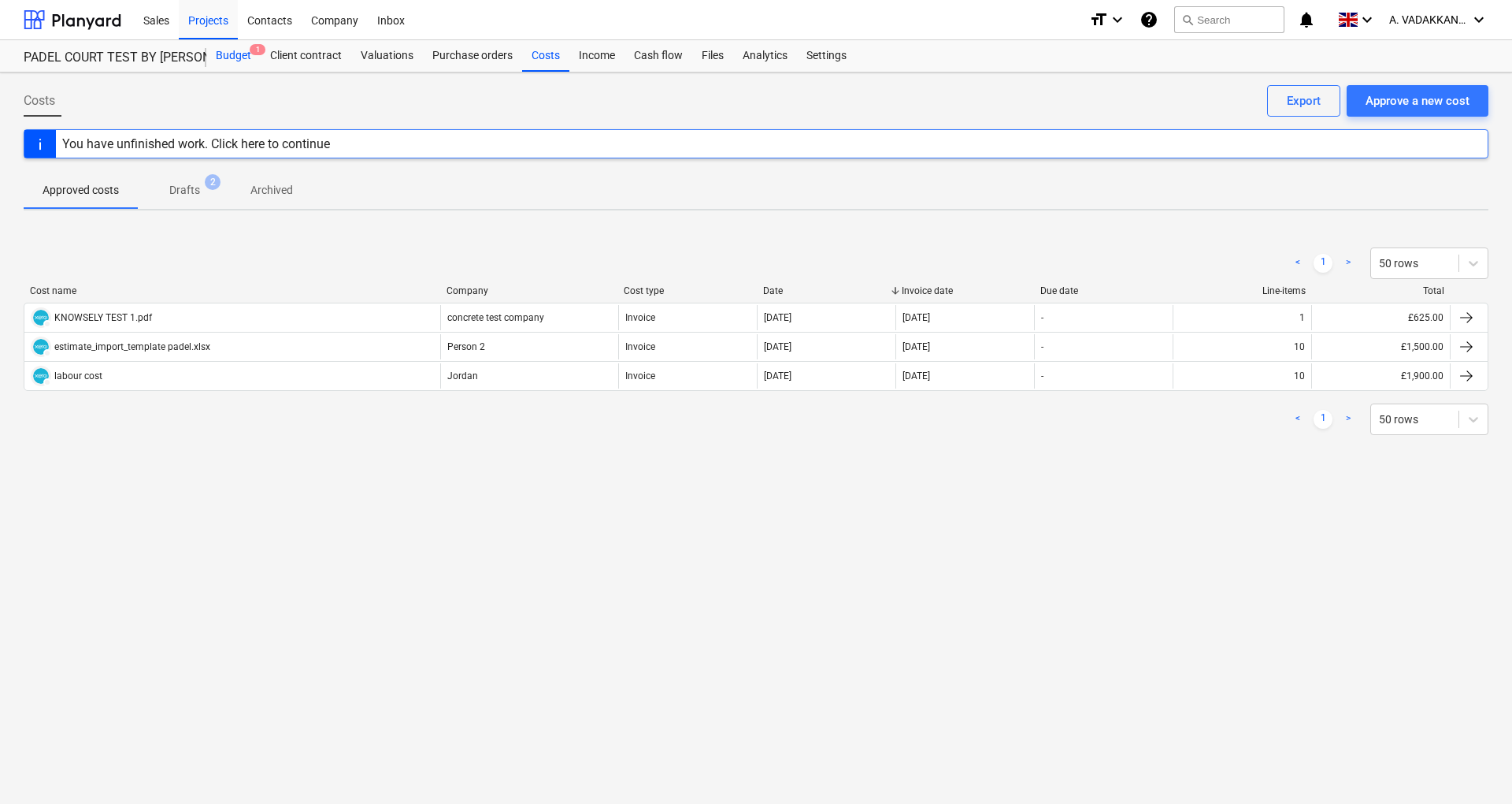
click at [228, 62] on div "Budget 1" at bounding box center [233, 55] width 54 height 32
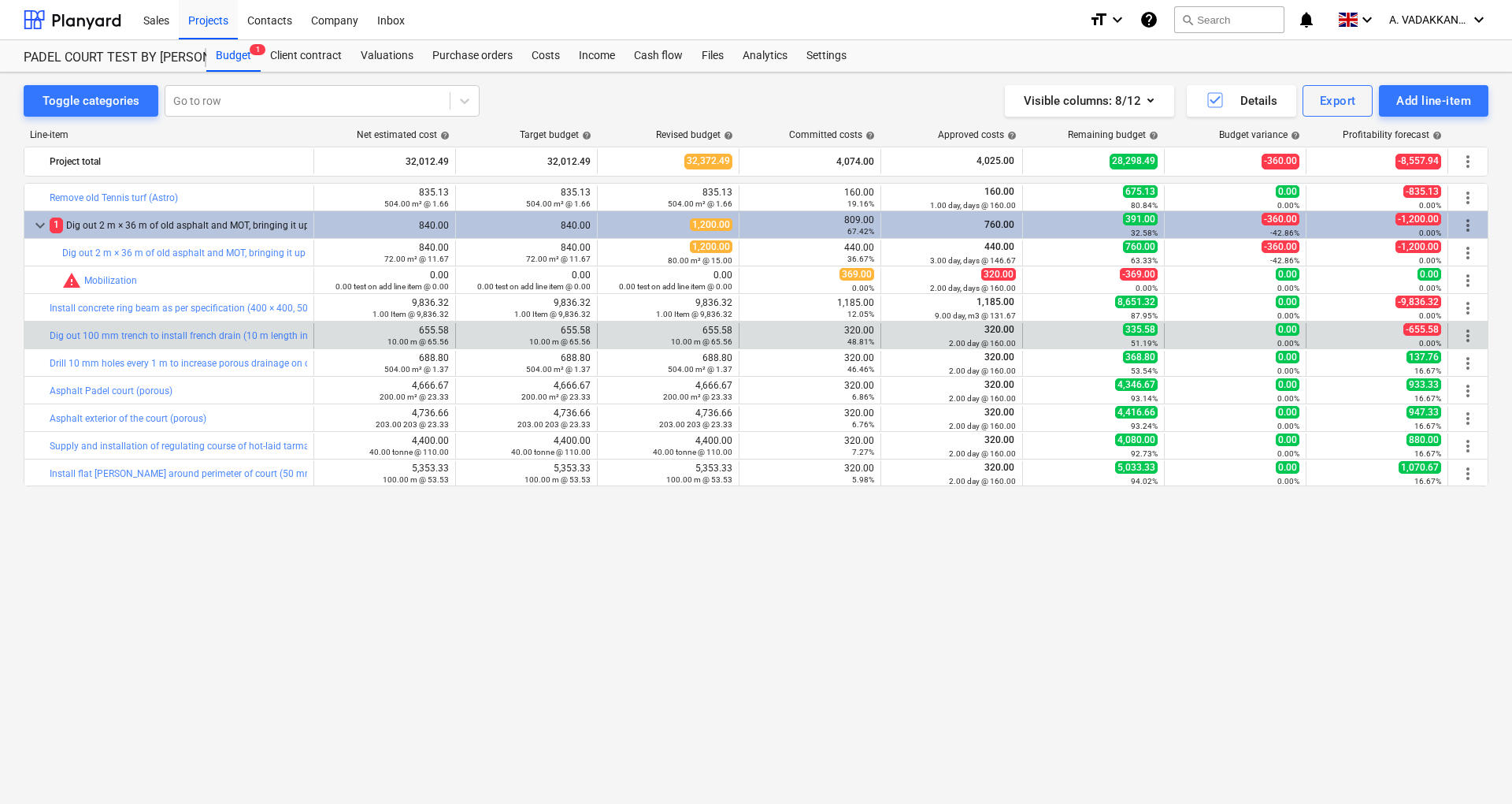
click at [1470, 334] on span "more_vert" at bounding box center [1467, 335] width 19 height 19
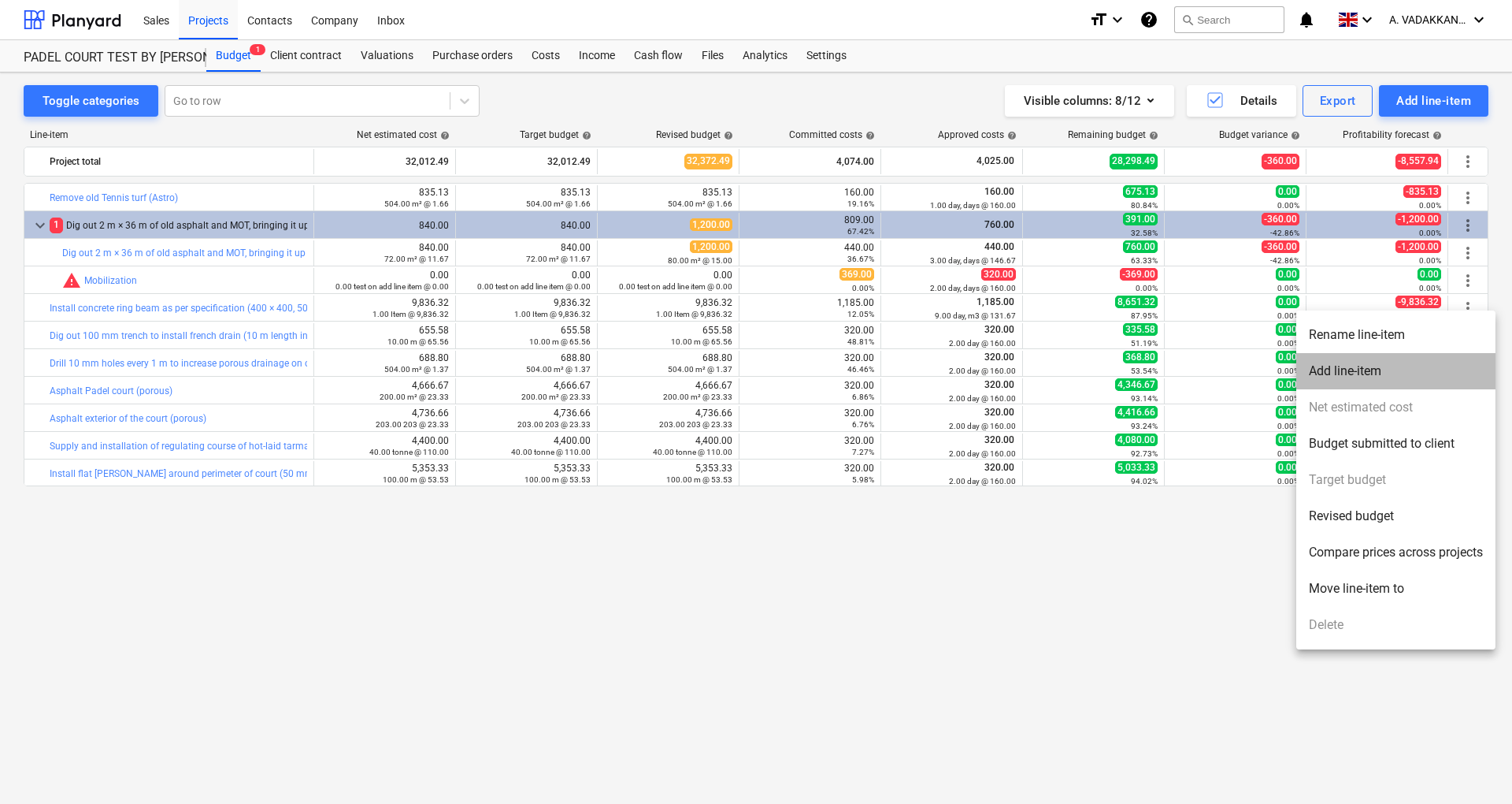
click at [1392, 360] on li "Add line-item" at bounding box center [1396, 371] width 199 height 37
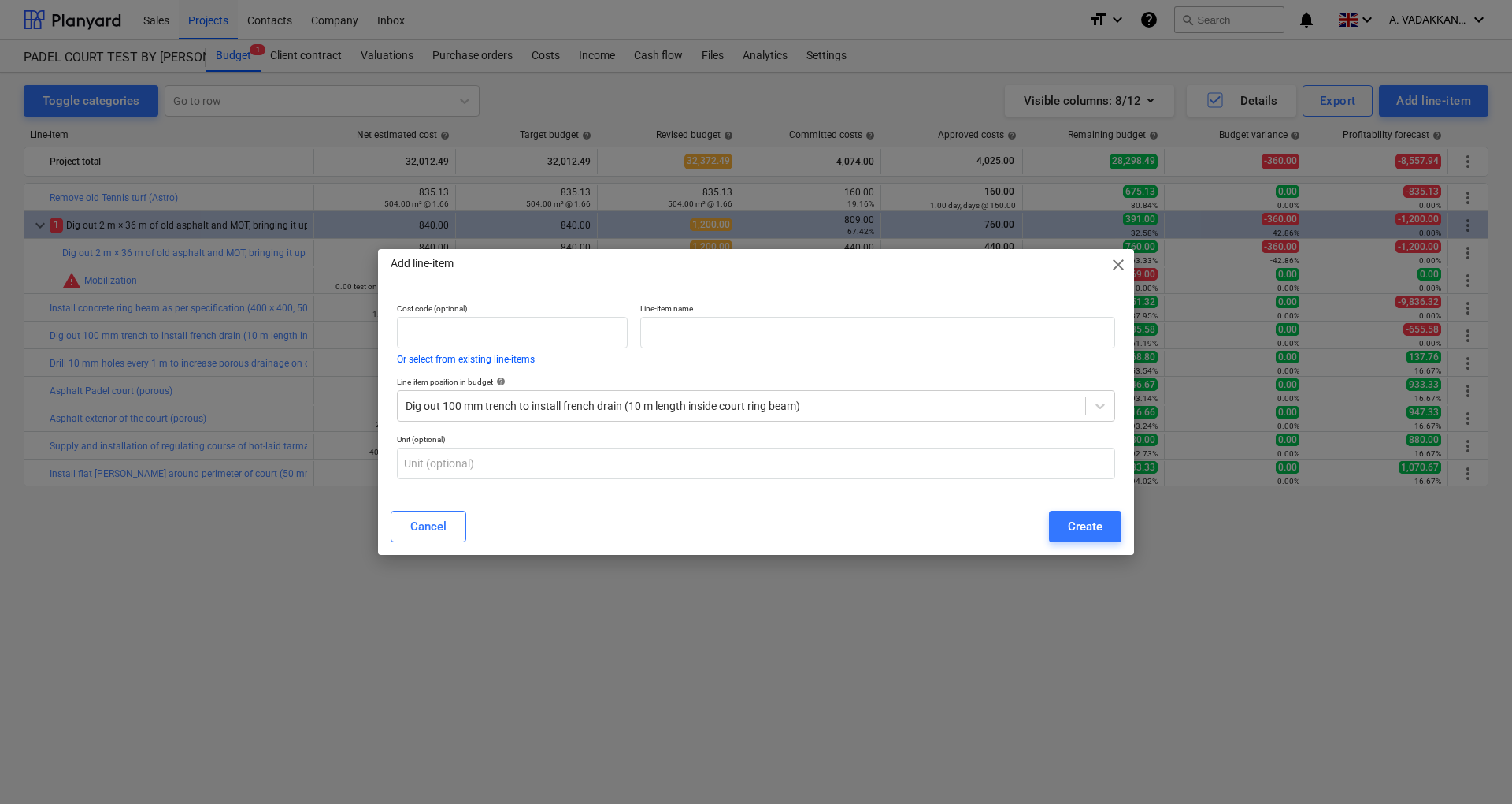
click at [1114, 261] on span "close" at bounding box center [1118, 264] width 19 height 19
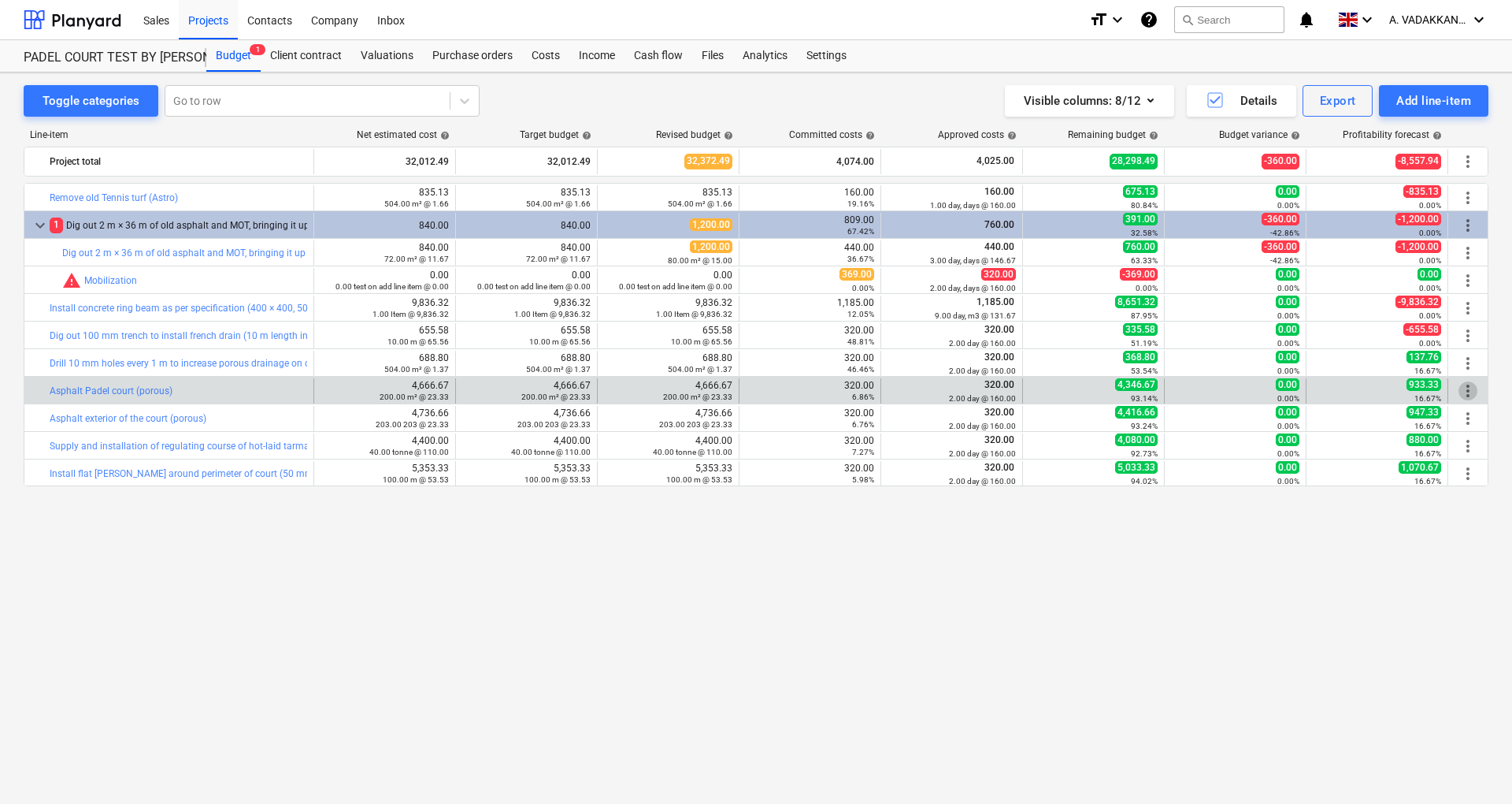
click at [1462, 393] on span "more_vert" at bounding box center [1467, 391] width 19 height 19
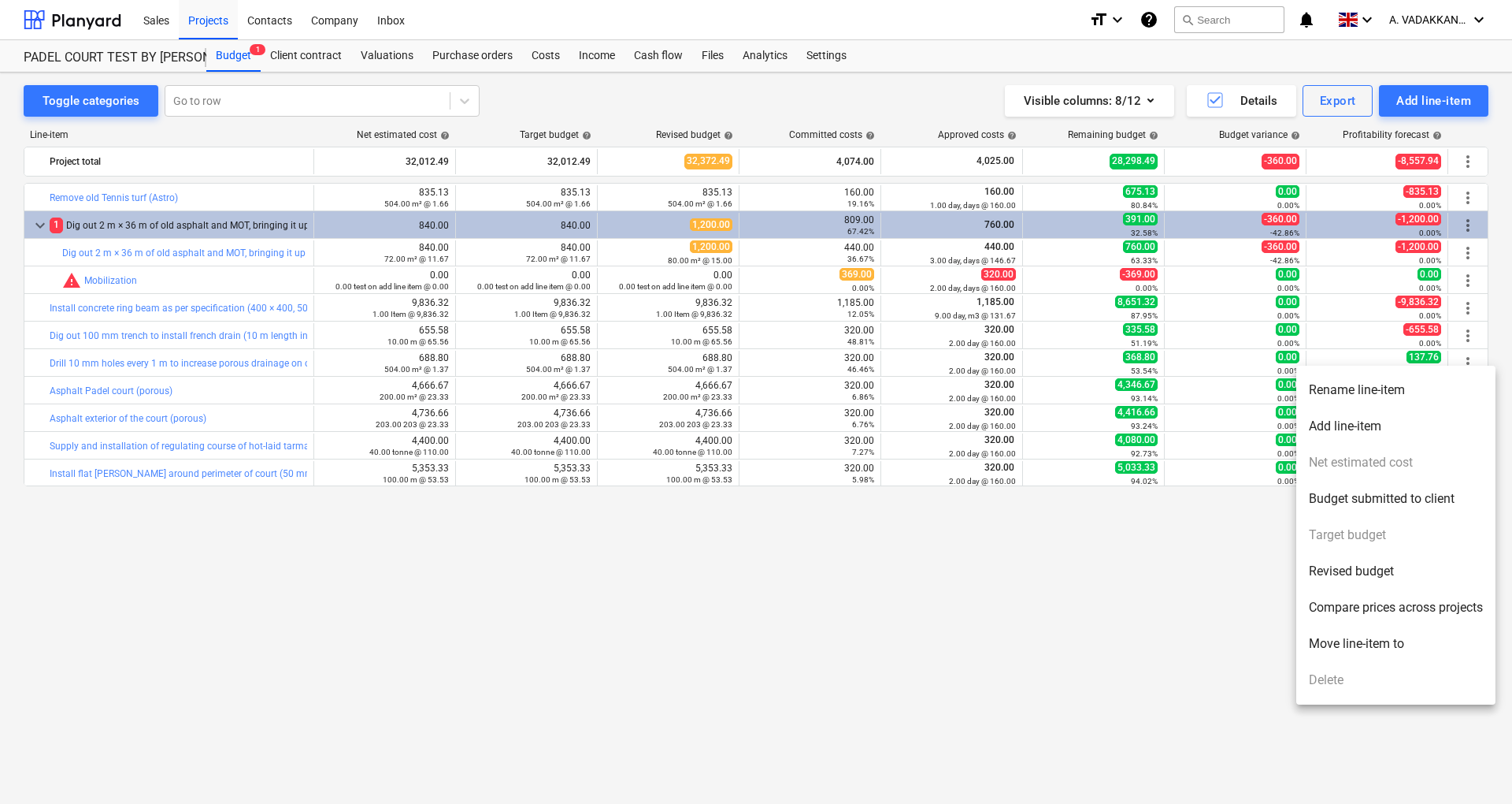
click at [1408, 412] on li "Add line-item" at bounding box center [1396, 426] width 199 height 37
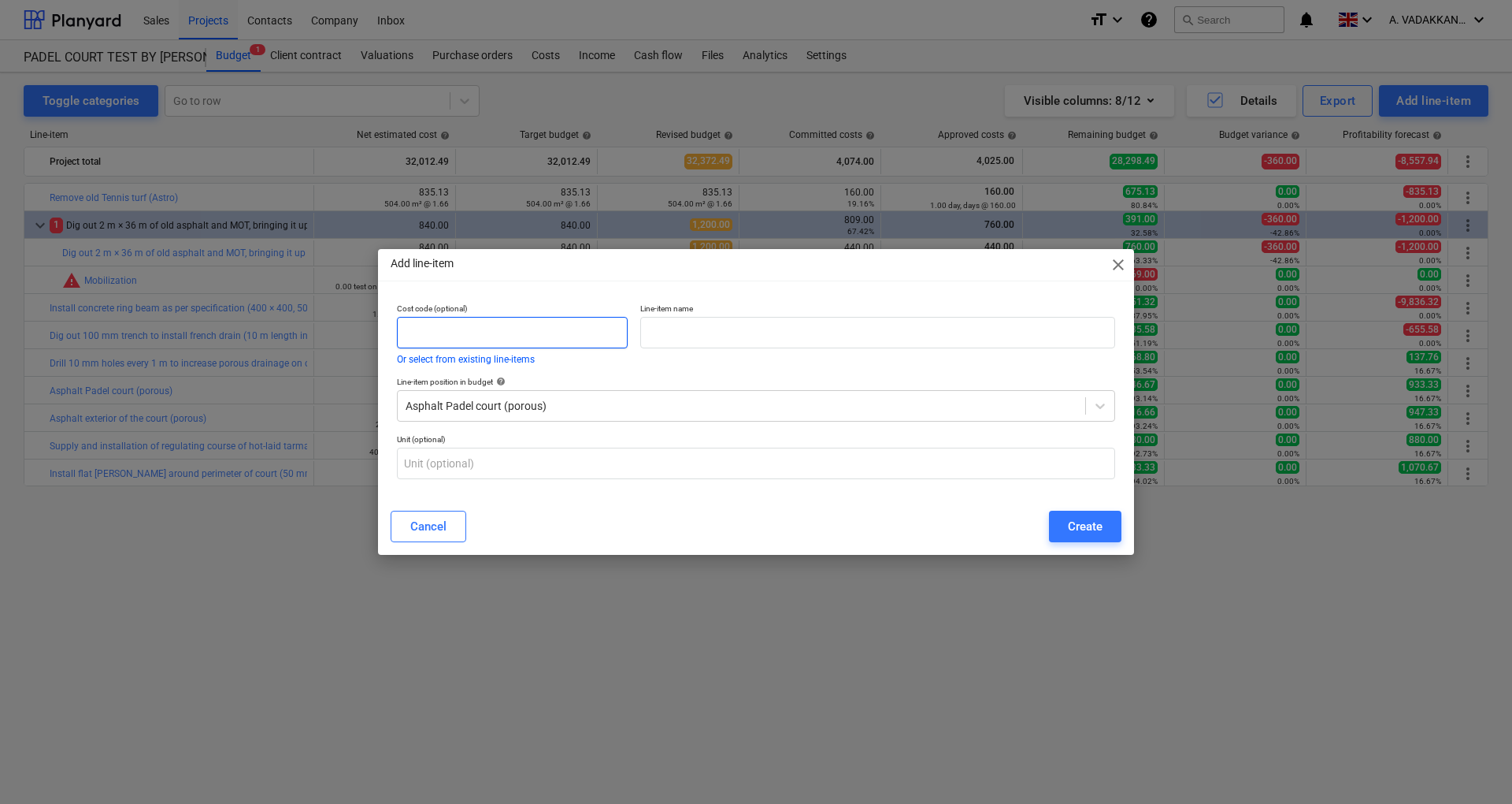
click at [538, 331] on input "text" at bounding box center [512, 332] width 231 height 32
click at [505, 360] on button "Or select from existing line-items" at bounding box center [465, 360] width 137 height 10
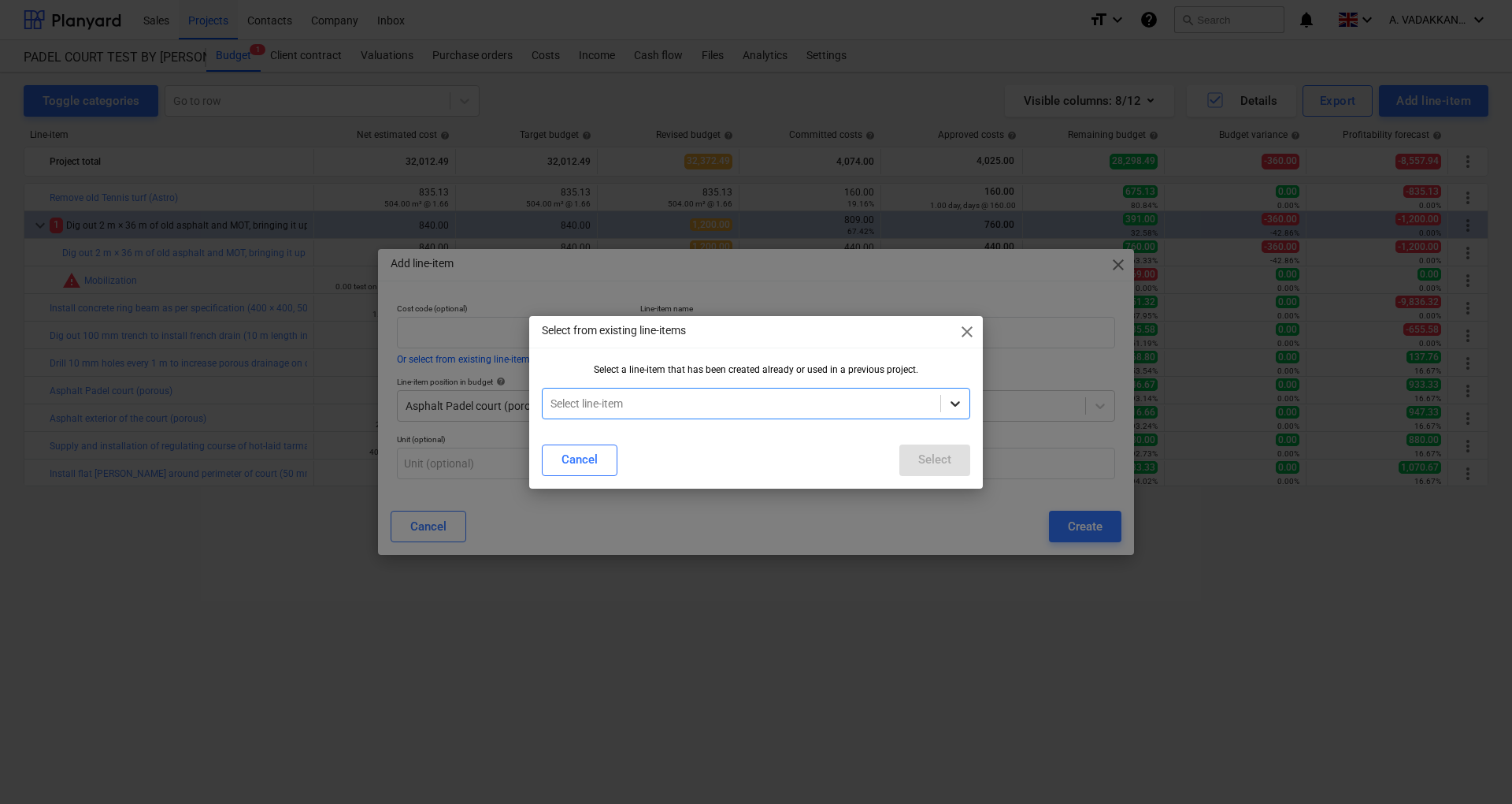
click at [947, 395] on div at bounding box center [955, 403] width 28 height 28
click at [971, 337] on span "close" at bounding box center [966, 331] width 19 height 19
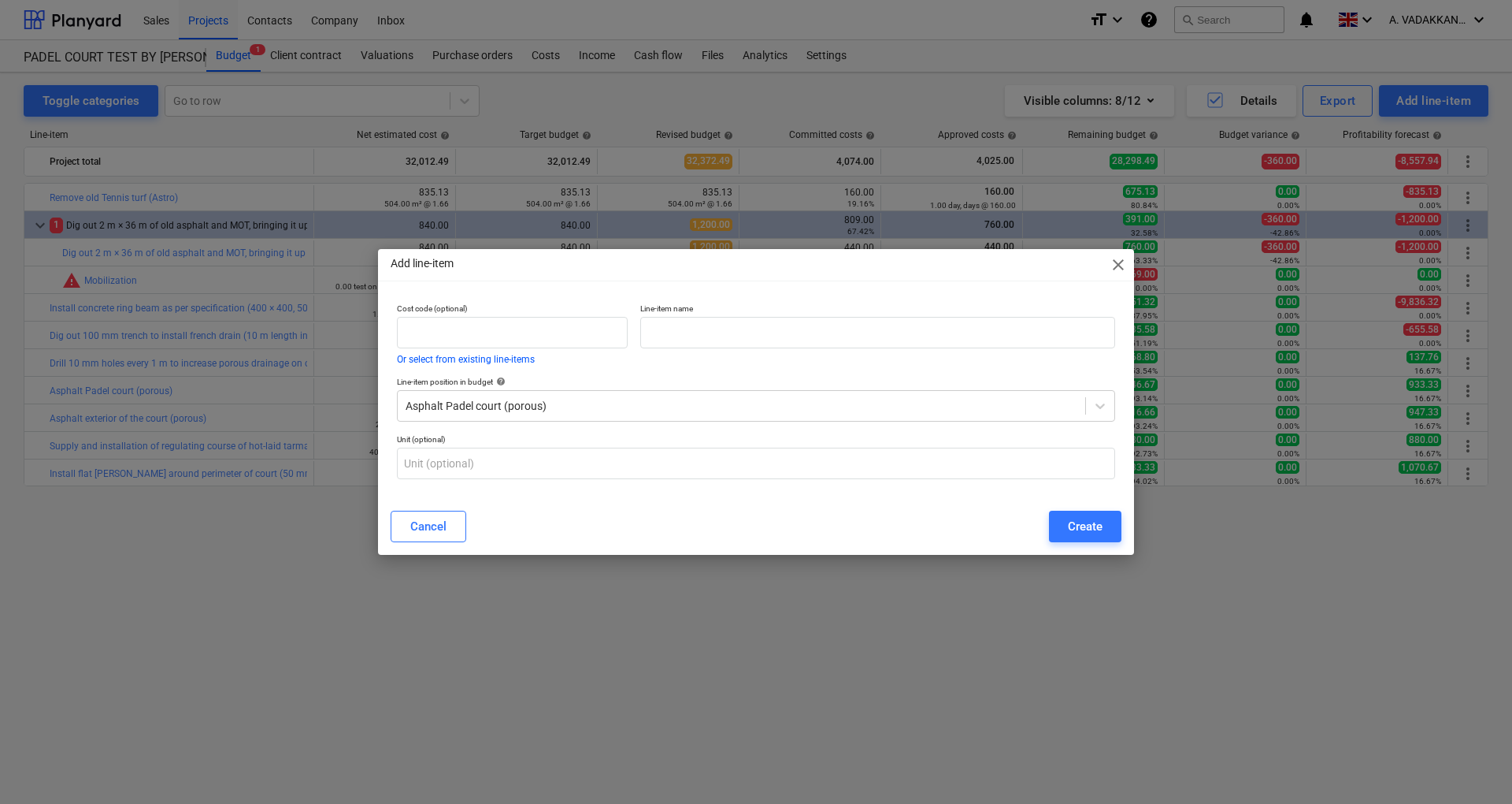
click at [1110, 264] on span "close" at bounding box center [1118, 264] width 19 height 19
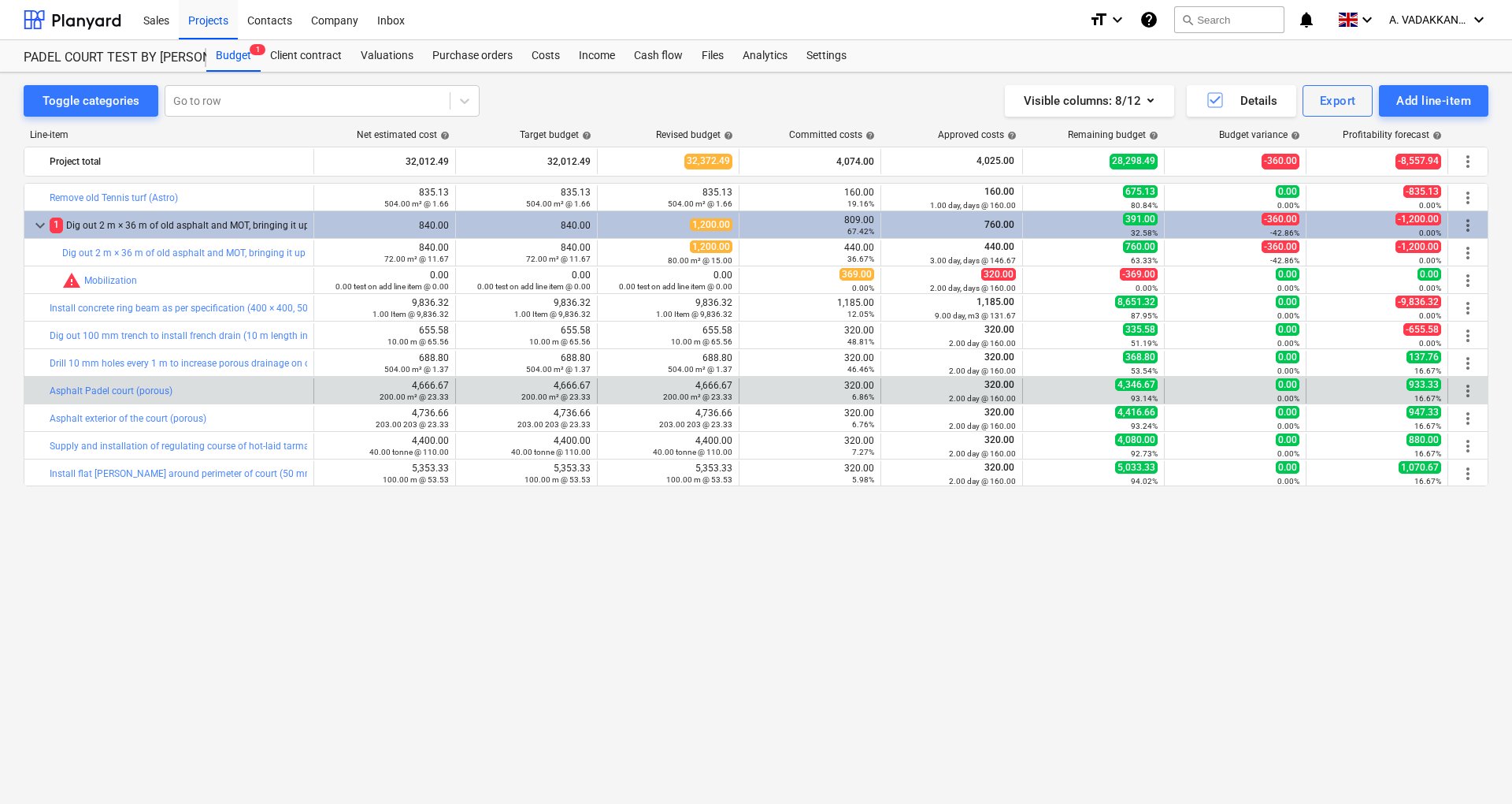
click at [1471, 388] on span "more_vert" at bounding box center [1467, 391] width 19 height 19
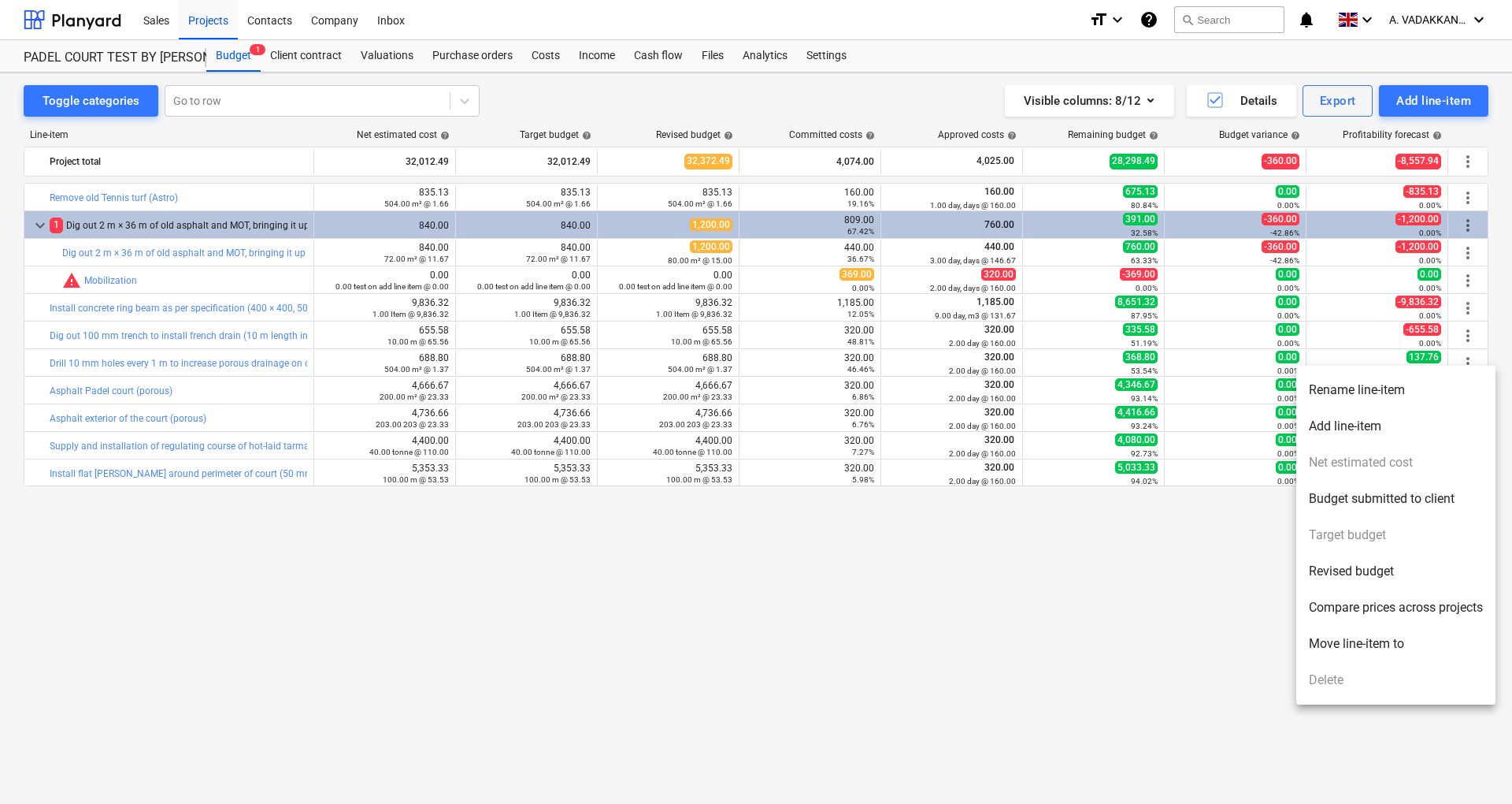
click at [1370, 426] on li "Add line-item" at bounding box center [1396, 426] width 199 height 37
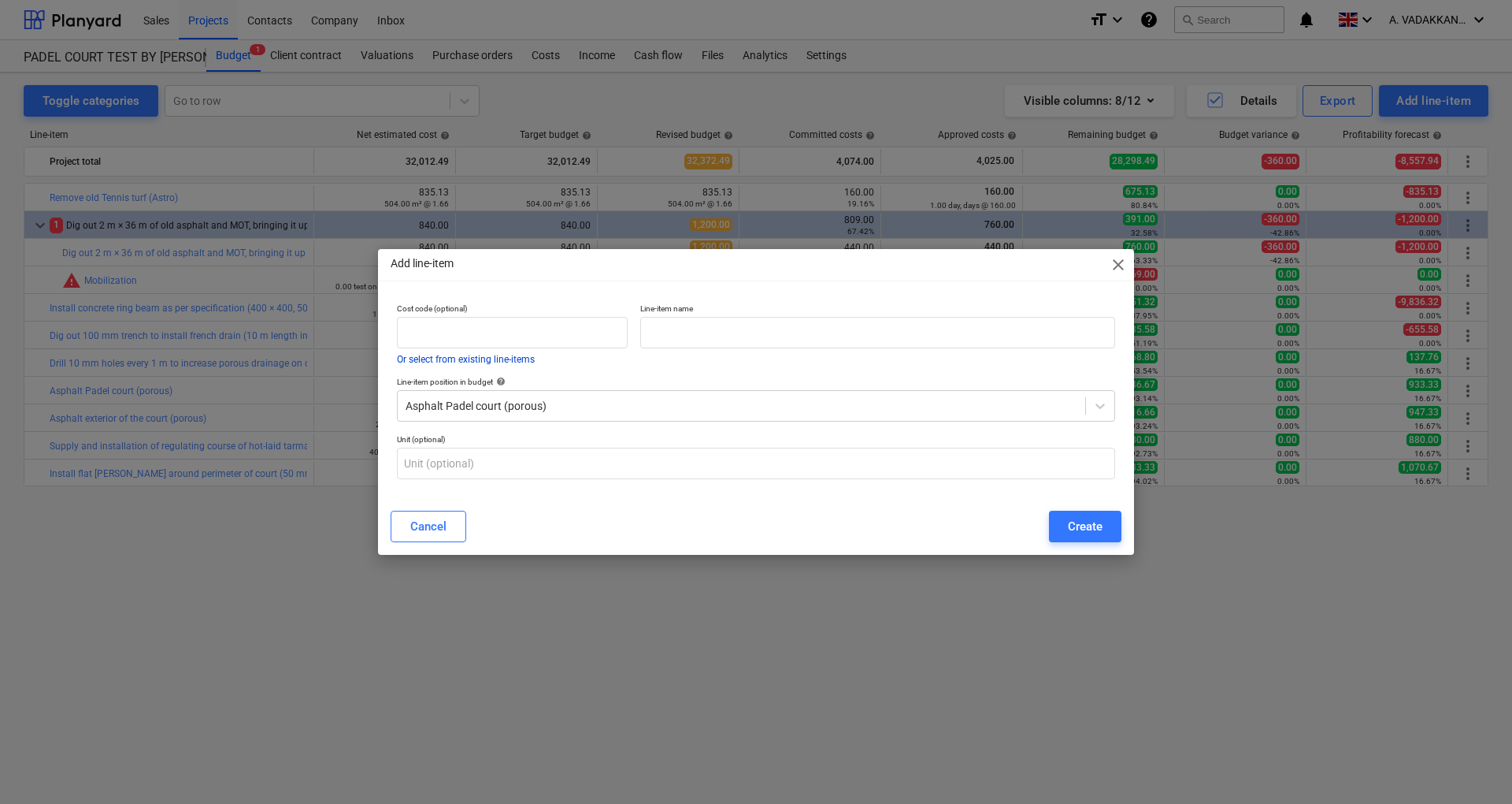
click at [501, 359] on button "Or select from existing line-items" at bounding box center [465, 360] width 137 height 10
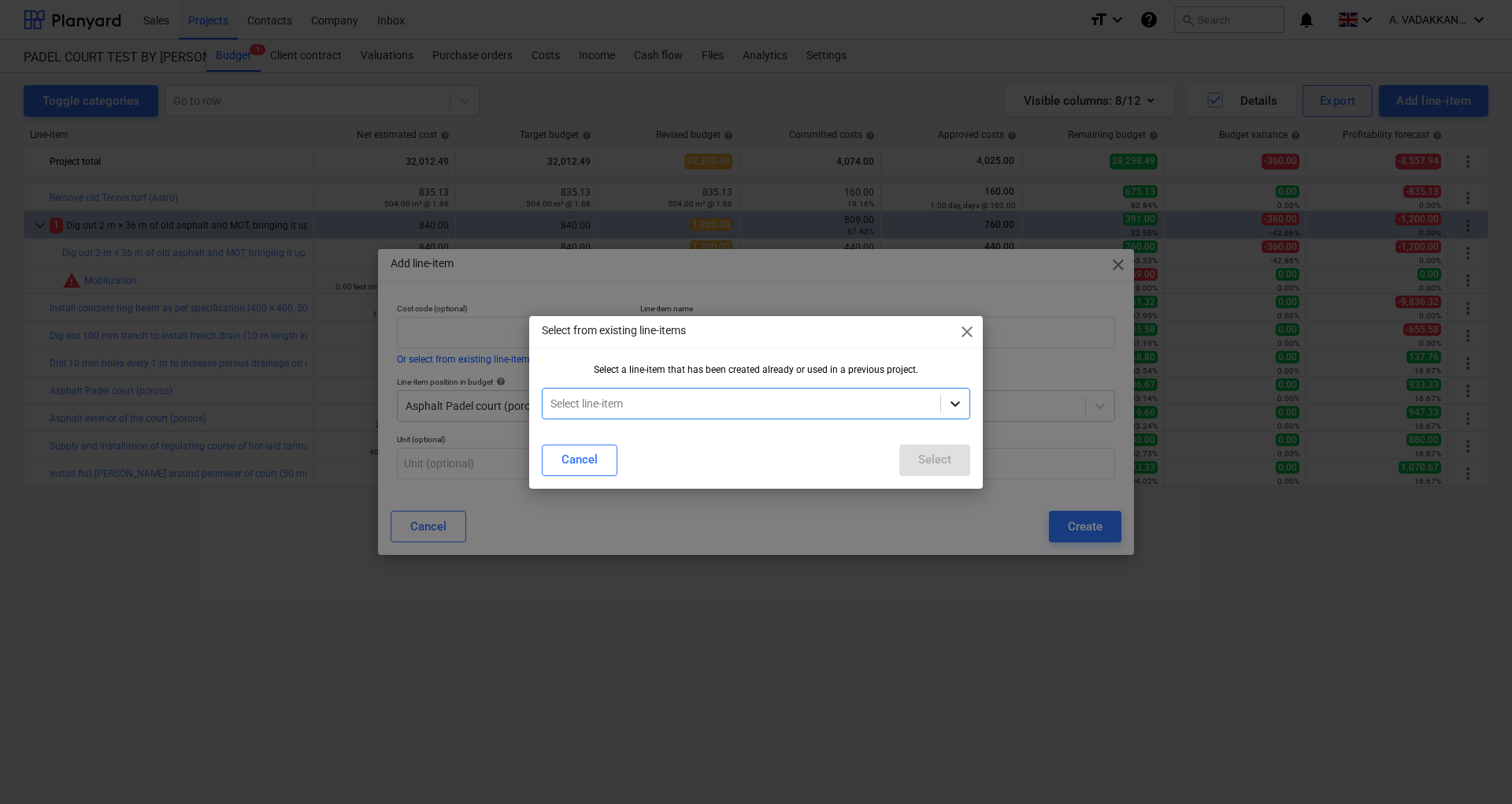
click at [957, 402] on icon at bounding box center [956, 404] width 10 height 6
click at [923, 461] on div "Select" at bounding box center [935, 459] width 33 height 20
type input "Asphalt Padel court (porous)"
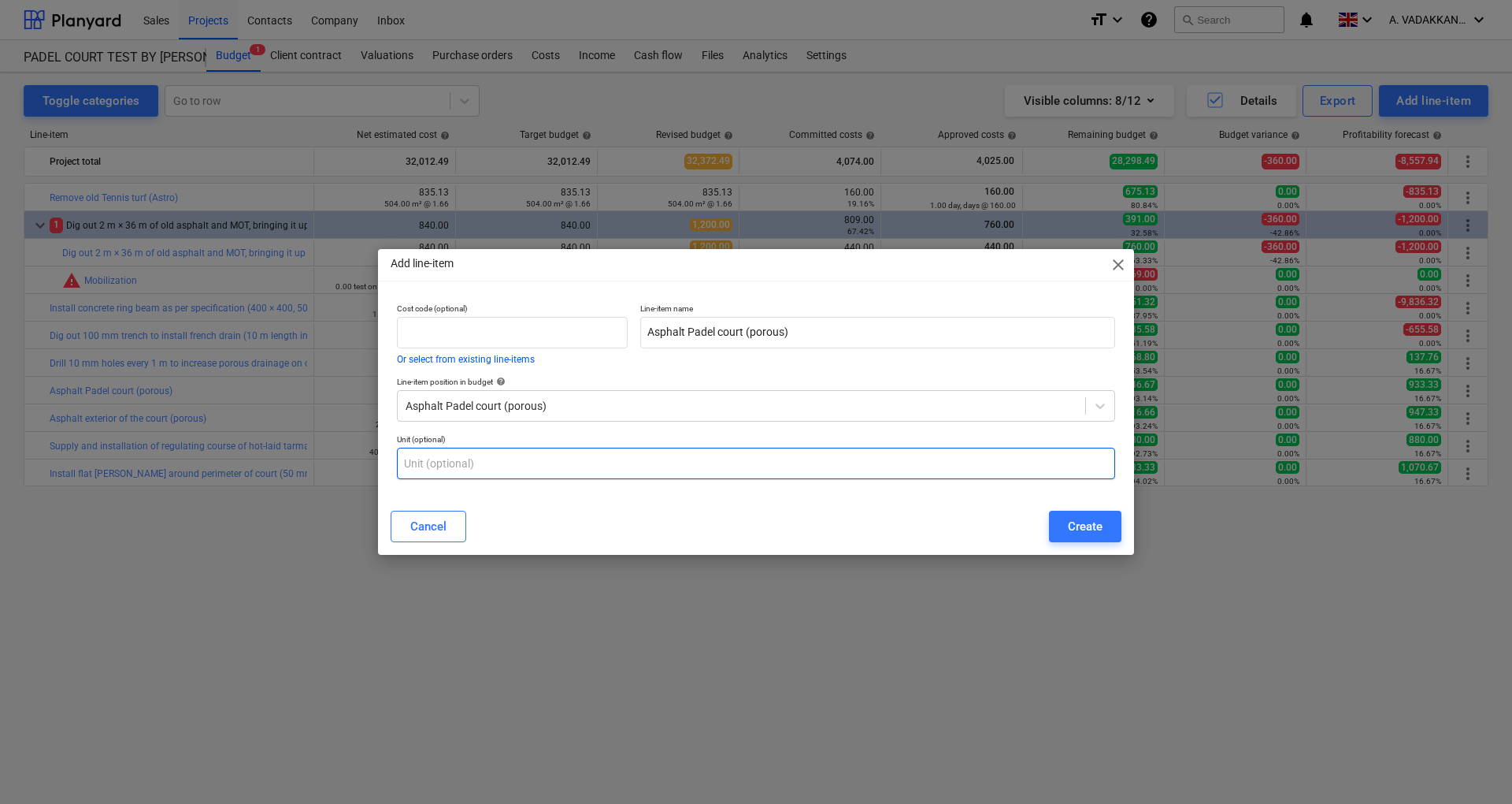
click at [516, 470] on input "text" at bounding box center [756, 463] width 718 height 32
type input "sub head labour for ashphalt"
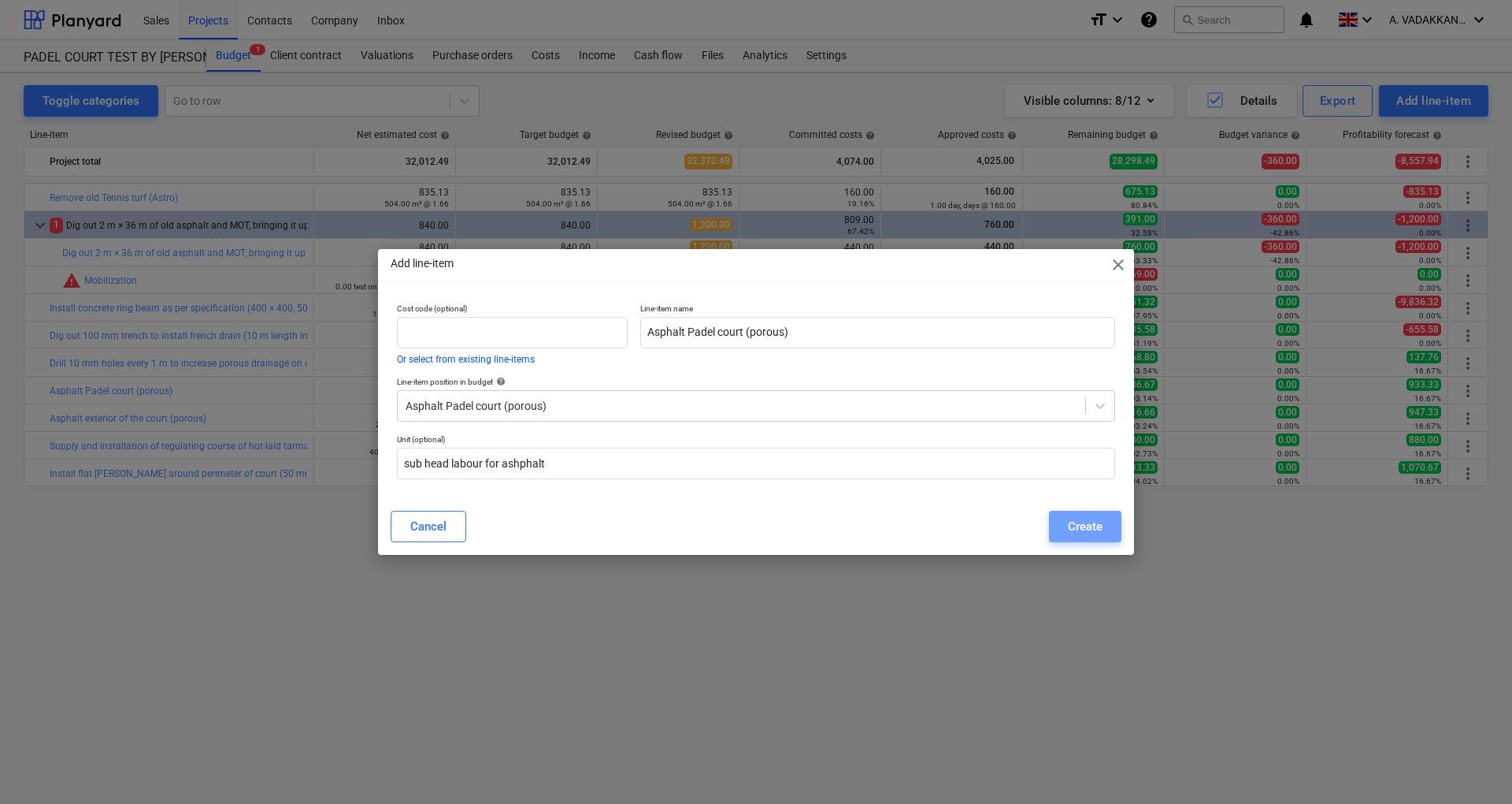
click at [1068, 526] on button "Create" at bounding box center [1085, 526] width 72 height 32
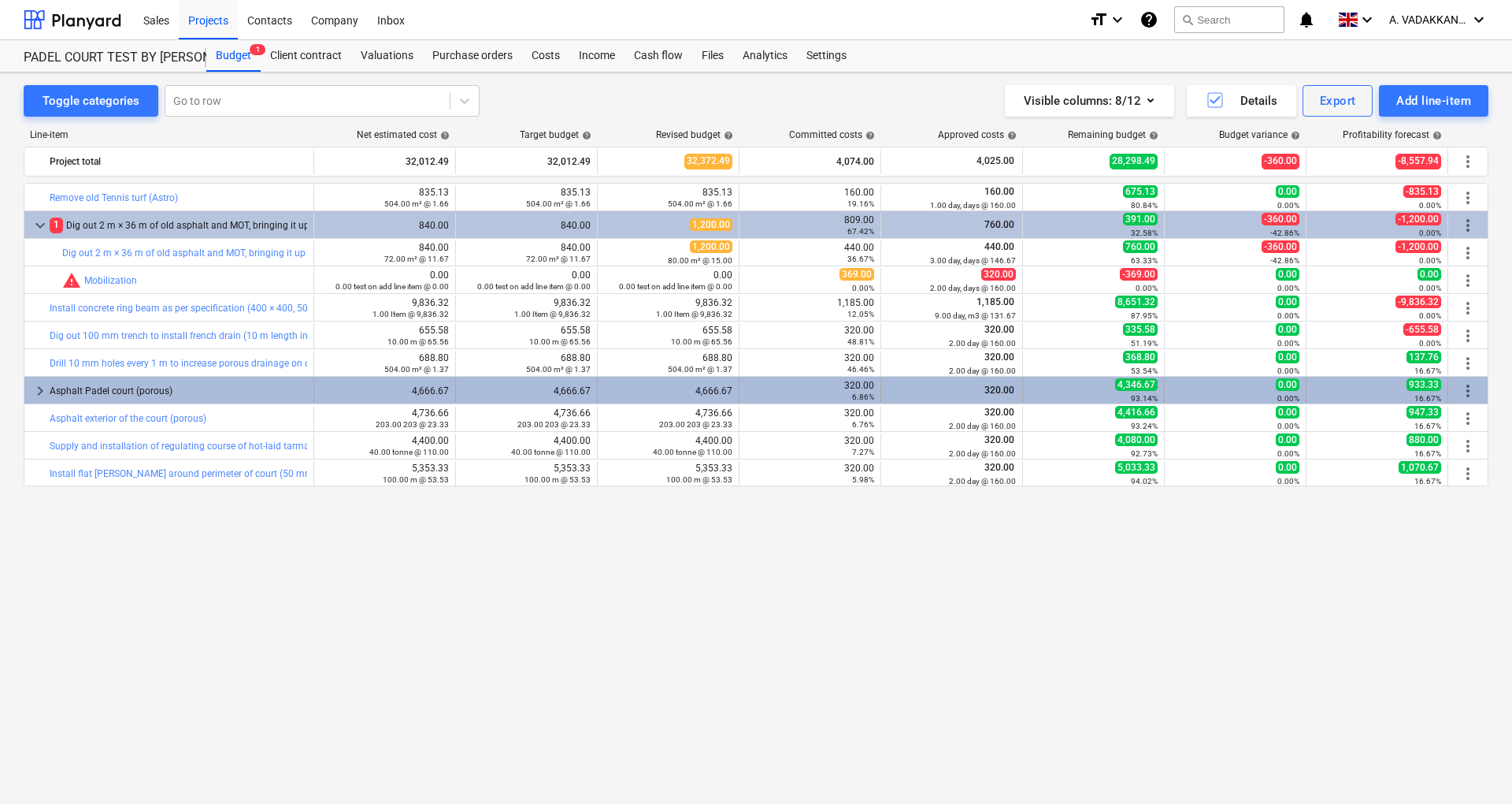
click at [35, 397] on span "keyboard_arrow_right" at bounding box center [40, 391] width 19 height 19
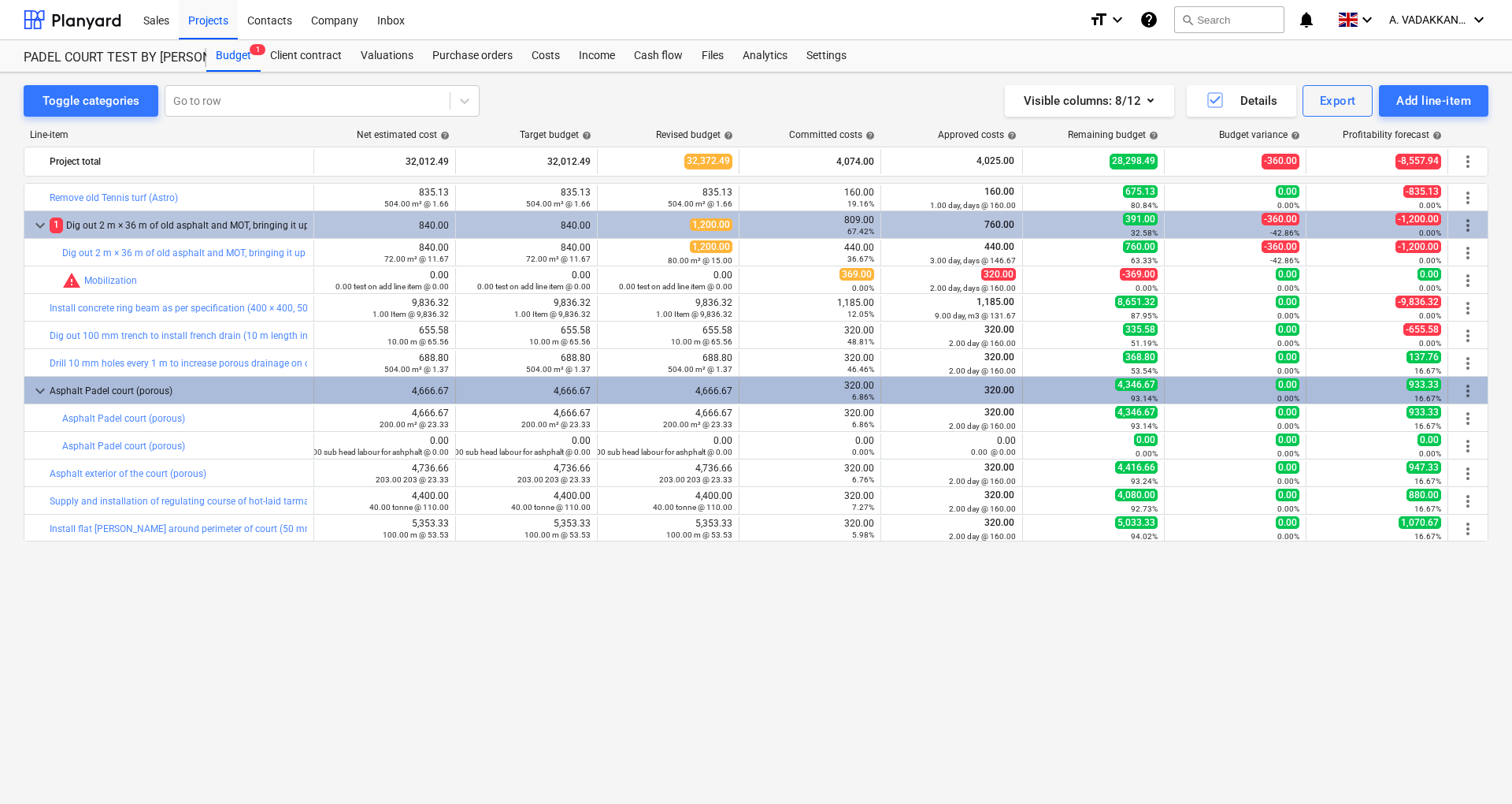
drag, startPoint x: 1471, startPoint y: 393, endPoint x: 1045, endPoint y: 399, distance: 426.0
click at [1045, 399] on div "93.14%" at bounding box center [1094, 398] width 129 height 11
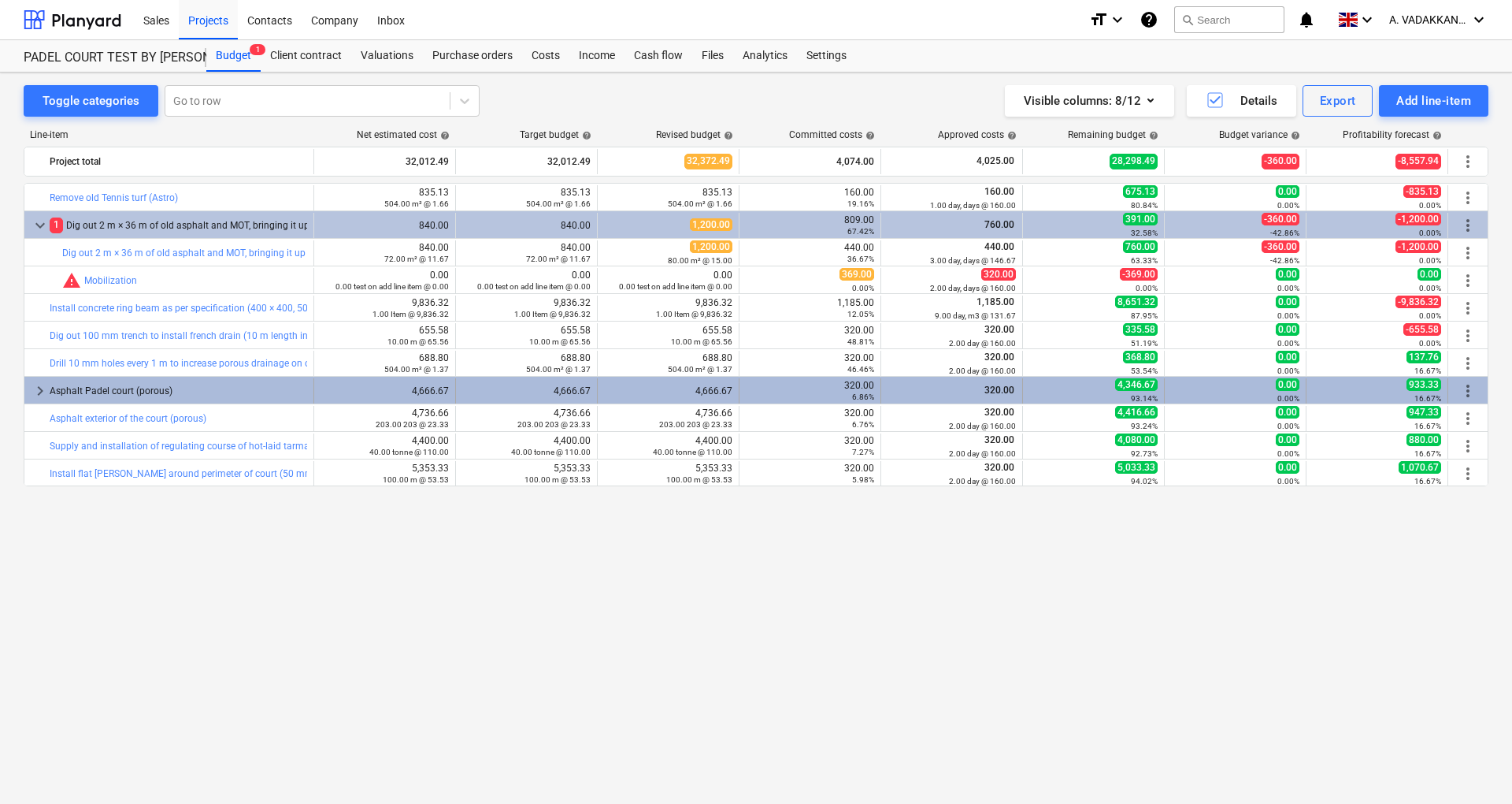
click at [1476, 386] on span "more_vert" at bounding box center [1467, 391] width 19 height 19
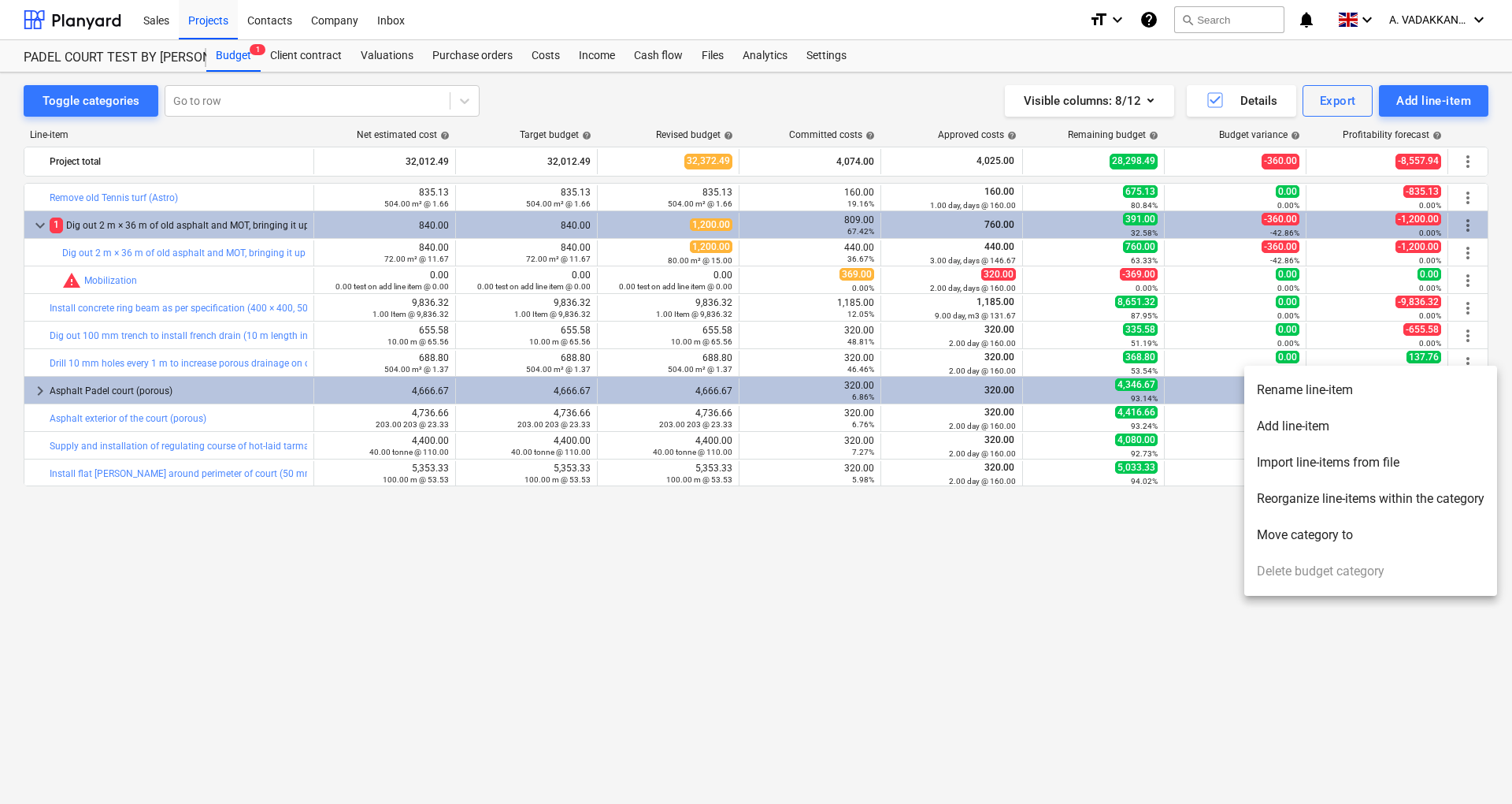
click at [853, 610] on div at bounding box center [756, 402] width 1512 height 804
